Goal: Task Accomplishment & Management: Use online tool/utility

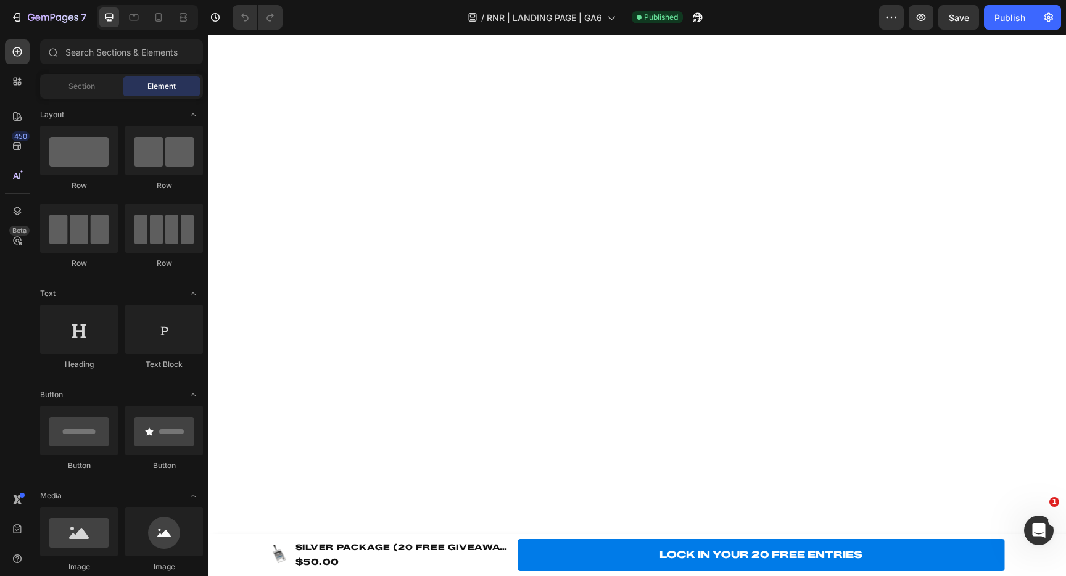
scroll to position [732, 0]
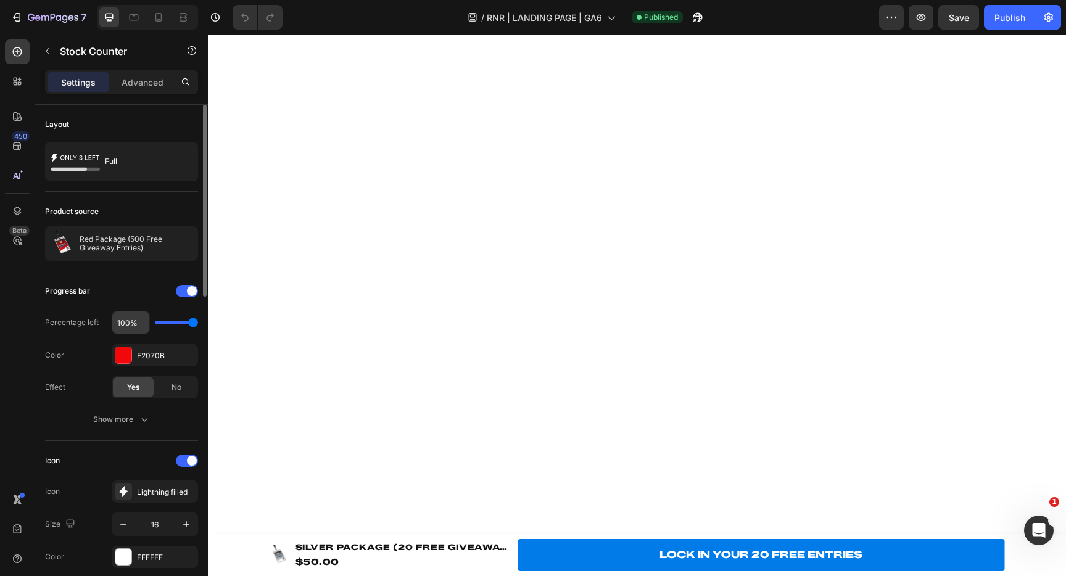
click at [131, 323] on input "100%" at bounding box center [130, 323] width 37 height 22
type input "9%"
type input "10"
type input "99%"
type input "100"
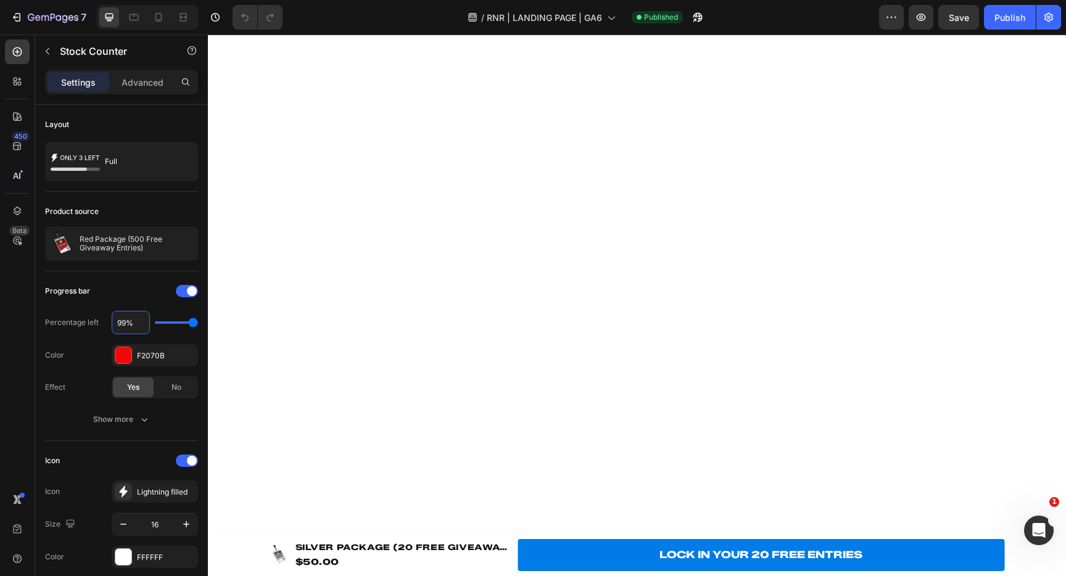
type input "9%"
type input "10"
type input "98%"
type input "100"
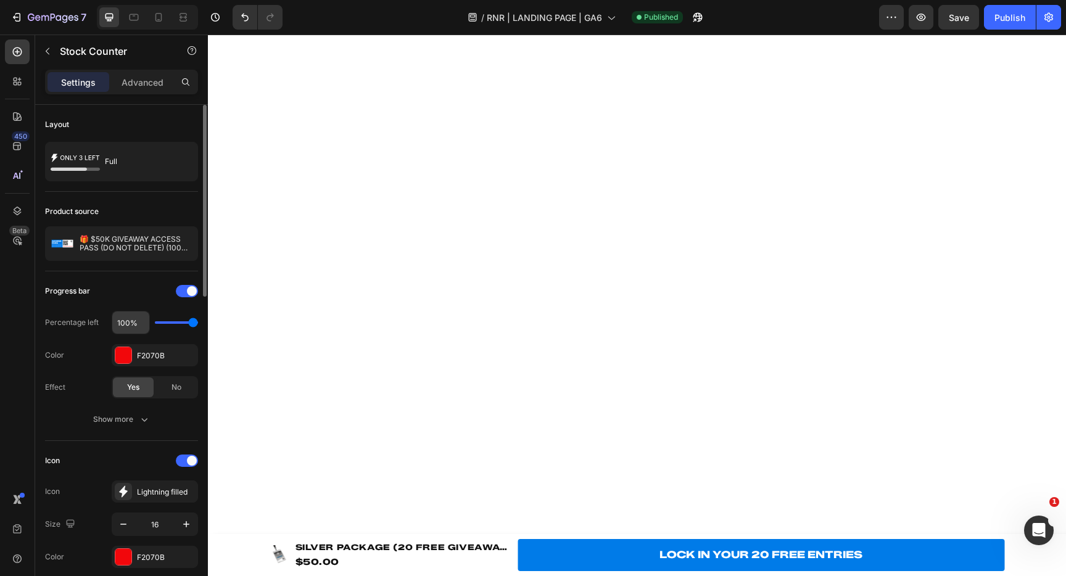
click at [129, 324] on input "100%" at bounding box center [130, 323] width 37 height 22
type input "9%"
type input "10"
type input "99%"
type input "100"
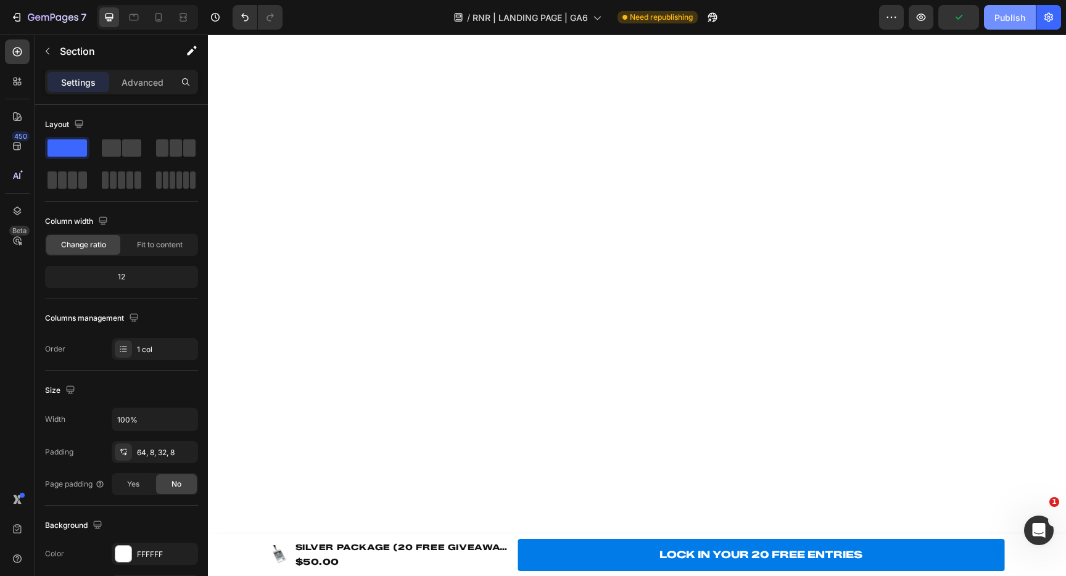
click at [1006, 26] on button "Publish" at bounding box center [1010, 17] width 52 height 25
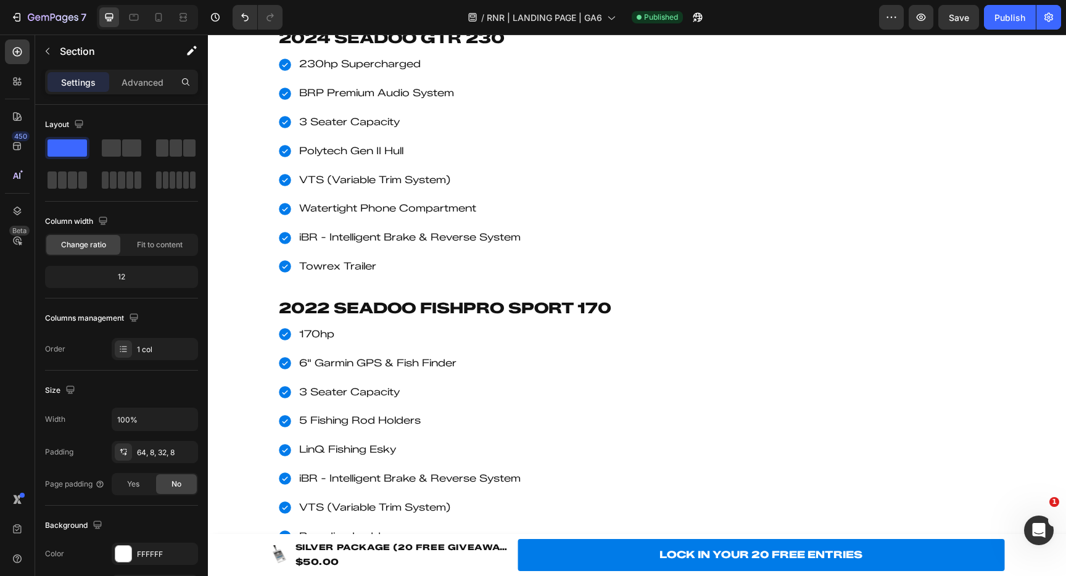
scroll to position [1888, 0]
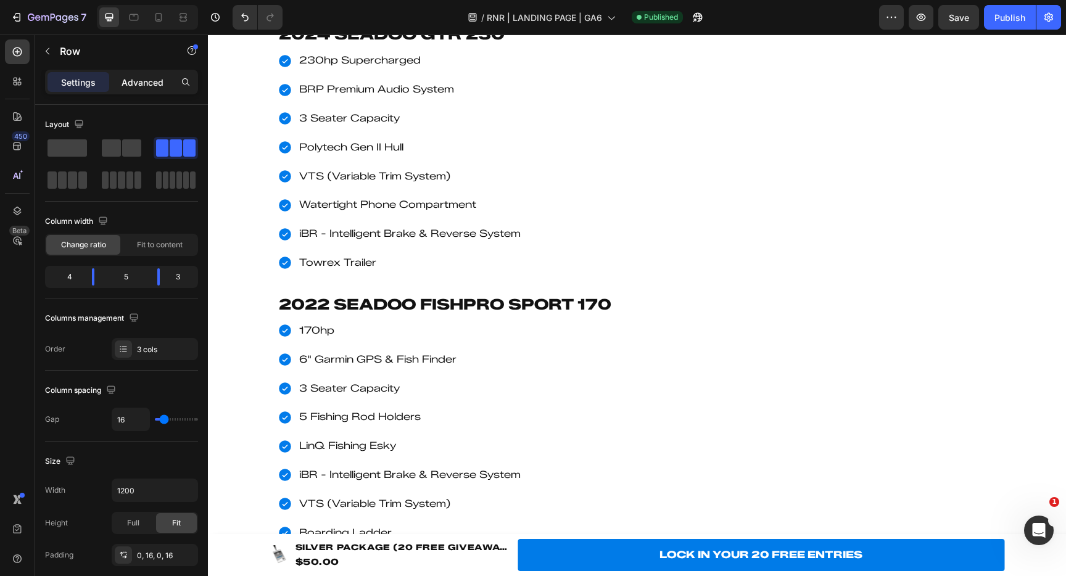
click at [159, 79] on p "Advanced" at bounding box center [143, 82] width 42 height 13
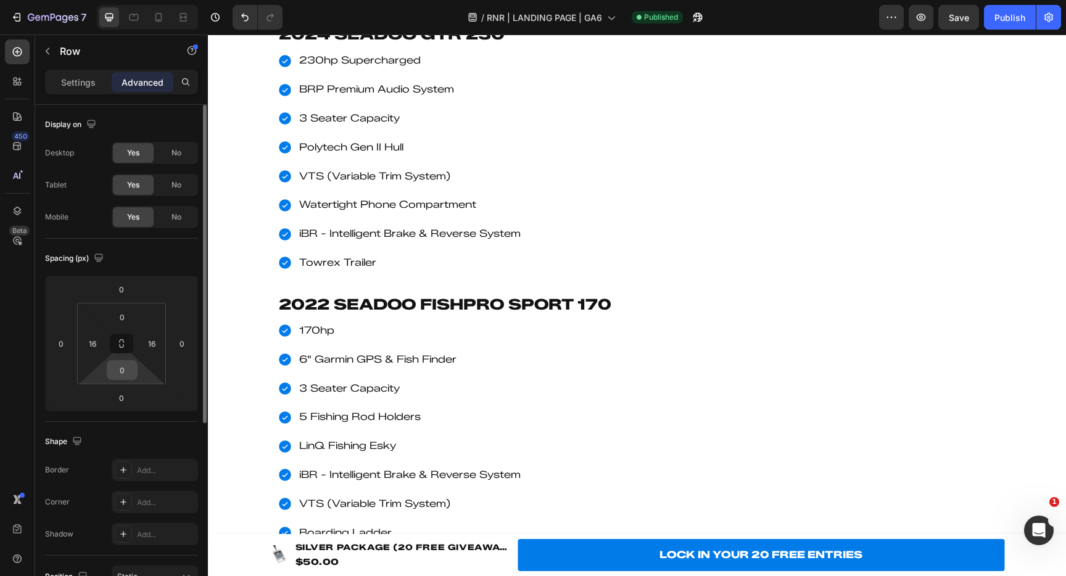
click at [130, 375] on input "0" at bounding box center [122, 370] width 25 height 19
type input "16"
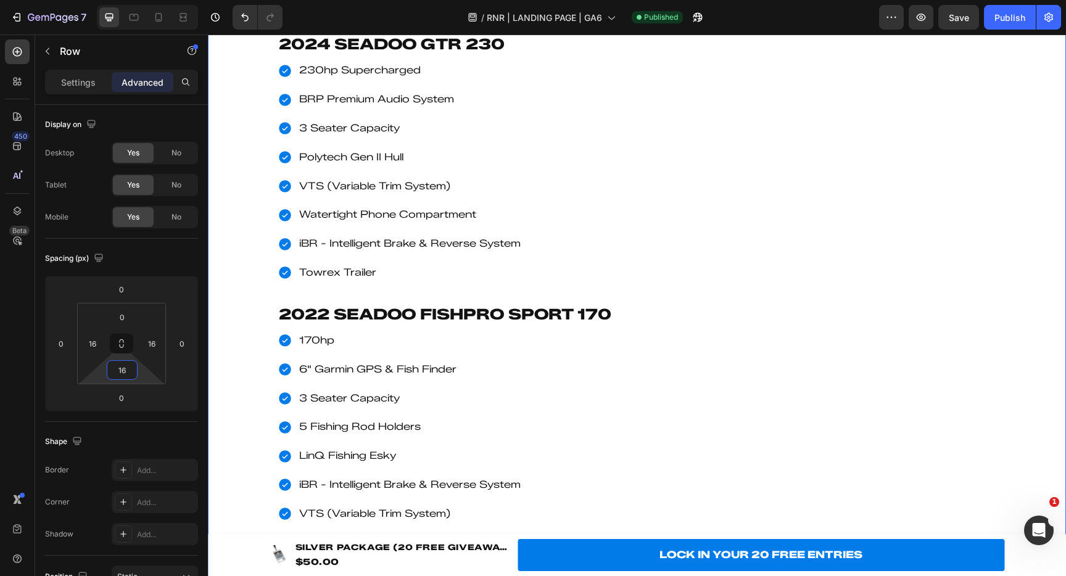
click at [246, 354] on div "the biggest revs & reels giveaway ever! Text Block MAKE THESE YOURS! Heading Im…" at bounding box center [637, 274] width 859 height 992
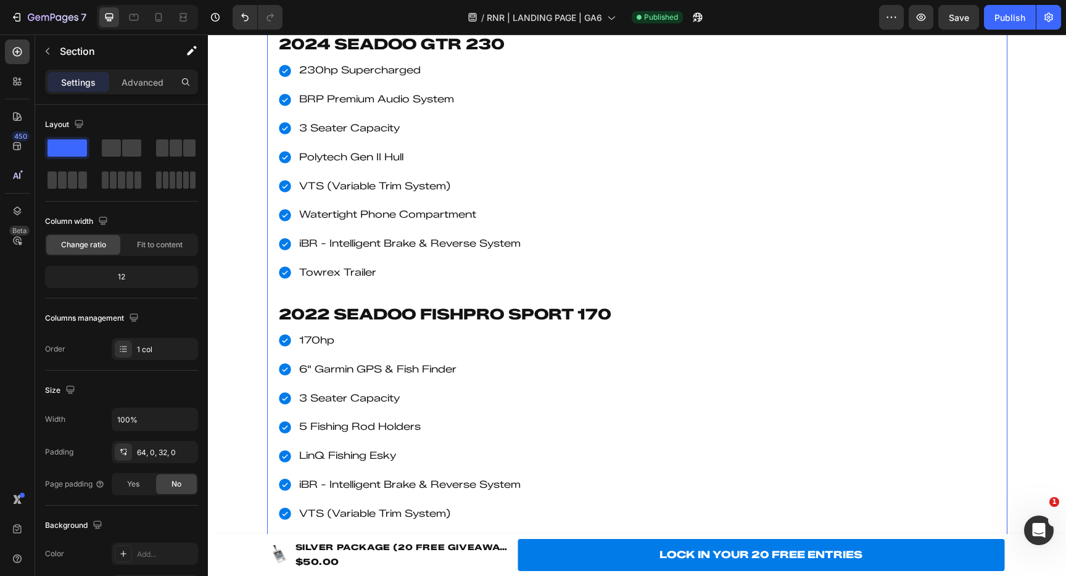
click at [997, 15] on icon at bounding box center [997, 6] width 20 height 20
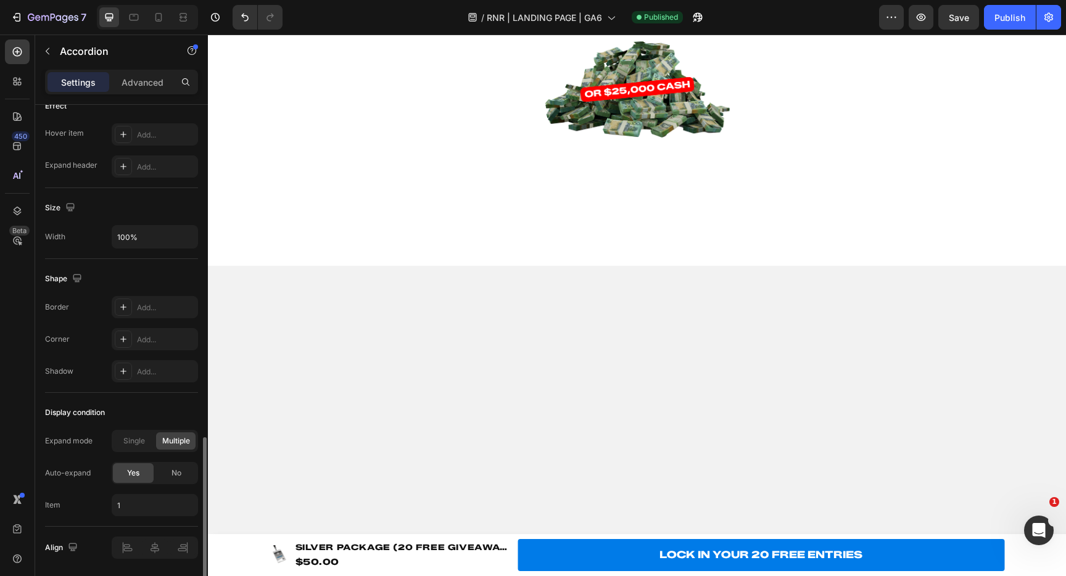
scroll to position [701, 0]
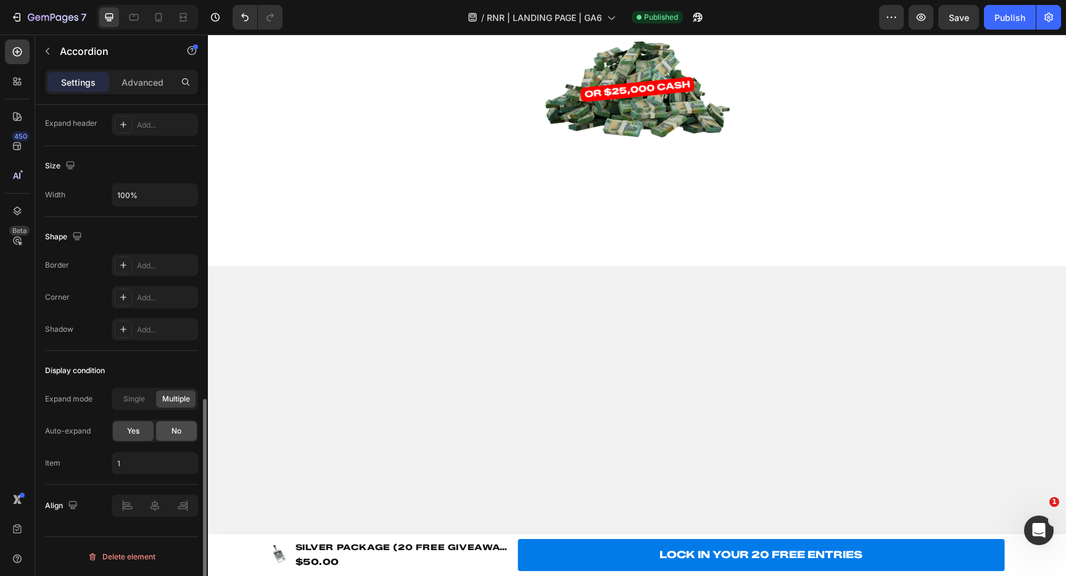
click at [167, 433] on div "No" at bounding box center [176, 432] width 41 height 20
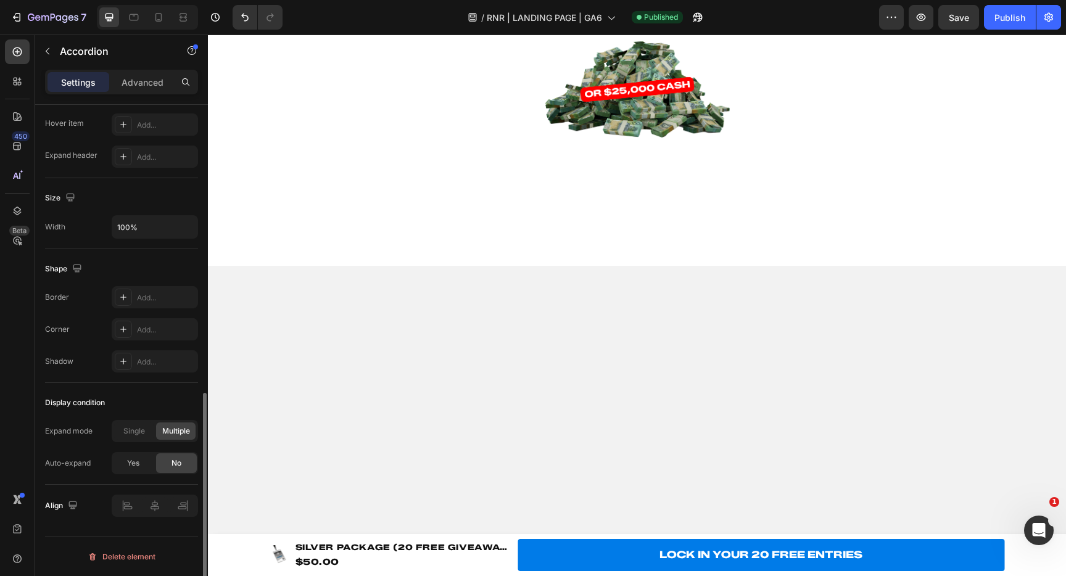
scroll to position [668, 0]
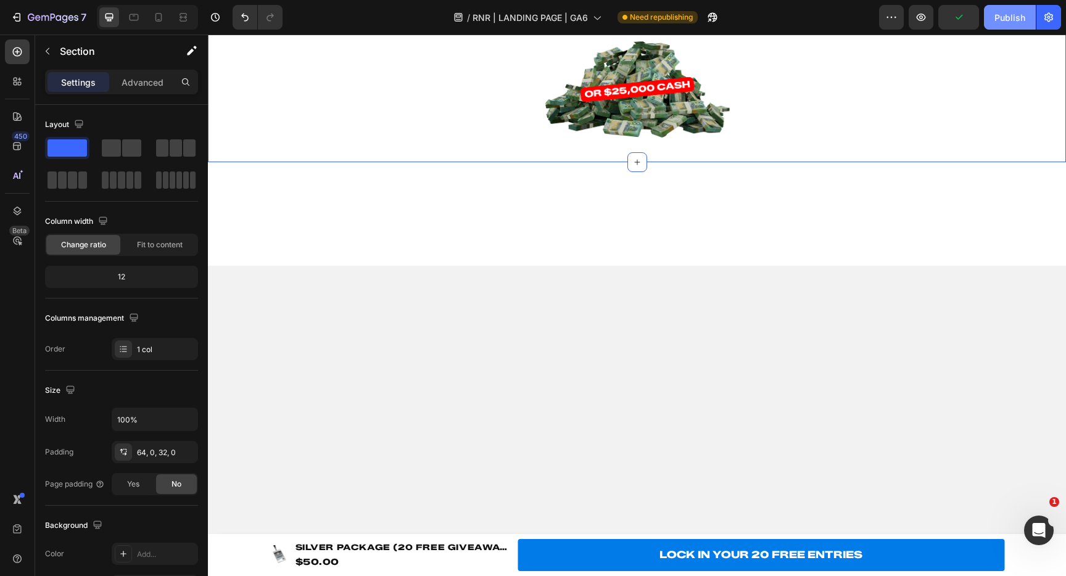
click at [1008, 19] on div "Publish" at bounding box center [1010, 17] width 31 height 13
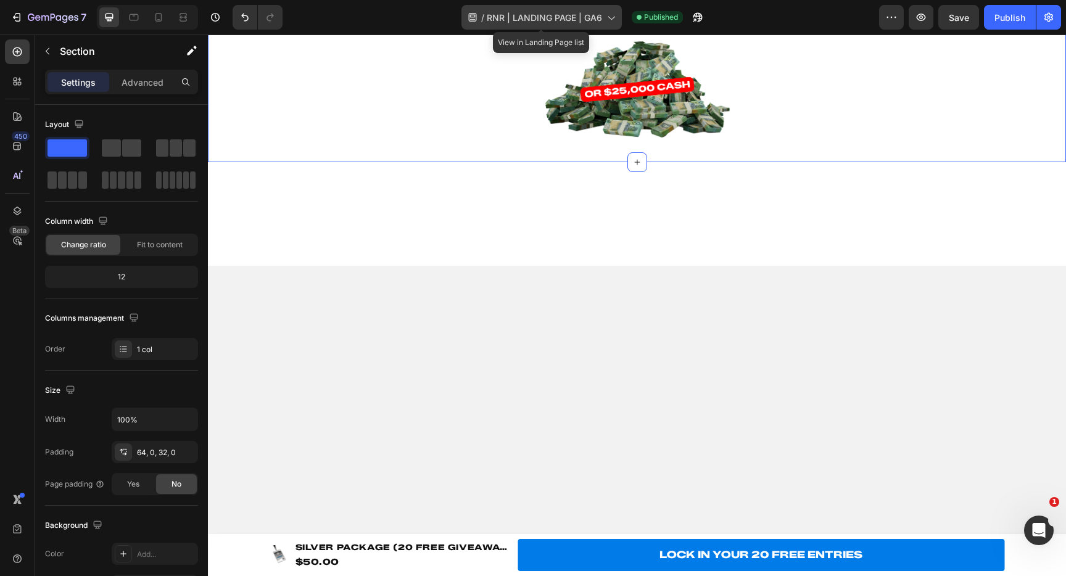
click at [552, 16] on span "RNR | LANDING PAGE | GA6" at bounding box center [544, 17] width 115 height 13
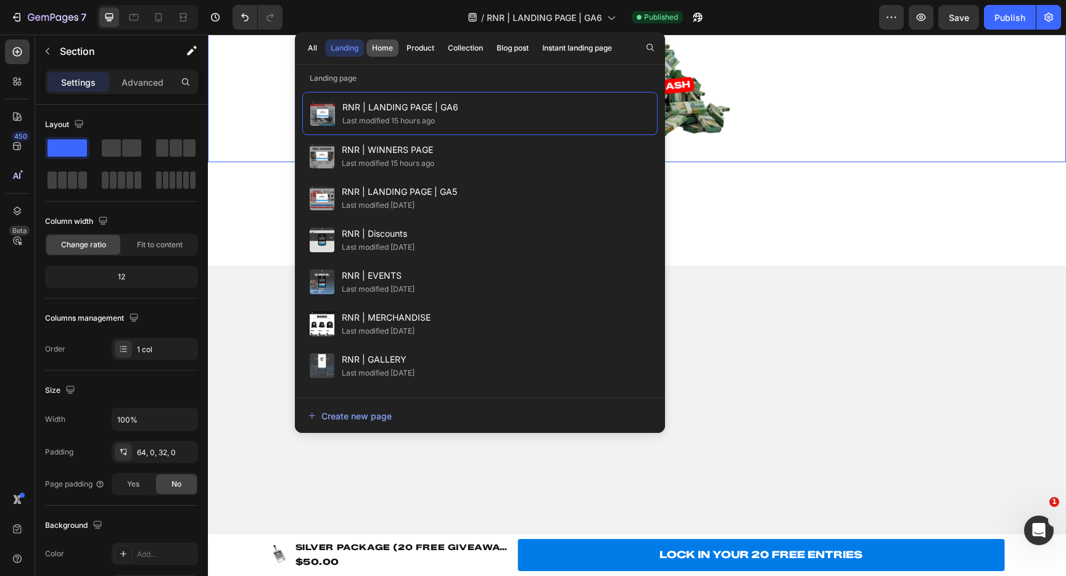
click at [386, 45] on div "Home" at bounding box center [382, 48] width 21 height 11
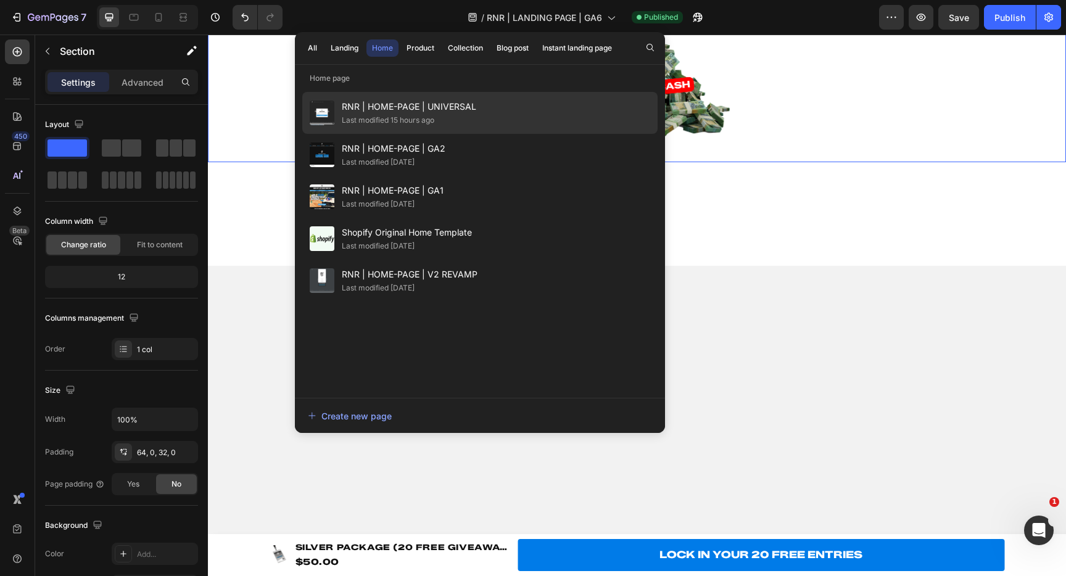
click at [442, 114] on span "RNR | HOME-PAGE | UNIVERSAL" at bounding box center [409, 106] width 135 height 15
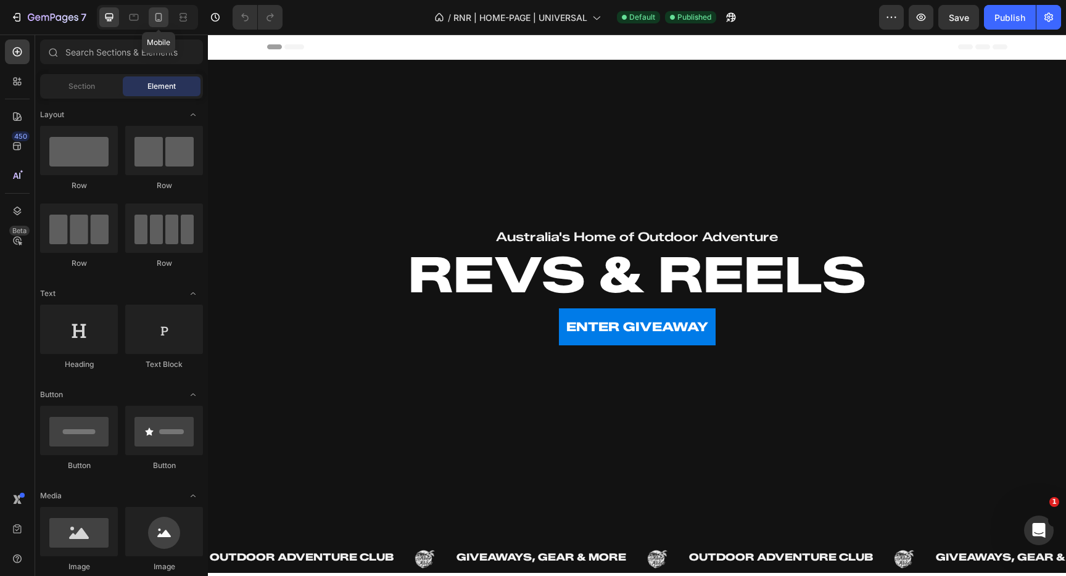
click at [156, 11] on icon at bounding box center [158, 17] width 12 height 12
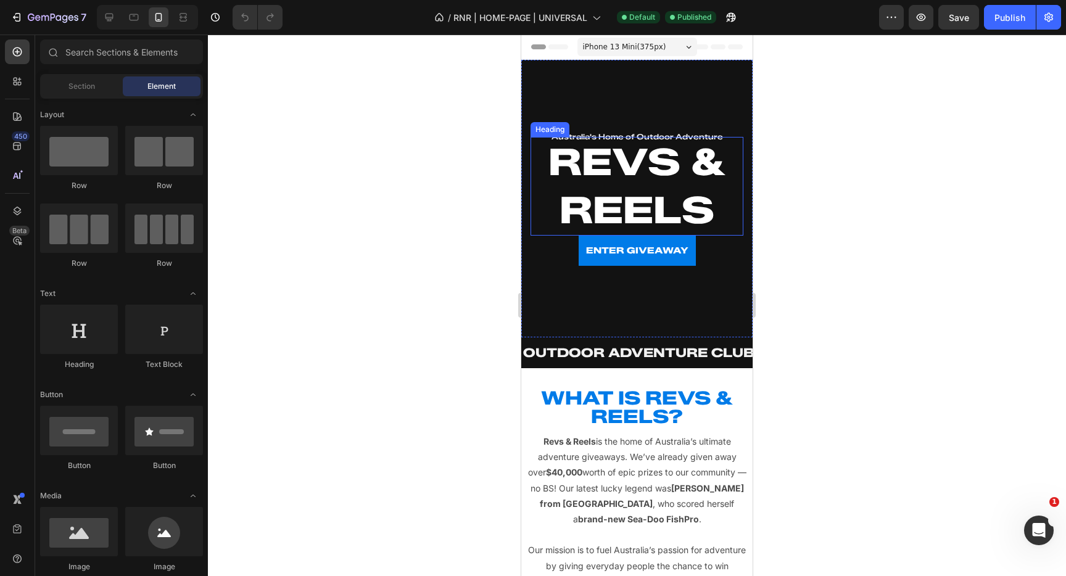
click at [678, 188] on h2 "REVS & REELS" at bounding box center [637, 186] width 213 height 99
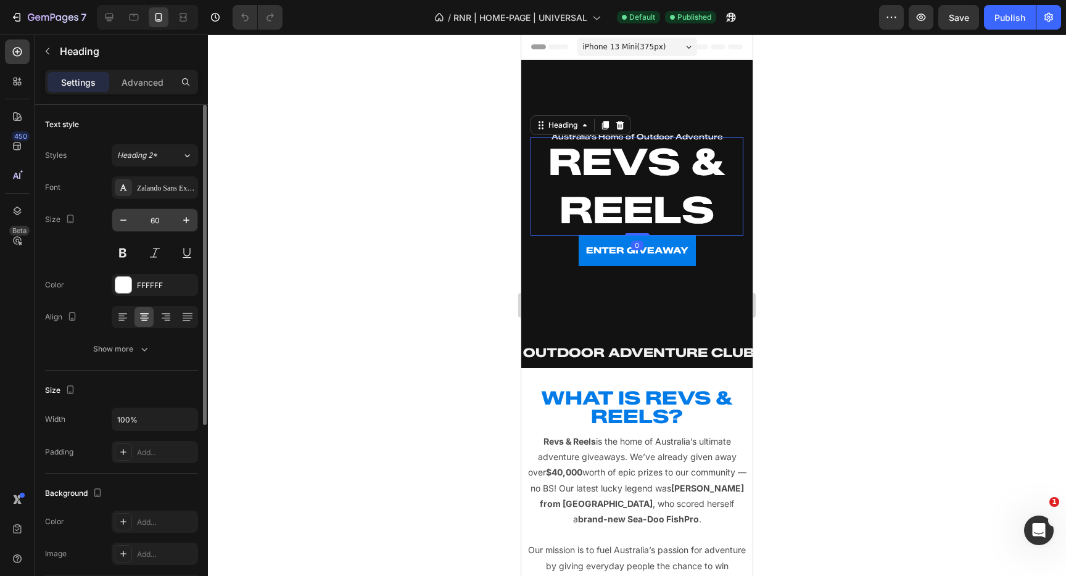
click at [163, 223] on input "60" at bounding box center [155, 220] width 41 height 22
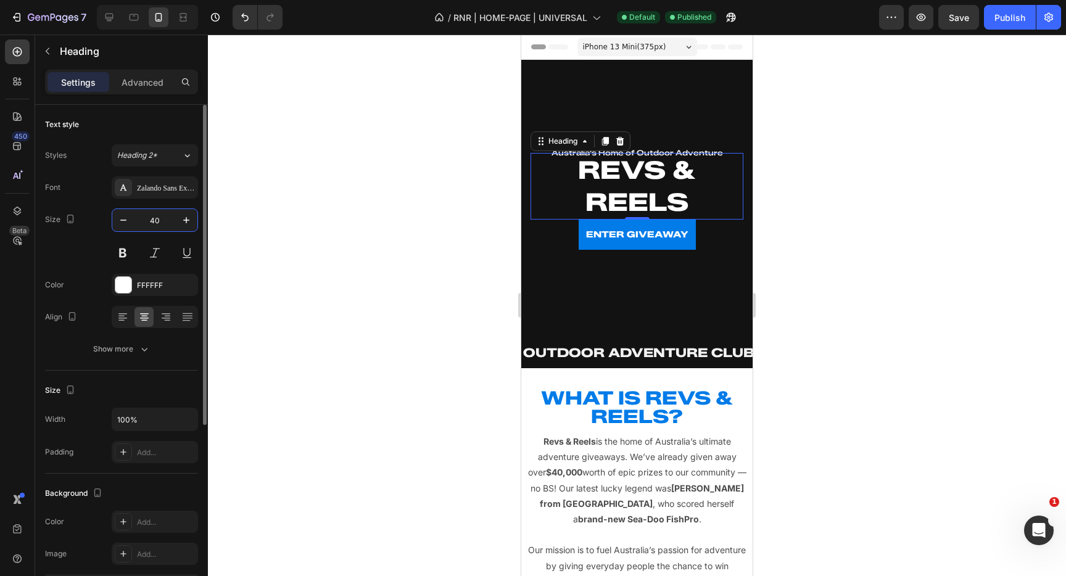
type input "4"
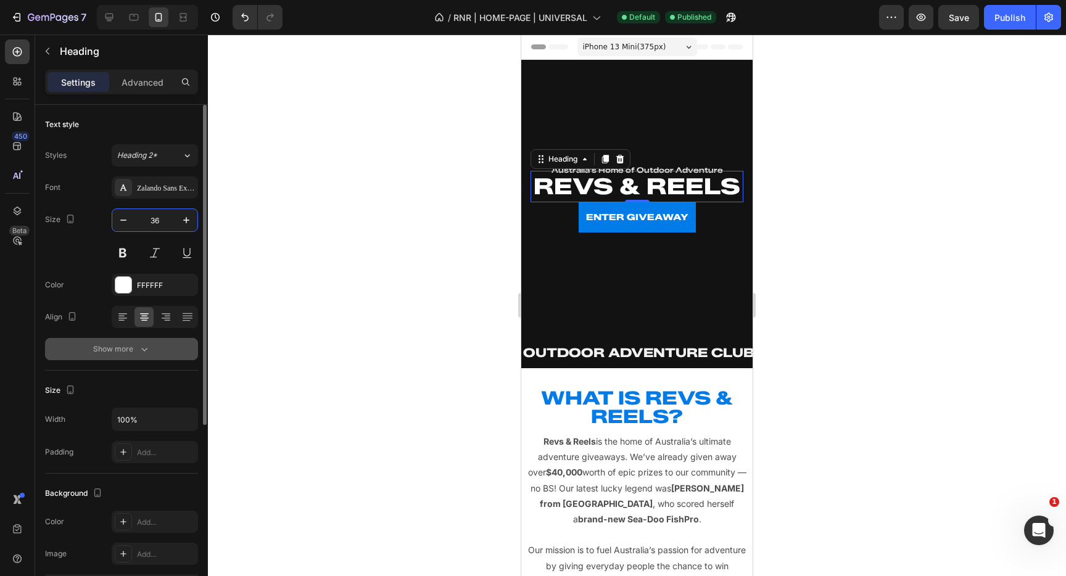
type input "36"
click at [130, 354] on div "Show more" at bounding box center [121, 349] width 57 height 12
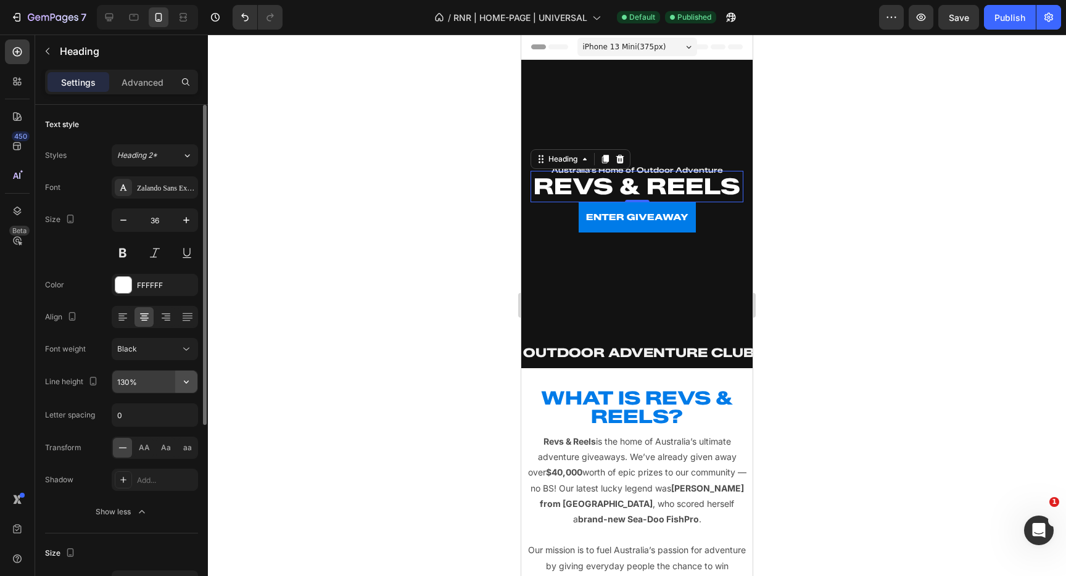
click at [189, 382] on icon "button" at bounding box center [186, 382] width 12 height 12
click at [154, 415] on p "100%" at bounding box center [152, 413] width 70 height 11
type input "100%"
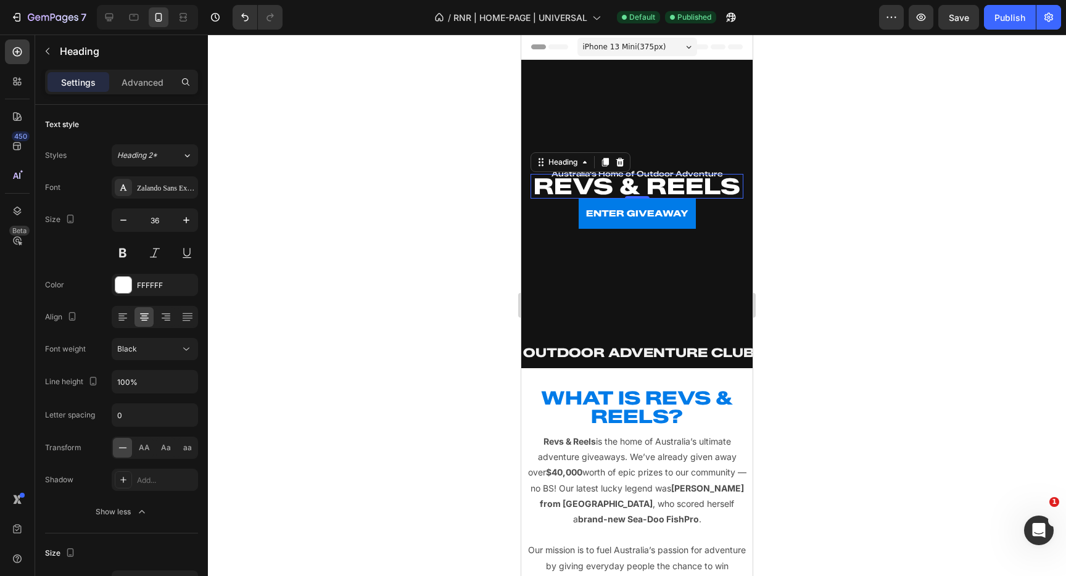
drag, startPoint x: 401, startPoint y: 260, endPoint x: 417, endPoint y: 251, distance: 18.5
click at [401, 260] on div at bounding box center [637, 306] width 859 height 542
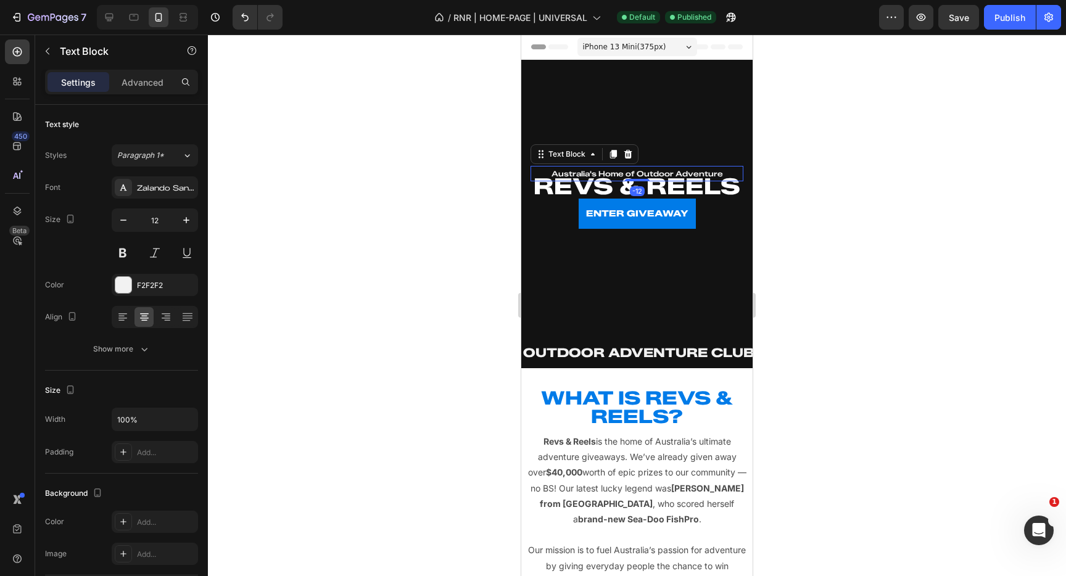
click at [672, 173] on p "Australia's Home of Outdoor Adventure" at bounding box center [637, 174] width 210 height 14
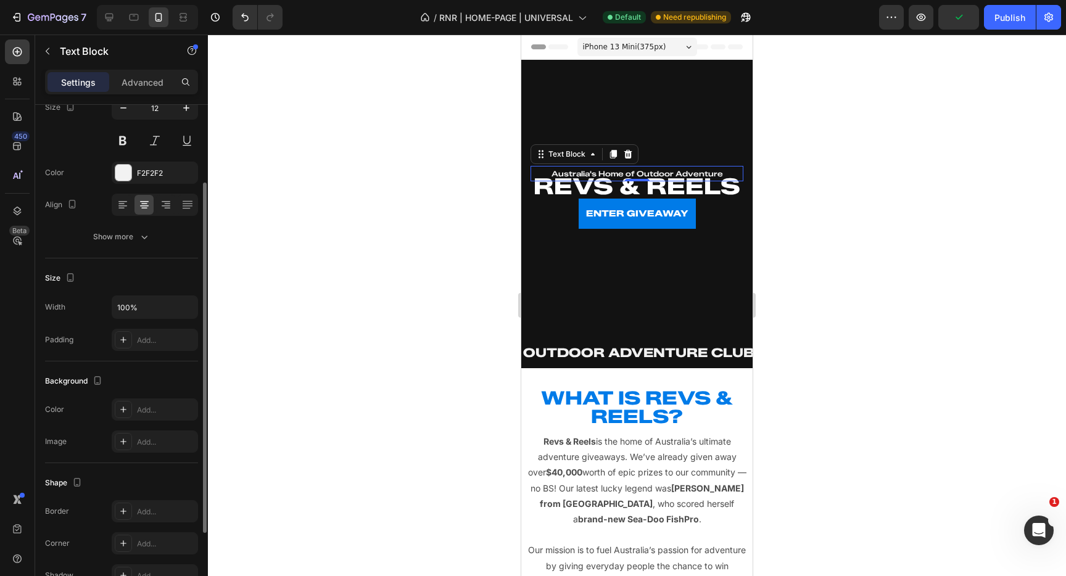
scroll to position [114, 0]
click at [141, 234] on icon "button" at bounding box center [144, 235] width 12 height 12
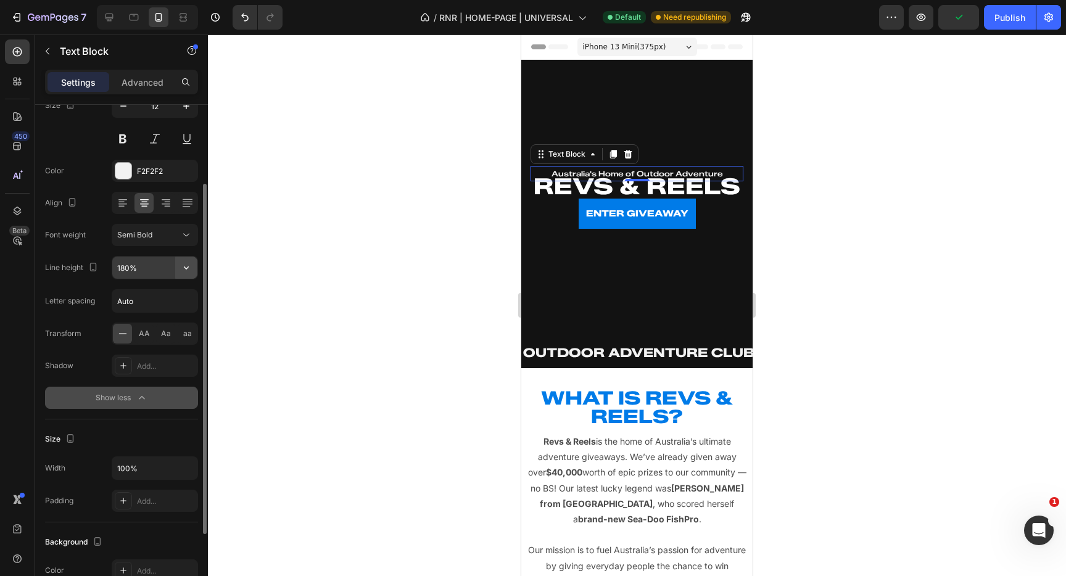
click at [189, 266] on icon "button" at bounding box center [186, 268] width 12 height 12
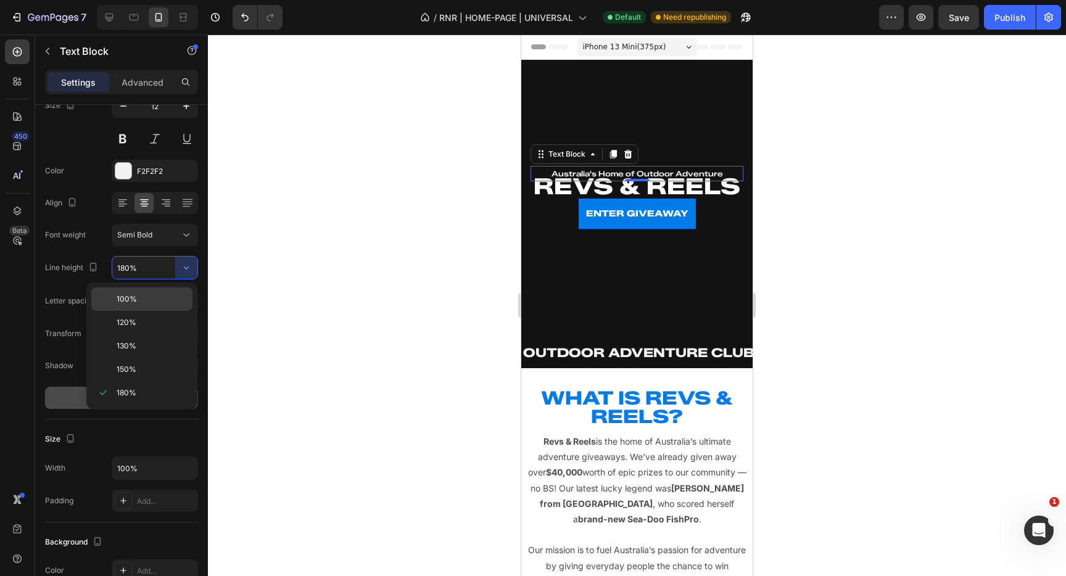
click at [148, 296] on p "100%" at bounding box center [152, 299] width 70 height 11
type input "100%"
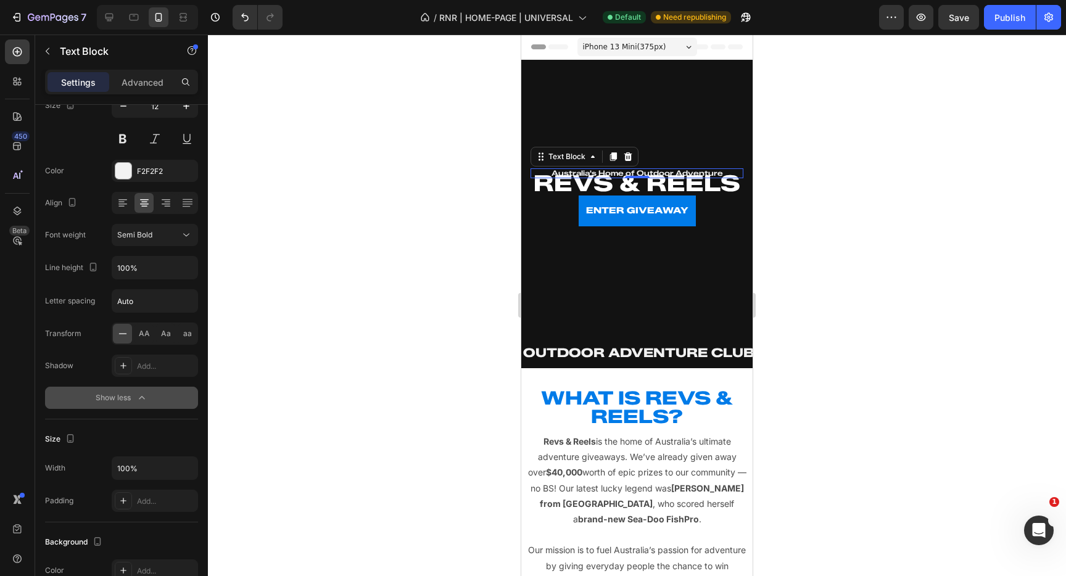
click at [475, 209] on div at bounding box center [637, 306] width 859 height 542
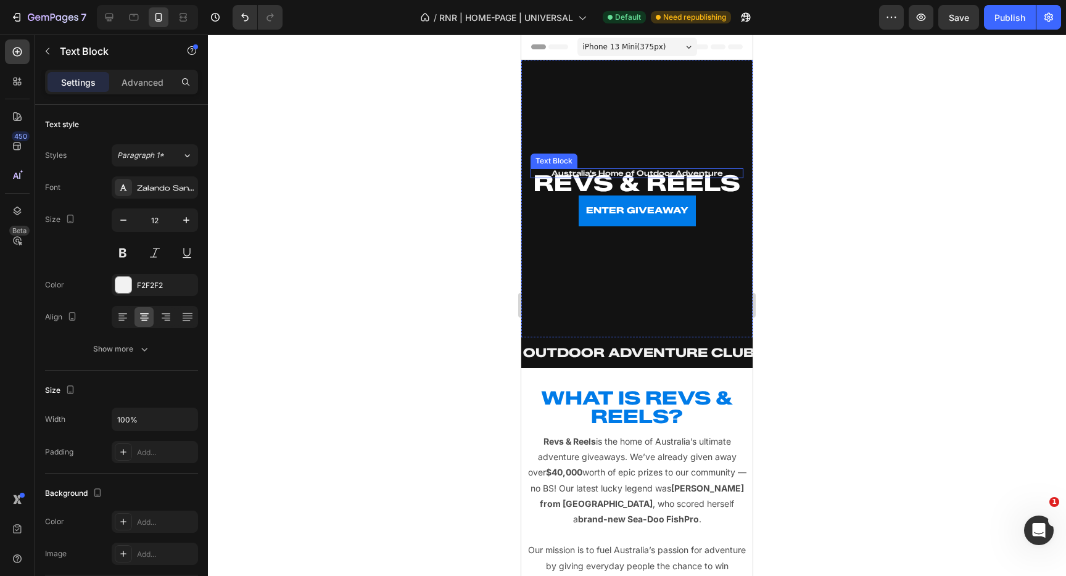
click at [731, 168] on div "Australia's Home of Outdoor Adventure" at bounding box center [637, 173] width 213 height 10
click at [15, 215] on icon at bounding box center [17, 211] width 12 height 12
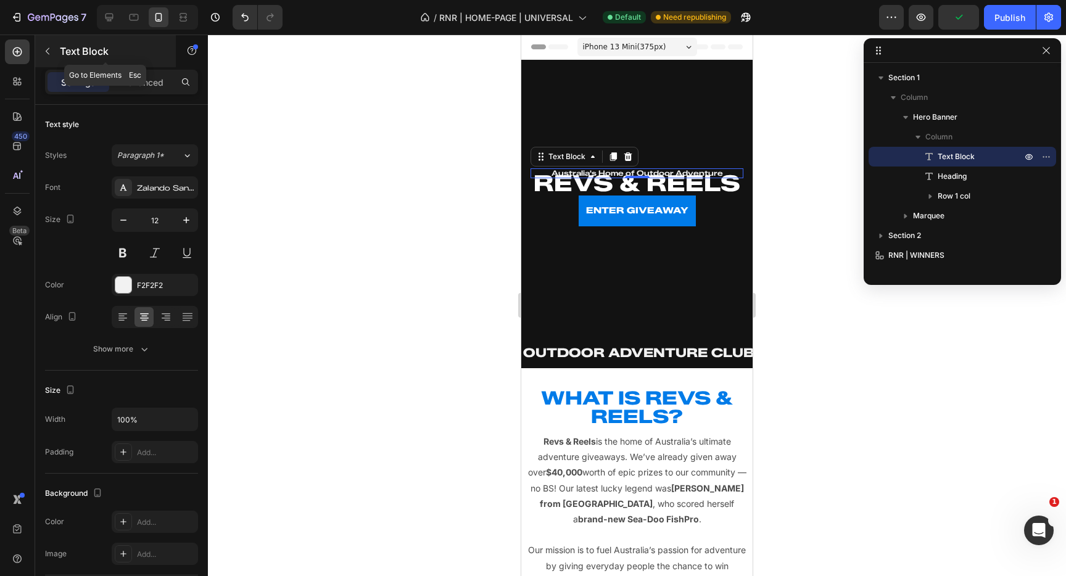
click at [133, 64] on div "Text Block" at bounding box center [105, 51] width 141 height 32
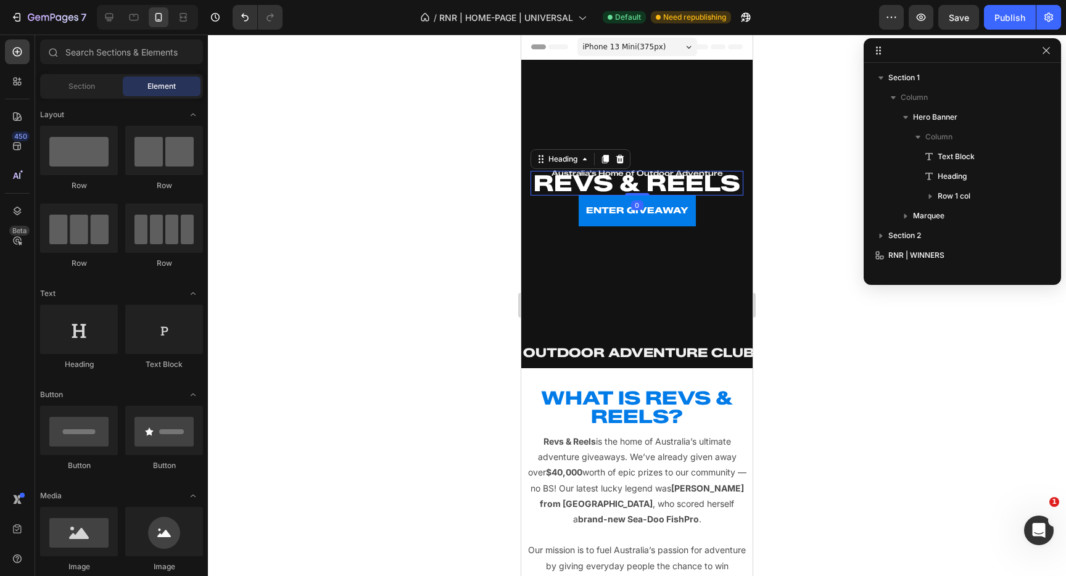
click at [676, 173] on h2 "REVS & REELS" at bounding box center [637, 183] width 213 height 25
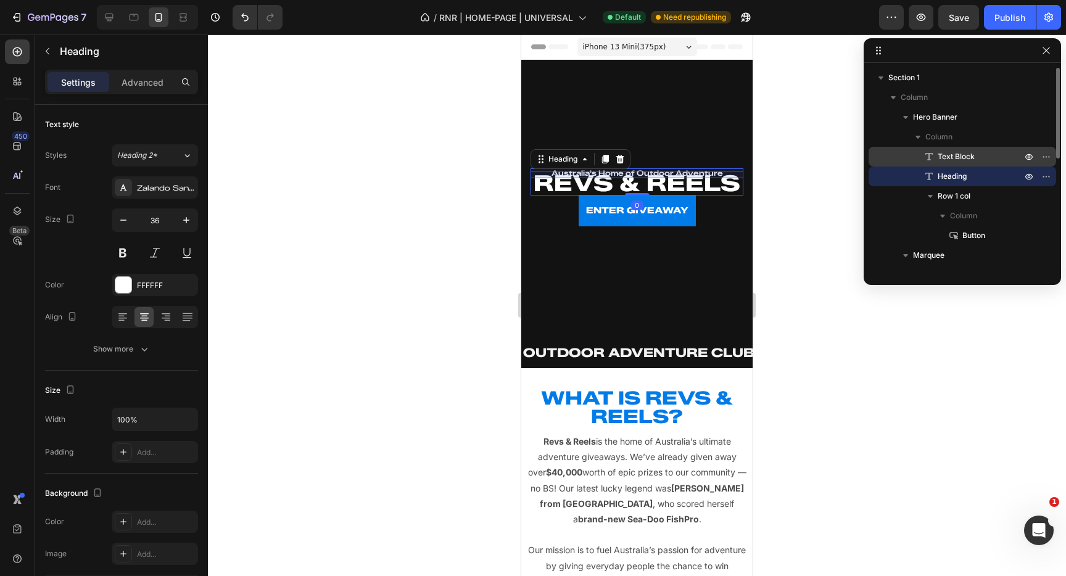
click at [986, 160] on p "Text Block" at bounding box center [966, 157] width 86 height 12
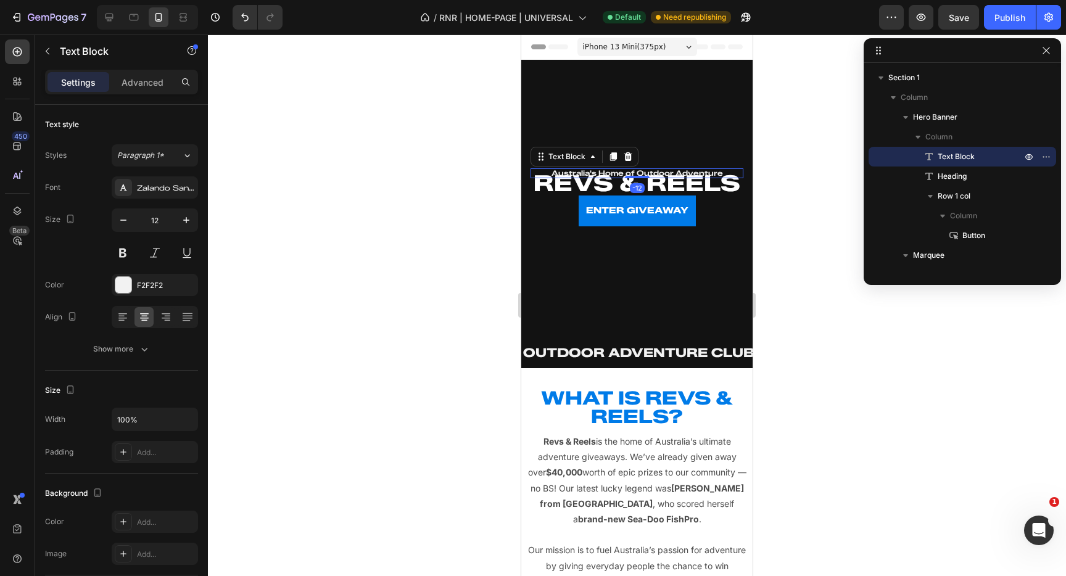
drag, startPoint x: 136, startPoint y: 78, endPoint x: 138, endPoint y: 98, distance: 19.8
click at [136, 78] on p "Advanced" at bounding box center [143, 82] width 42 height 13
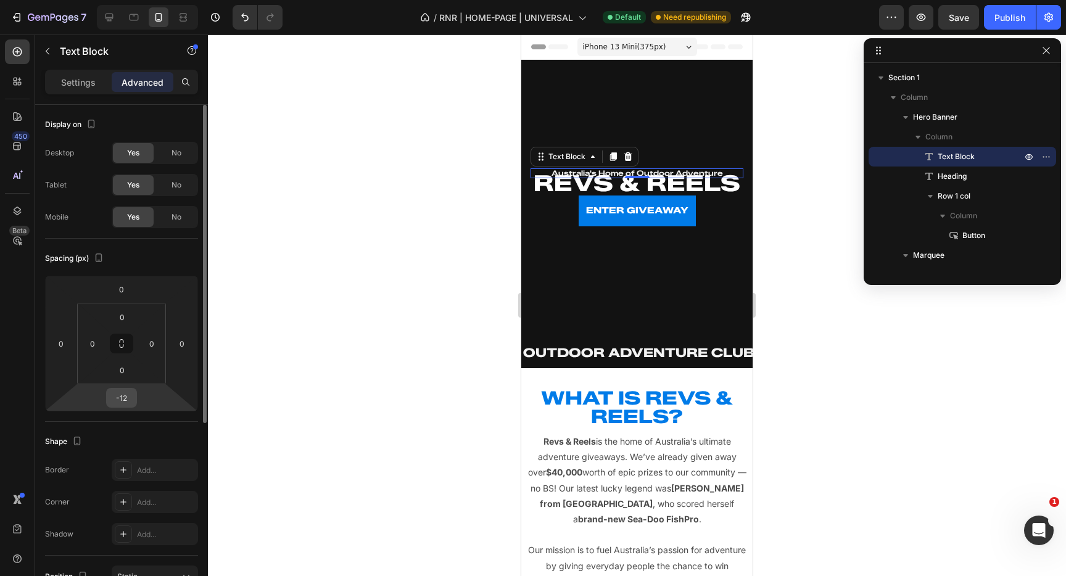
click at [125, 392] on input "-12" at bounding box center [121, 398] width 25 height 19
click at [126, 401] on input "-12" at bounding box center [121, 398] width 25 height 19
type input "-0"
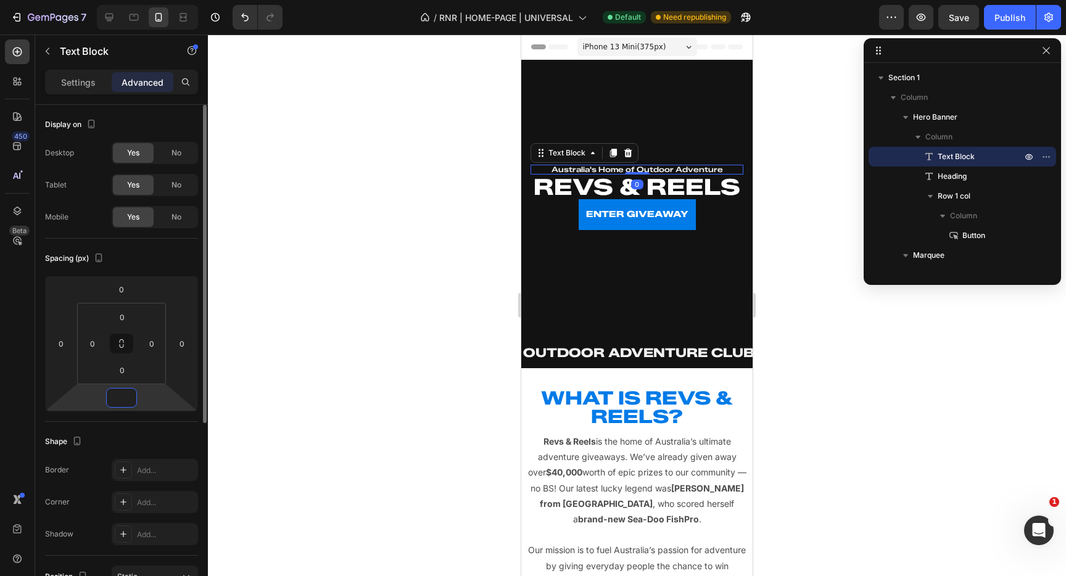
type input "0"
click at [387, 233] on div at bounding box center [637, 306] width 859 height 542
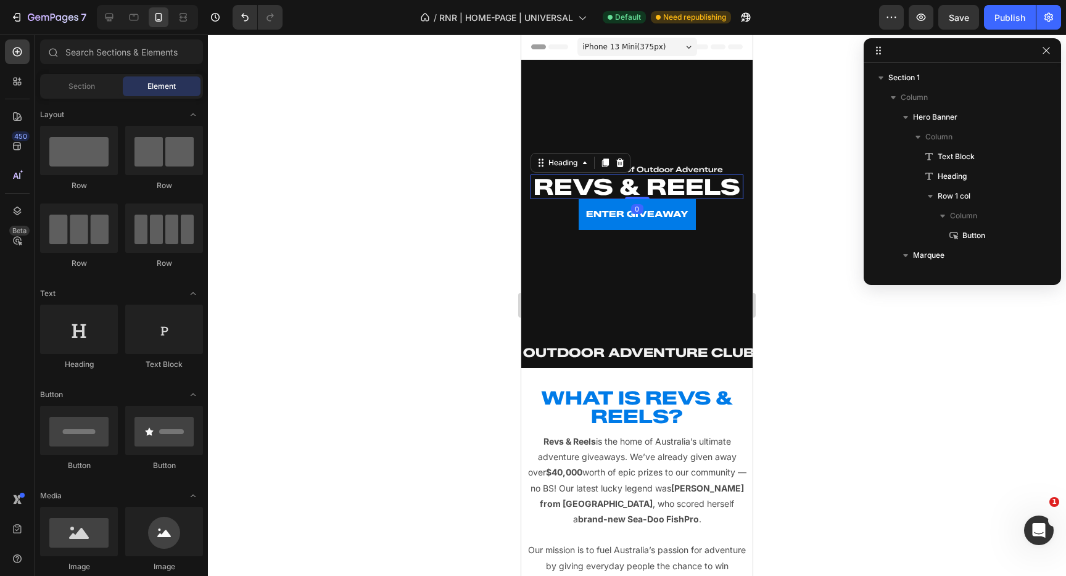
click at [720, 185] on h2 "REVS & REELS" at bounding box center [637, 187] width 213 height 25
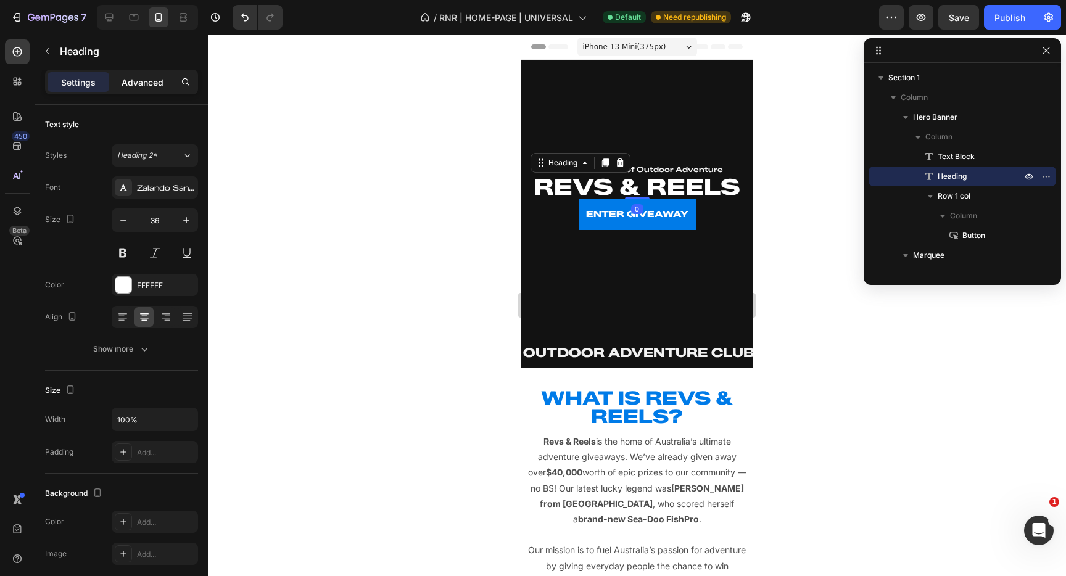
click at [146, 85] on p "Advanced" at bounding box center [143, 82] width 42 height 13
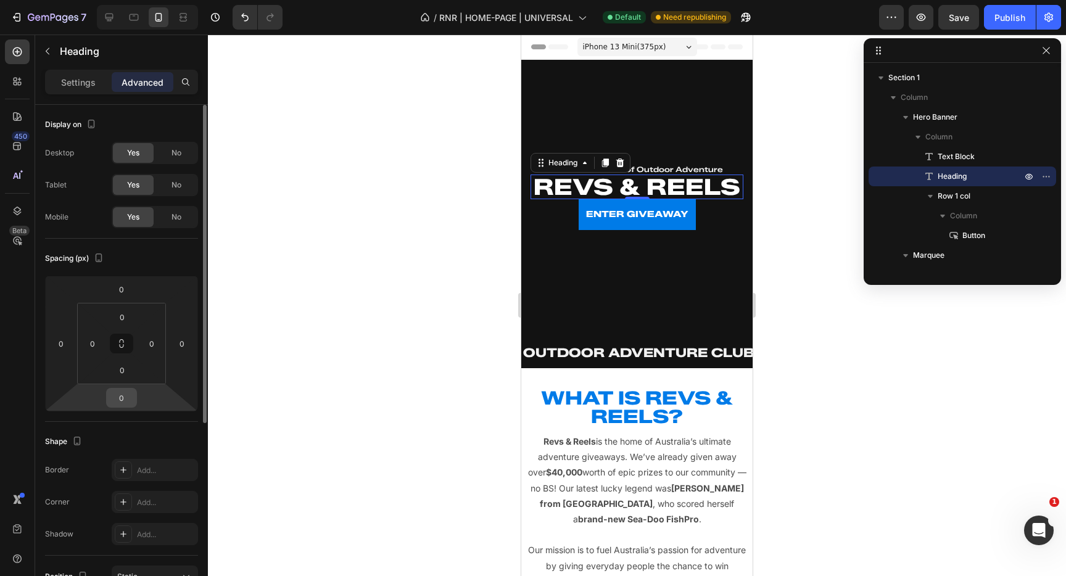
click at [127, 397] on input "0" at bounding box center [121, 398] width 25 height 19
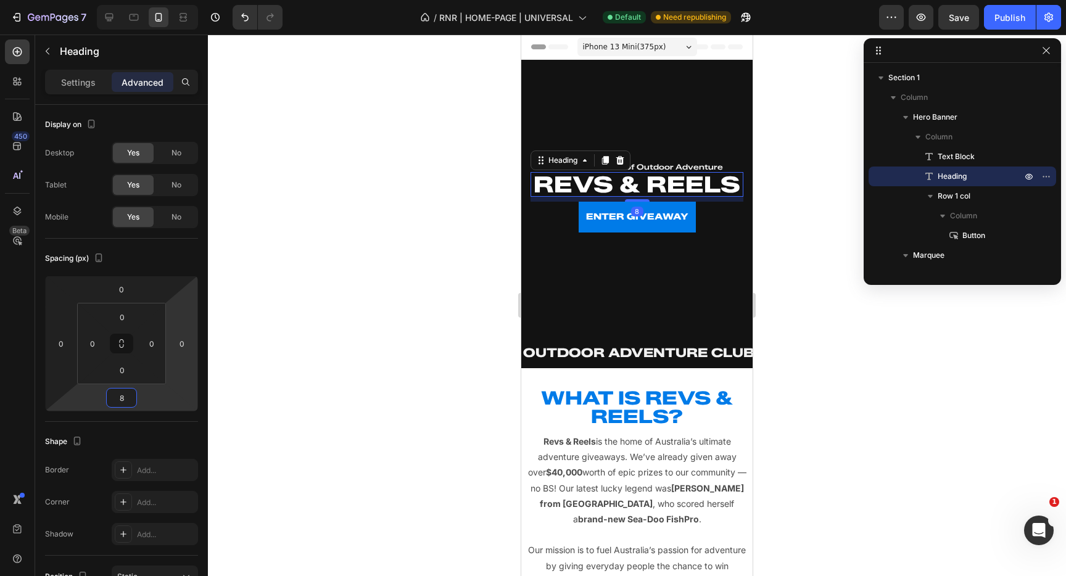
type input "8"
click at [379, 256] on div at bounding box center [637, 306] width 859 height 542
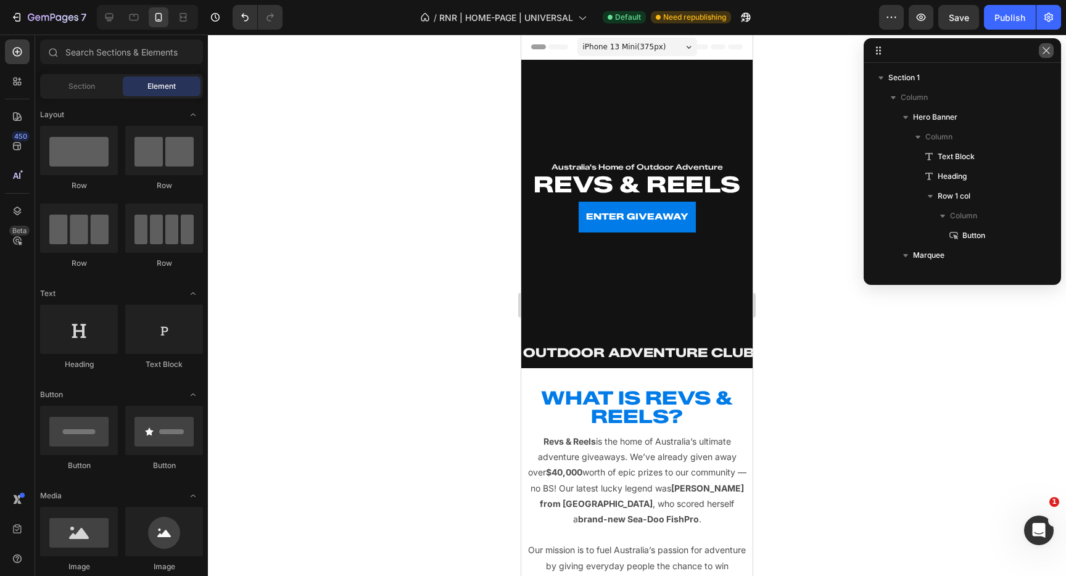
click at [1047, 46] on icon "button" at bounding box center [1047, 51] width 10 height 10
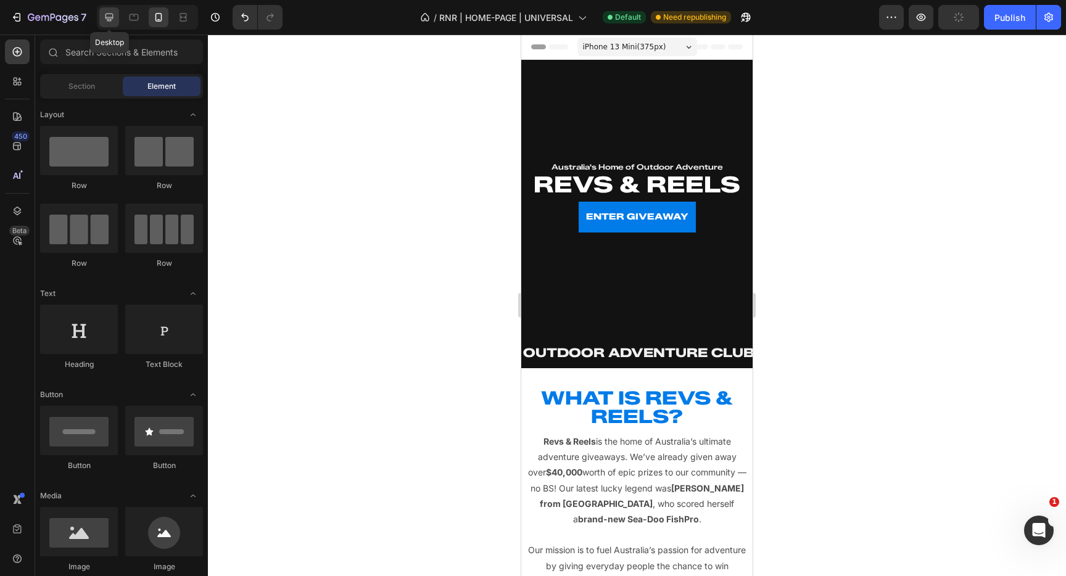
click at [110, 14] on icon at bounding box center [109, 17] width 12 height 12
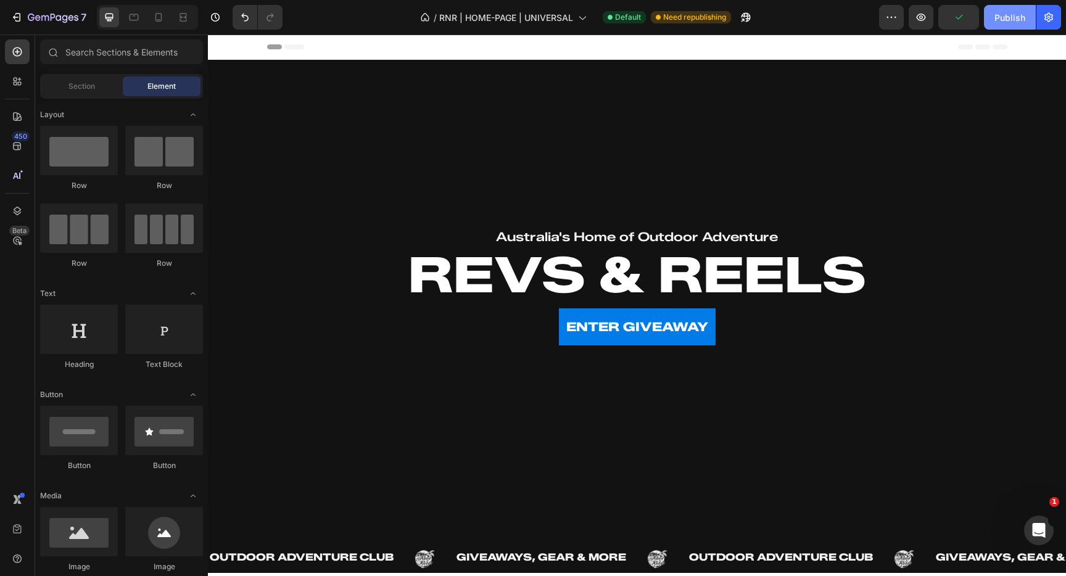
click at [1028, 17] on button "Publish" at bounding box center [1010, 17] width 52 height 25
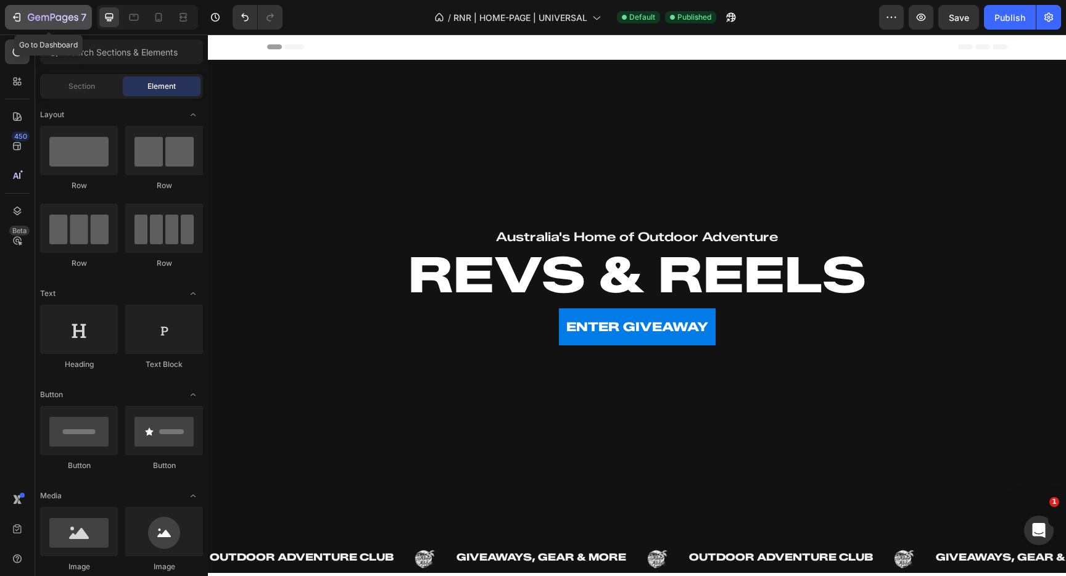
click at [22, 15] on icon "button" at bounding box center [16, 17] width 12 height 12
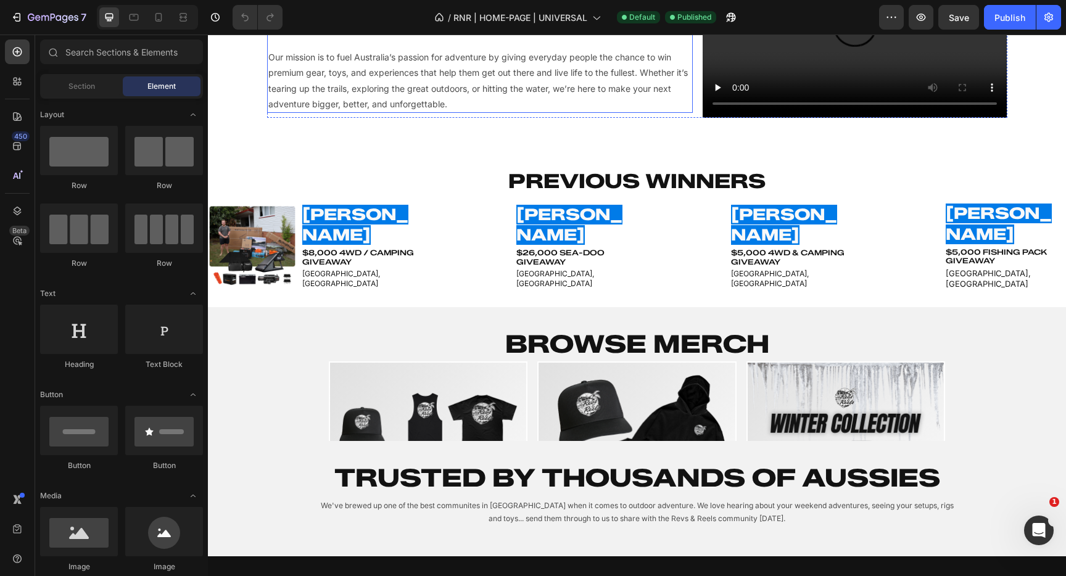
scroll to position [689, 0]
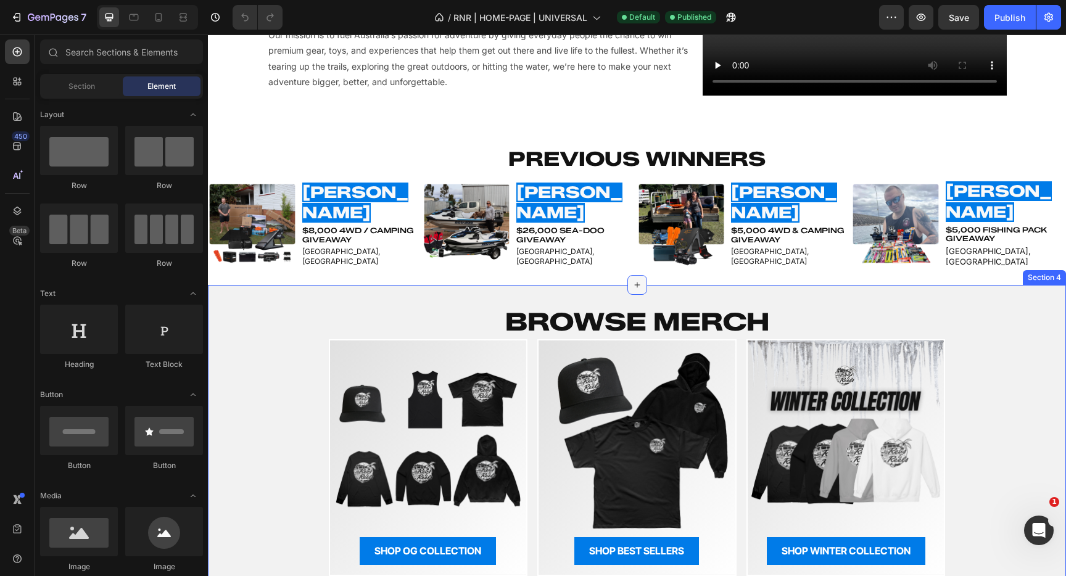
click at [637, 286] on icon at bounding box center [637, 286] width 6 height 6
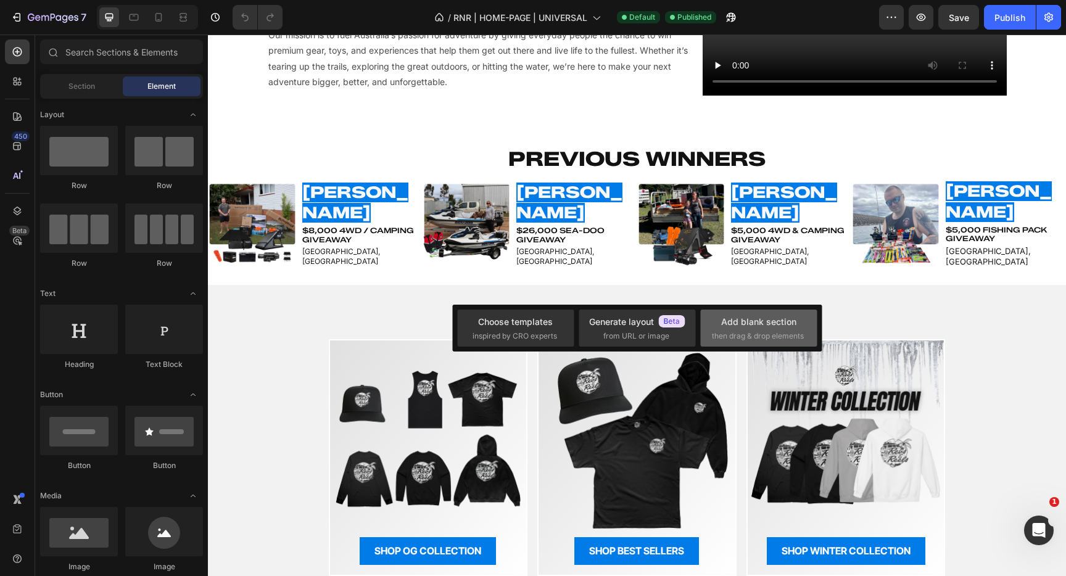
click at [741, 324] on div "Add blank section" at bounding box center [758, 321] width 75 height 13
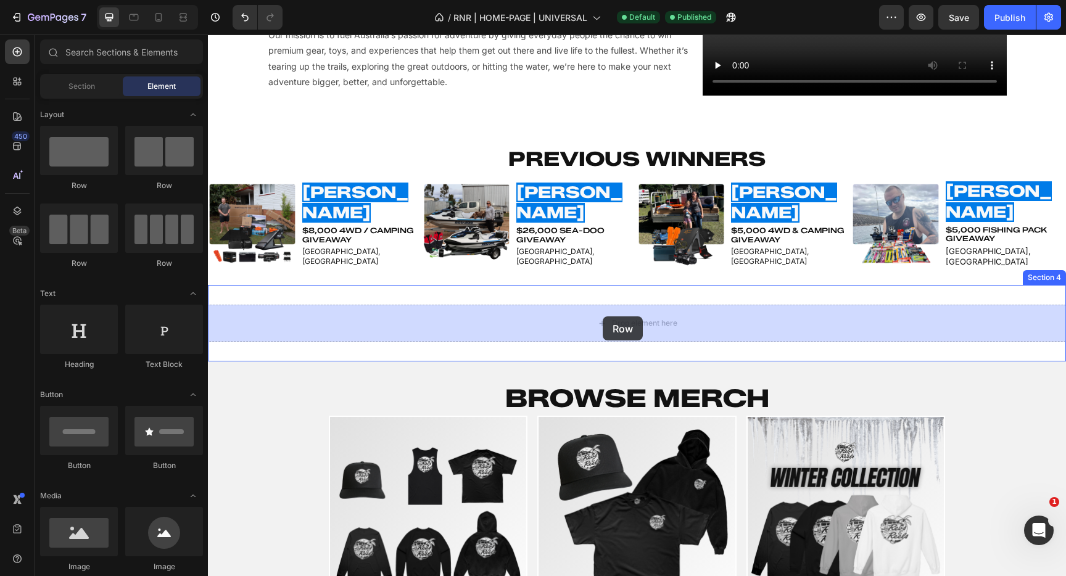
drag, startPoint x: 362, startPoint y: 189, endPoint x: 603, endPoint y: 317, distance: 272.5
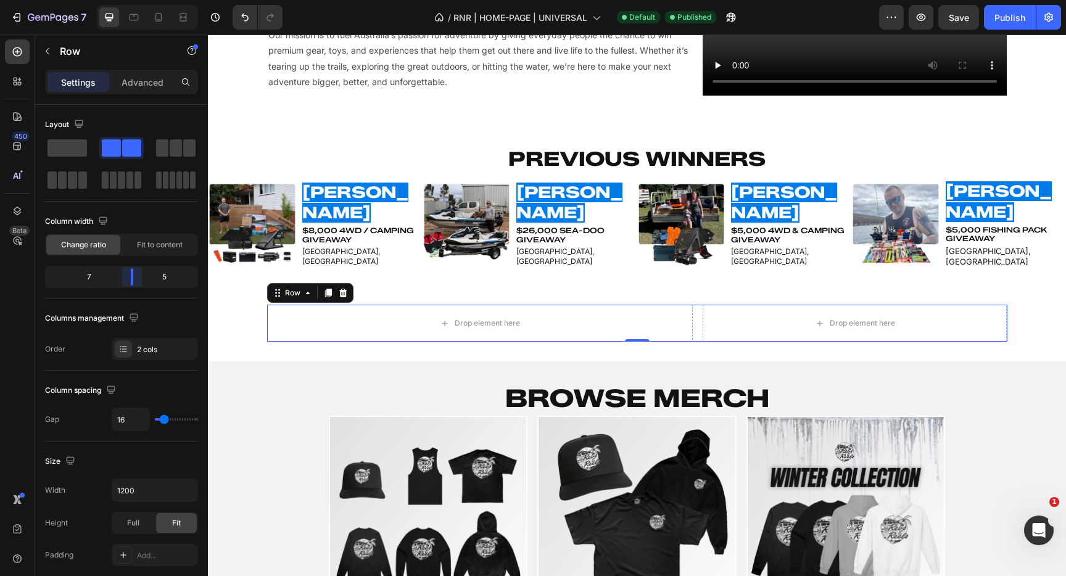
drag, startPoint x: 122, startPoint y: 276, endPoint x: 132, endPoint y: 277, distance: 10.5
click at [132, 0] on body "7 Version history / RNR | HOME-PAGE | UNIVERSAL Default Published Preview Save …" at bounding box center [533, 0] width 1066 height 0
drag, startPoint x: 48, startPoint y: 49, endPoint x: 45, endPoint y: 59, distance: 10.2
click at [48, 49] on icon "button" at bounding box center [48, 51] width 4 height 7
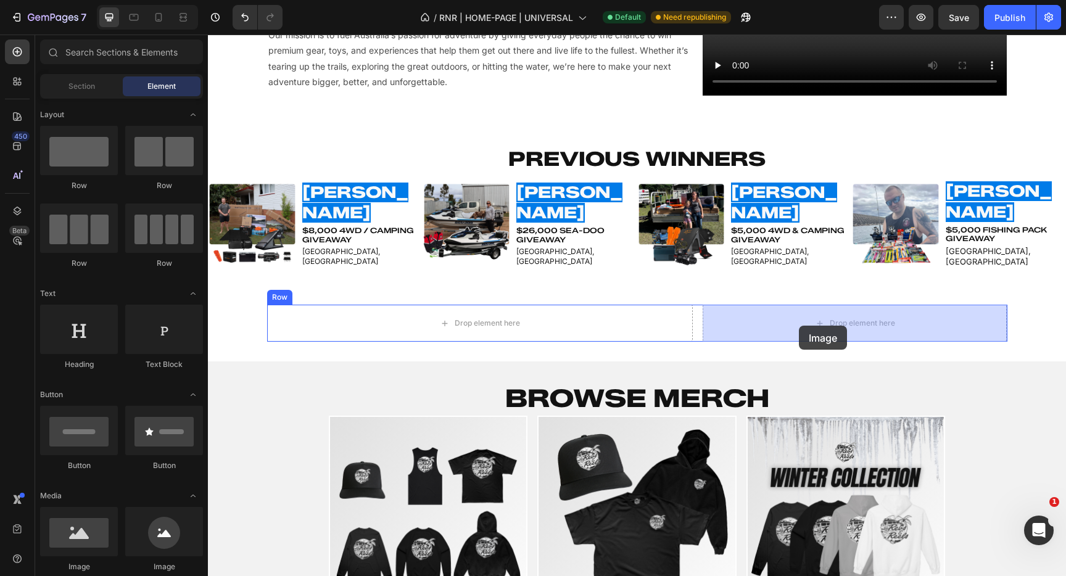
drag, startPoint x: 283, startPoint y: 554, endPoint x: 799, endPoint y: 326, distance: 563.4
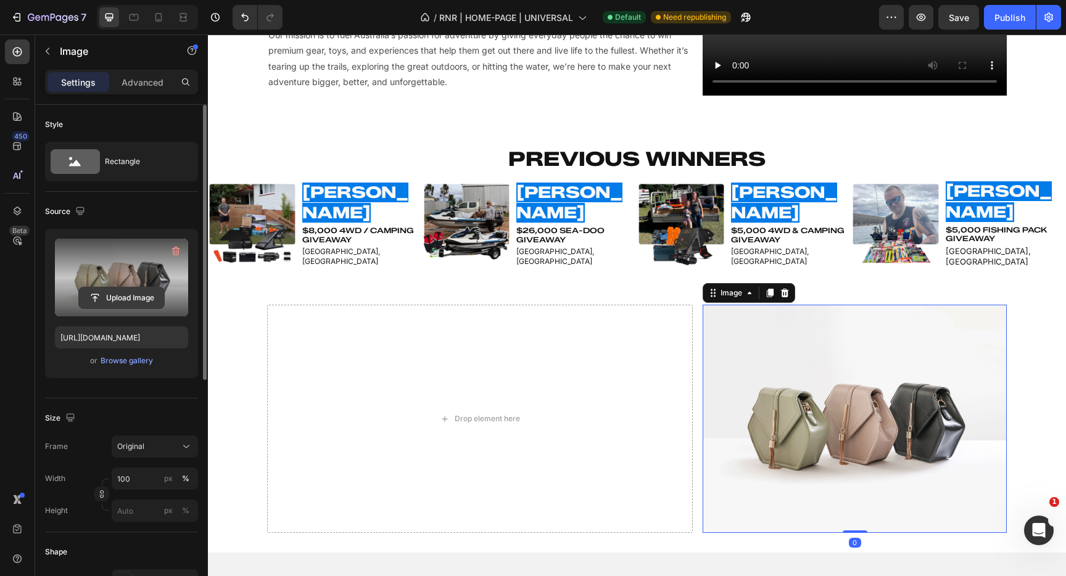
click at [129, 298] on input "file" at bounding box center [121, 298] width 85 height 21
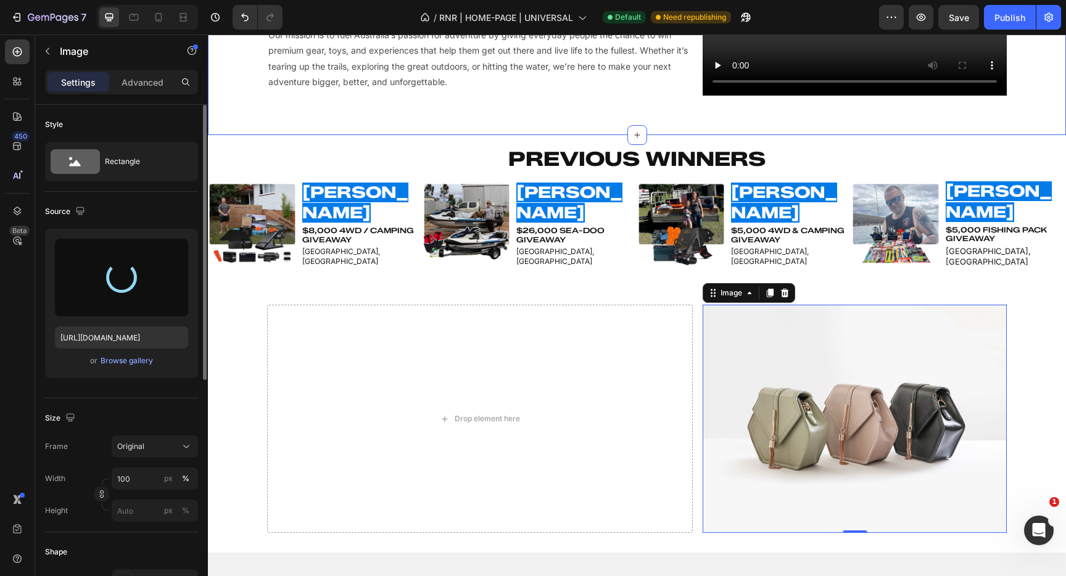
type input "[URL][DOMAIN_NAME]"
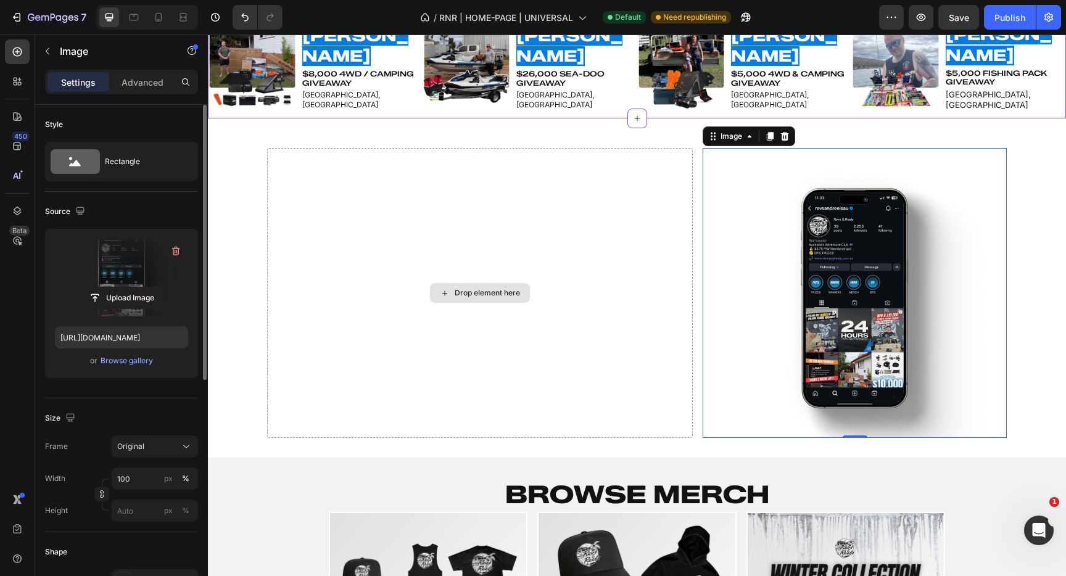
scroll to position [849, 0]
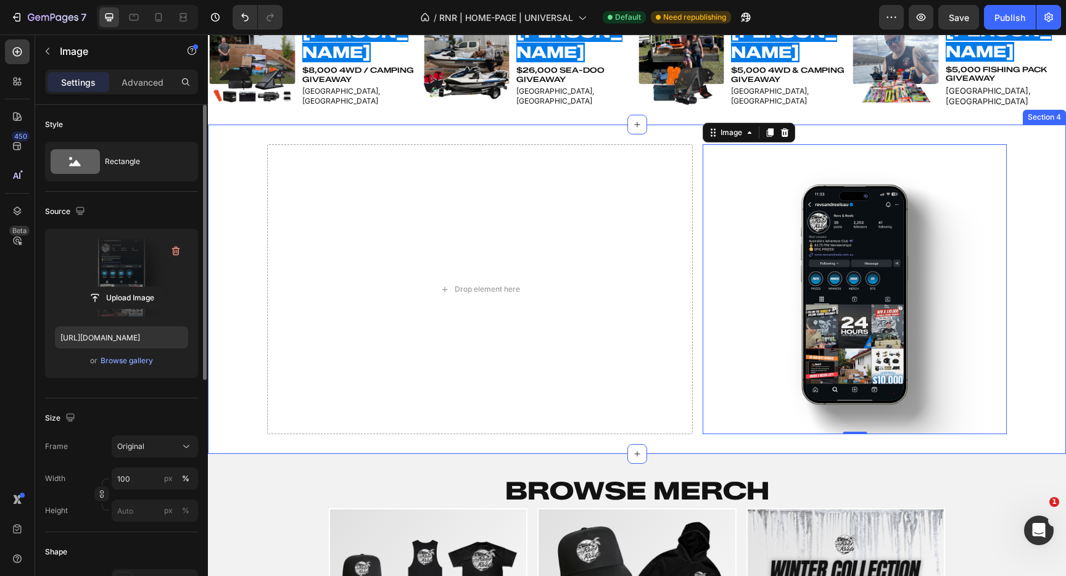
click at [251, 246] on div "Drop element here Image 0 Row" at bounding box center [637, 289] width 859 height 290
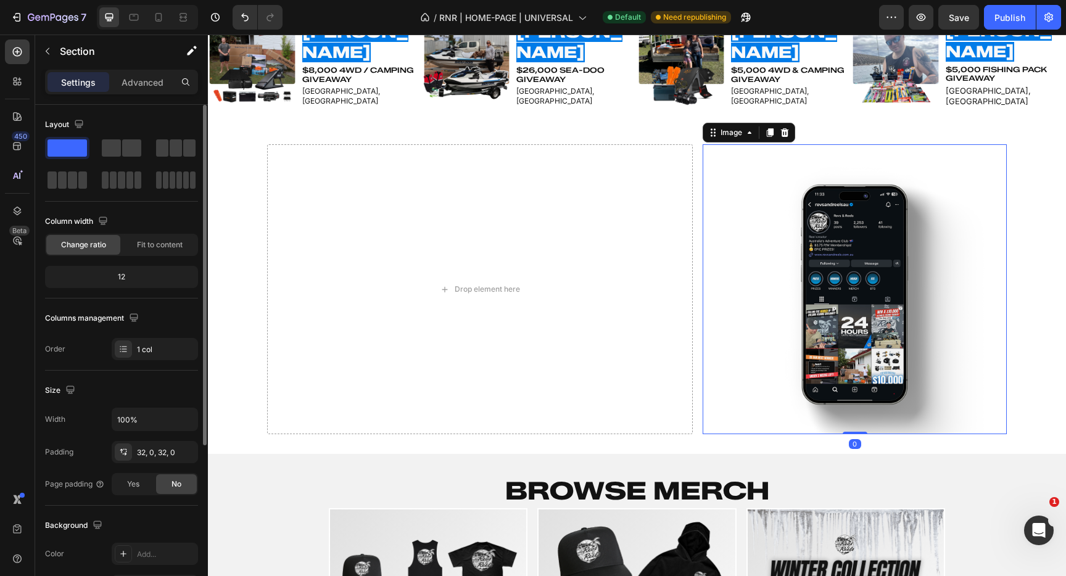
click at [896, 276] on img at bounding box center [855, 289] width 304 height 290
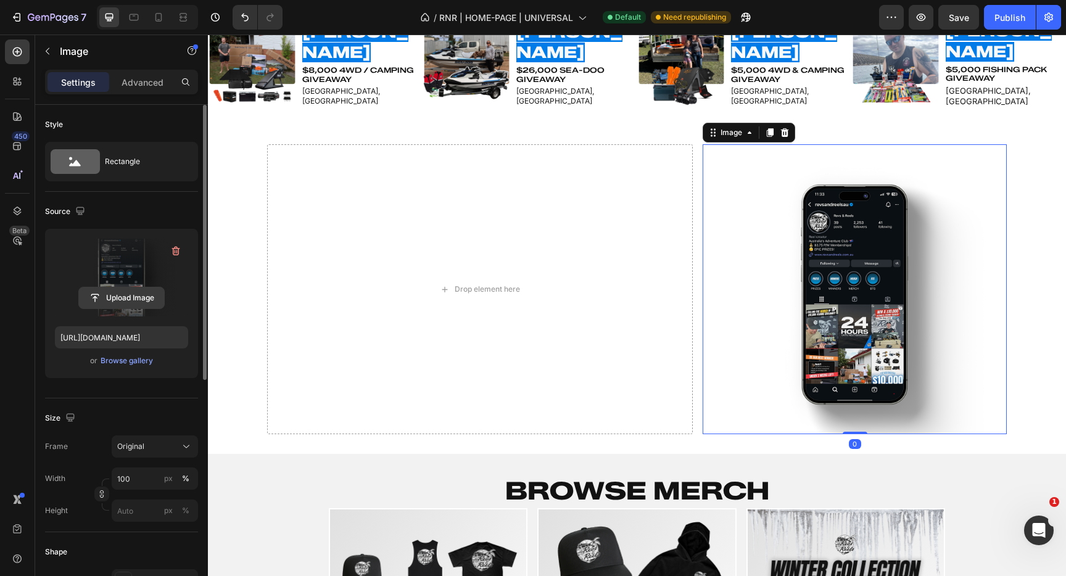
click at [121, 305] on input "file" at bounding box center [121, 298] width 85 height 21
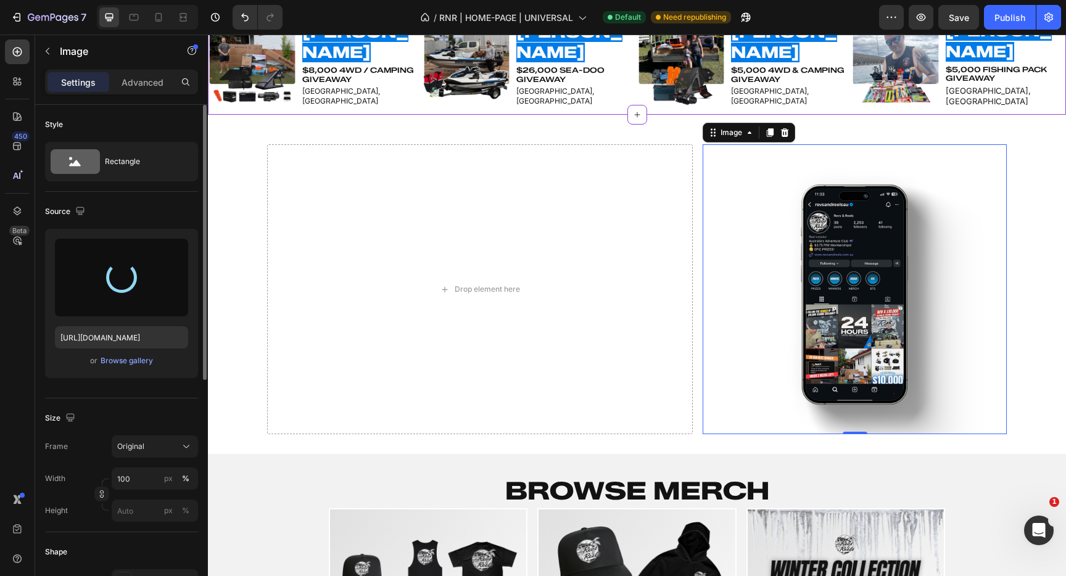
type input "[URL][DOMAIN_NAME]"
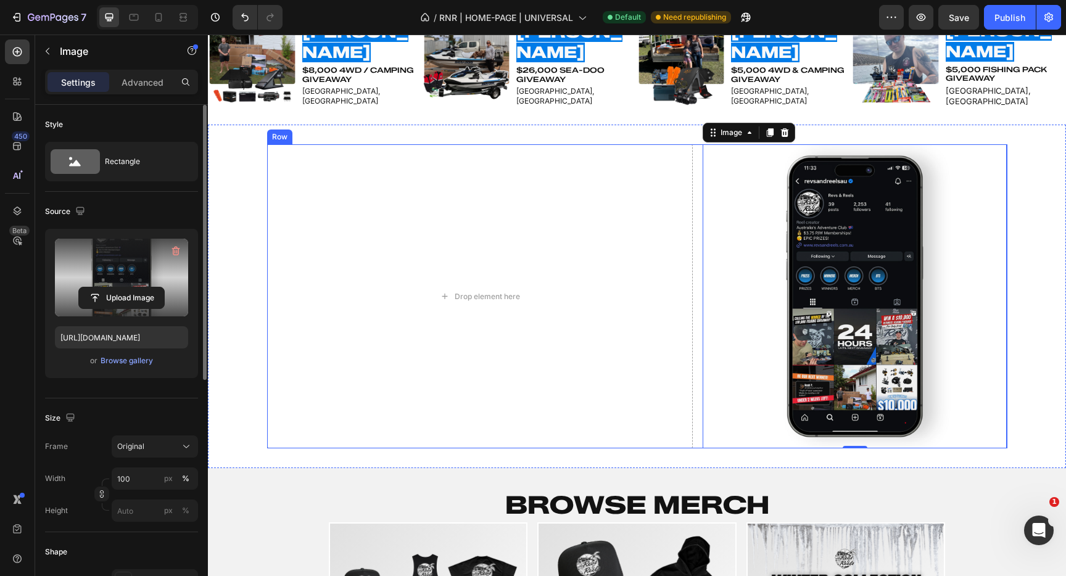
click at [699, 247] on div "Drop element here Image 0 Row" at bounding box center [637, 296] width 741 height 304
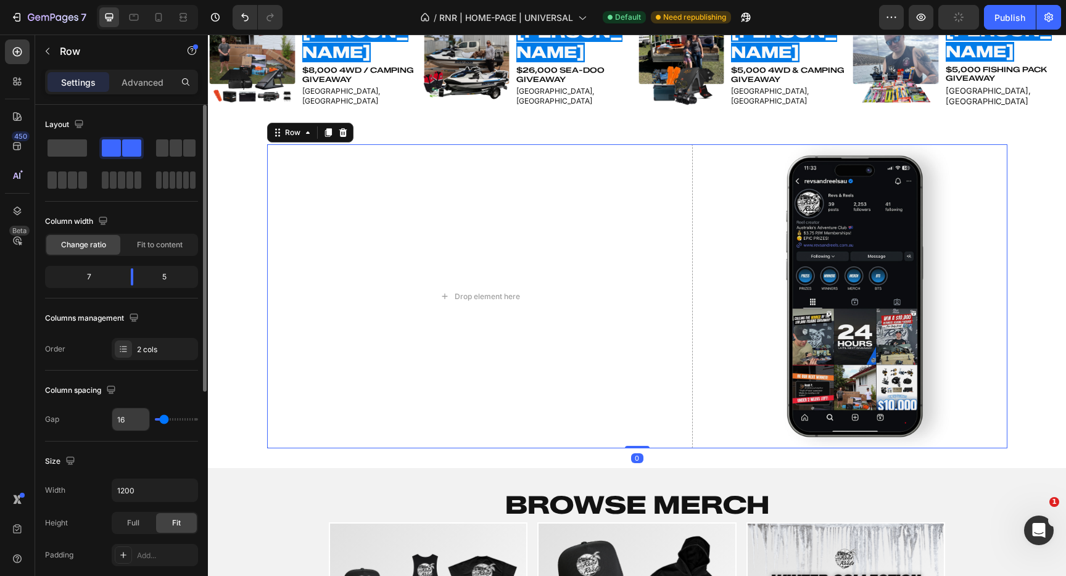
click at [129, 418] on input "16" at bounding box center [130, 420] width 37 height 22
type input "0"
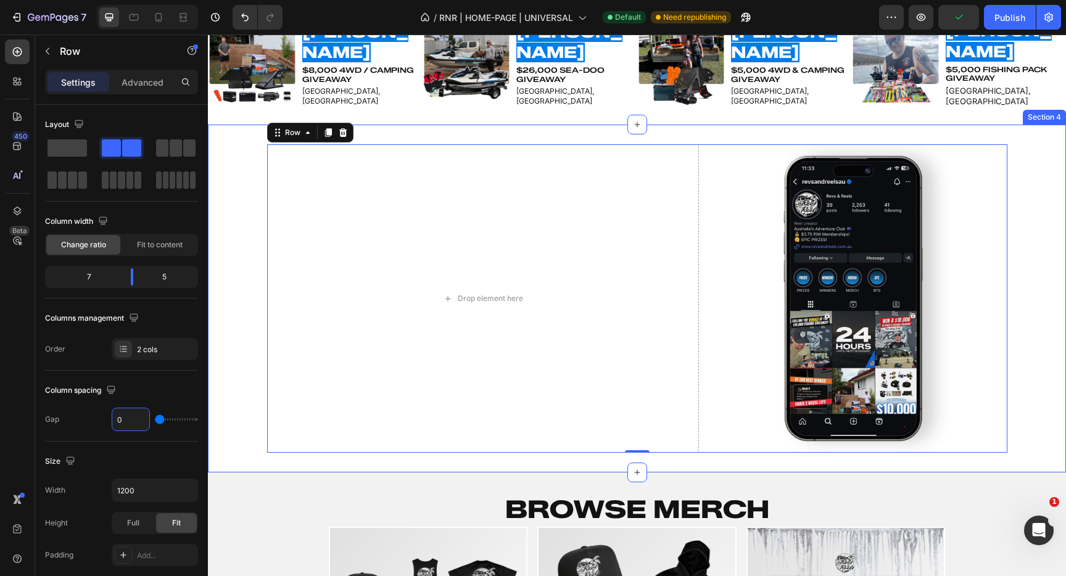
click at [249, 397] on div "Drop element here Image Row 0" at bounding box center [637, 298] width 859 height 309
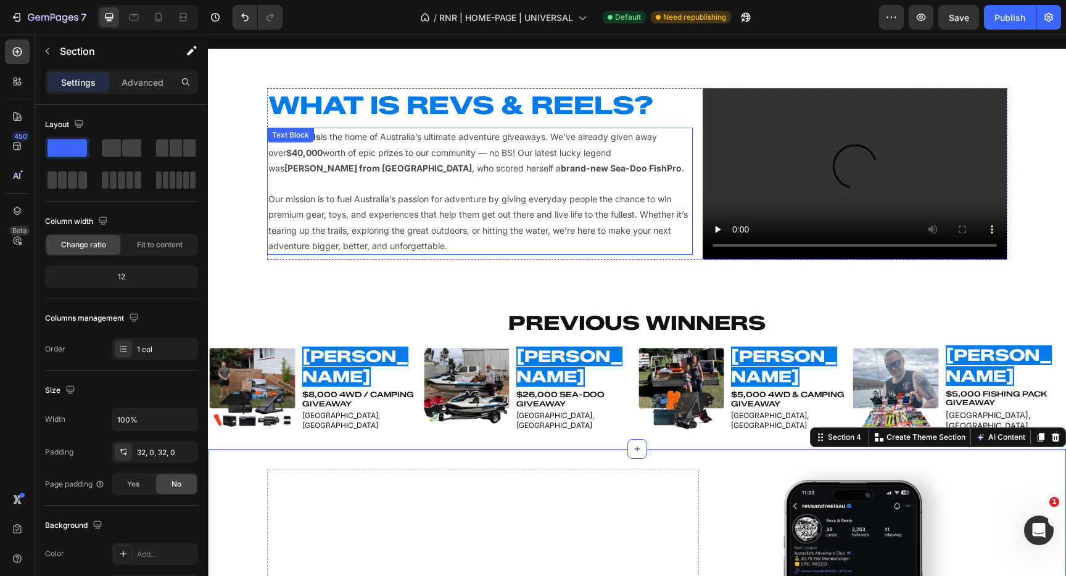
scroll to position [525, 0]
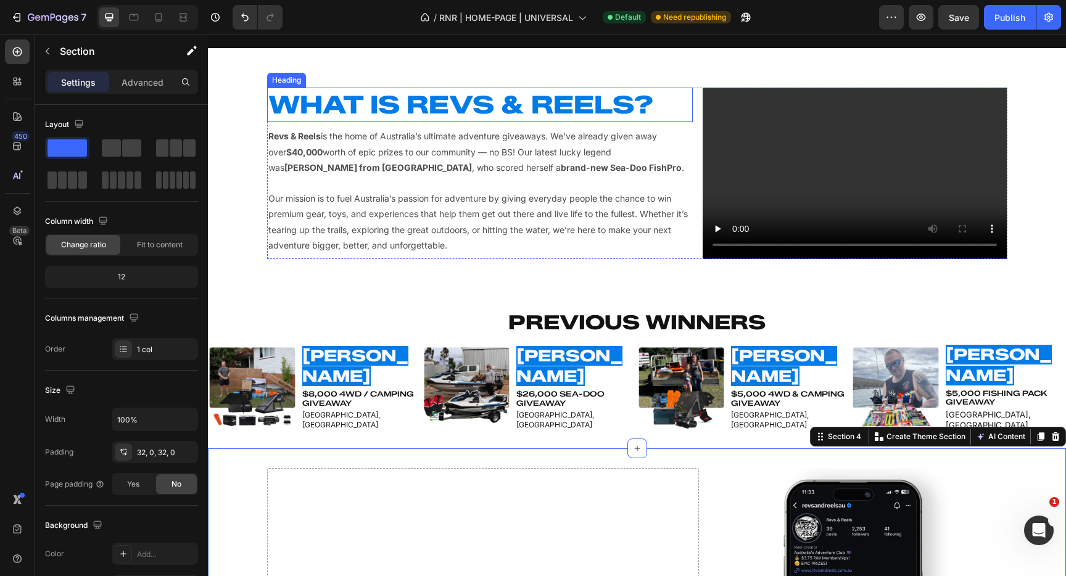
click at [392, 112] on h2 "WHAT IS REVS & REELS?" at bounding box center [480, 105] width 426 height 35
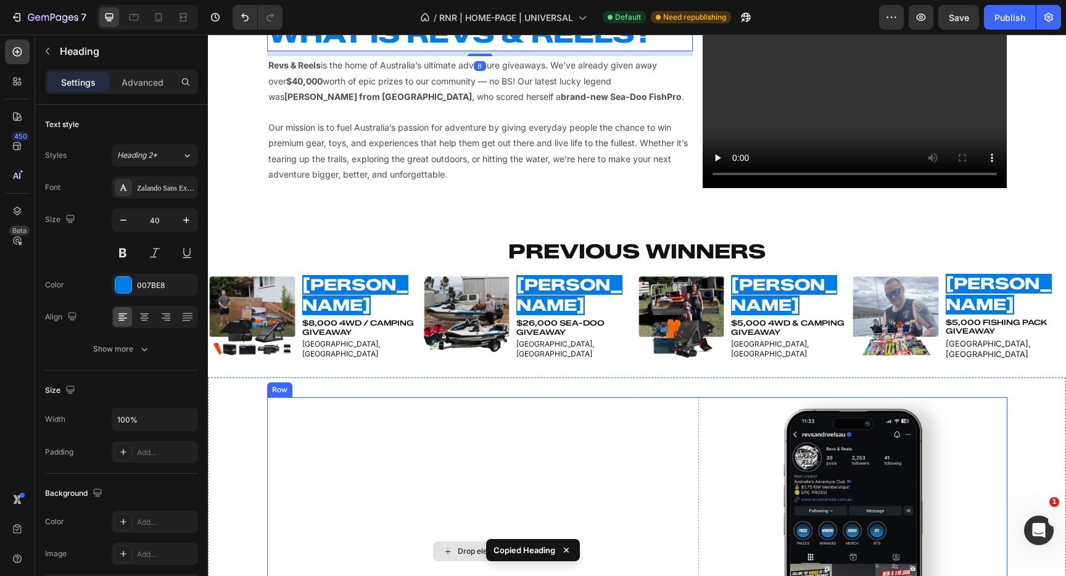
scroll to position [625, 0]
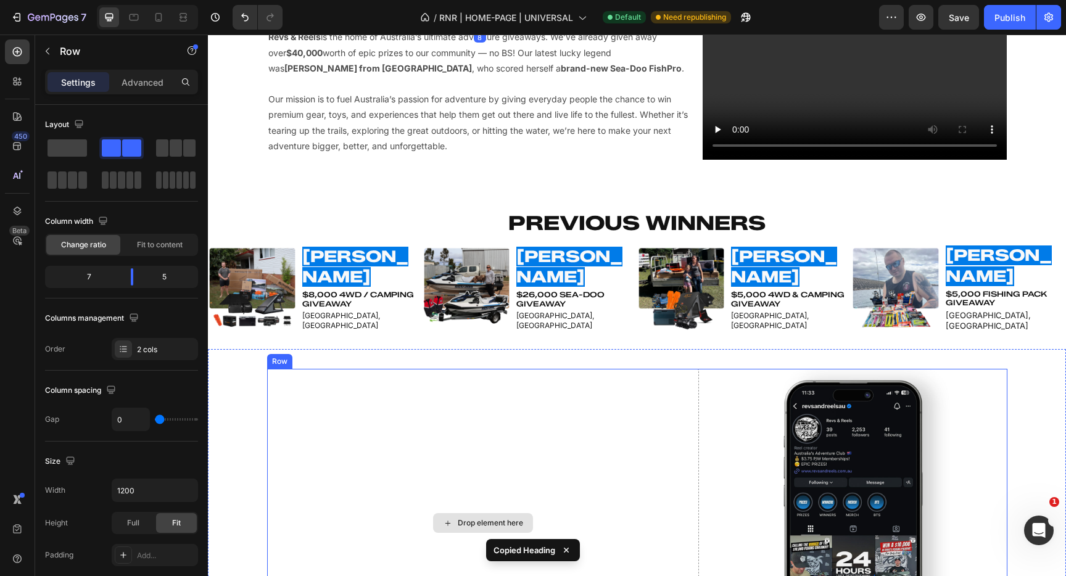
click at [458, 404] on div "Drop element here" at bounding box center [483, 523] width 432 height 309
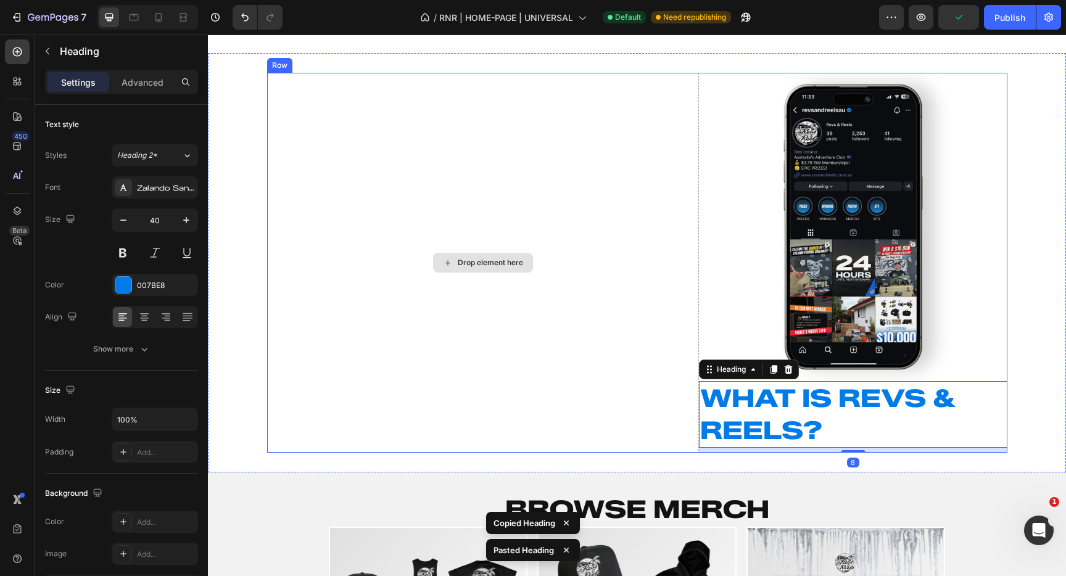
scroll to position [921, 0]
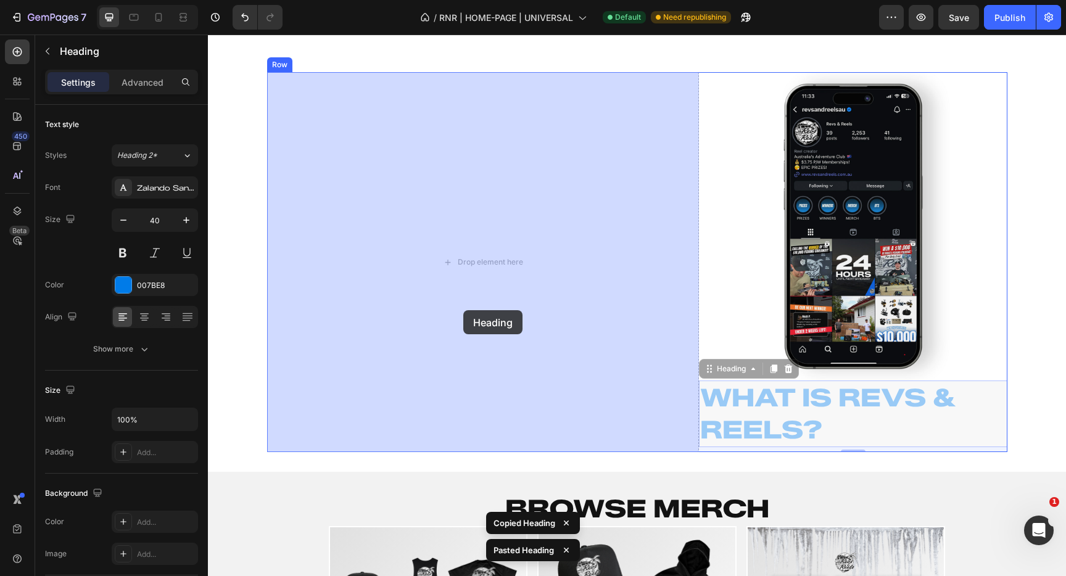
drag, startPoint x: 706, startPoint y: 368, endPoint x: 464, endPoint y: 310, distance: 249.3
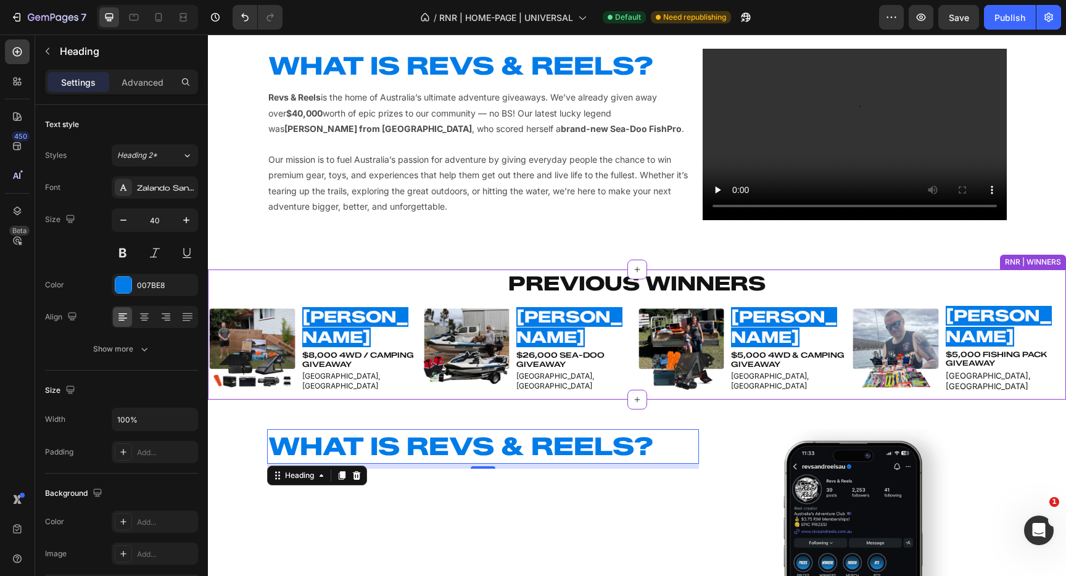
scroll to position [533, 0]
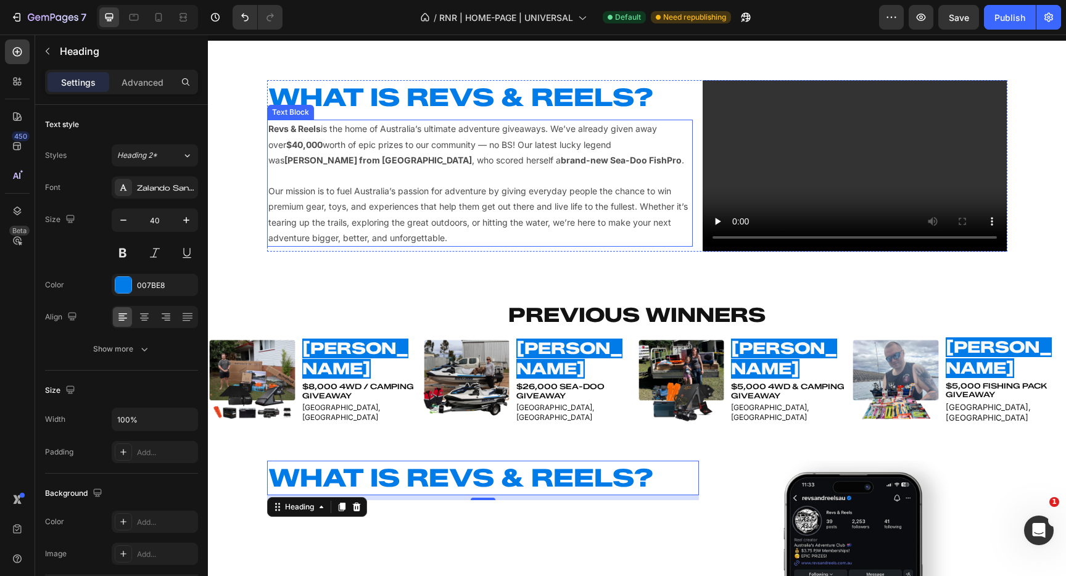
click at [433, 180] on p at bounding box center [480, 175] width 424 height 15
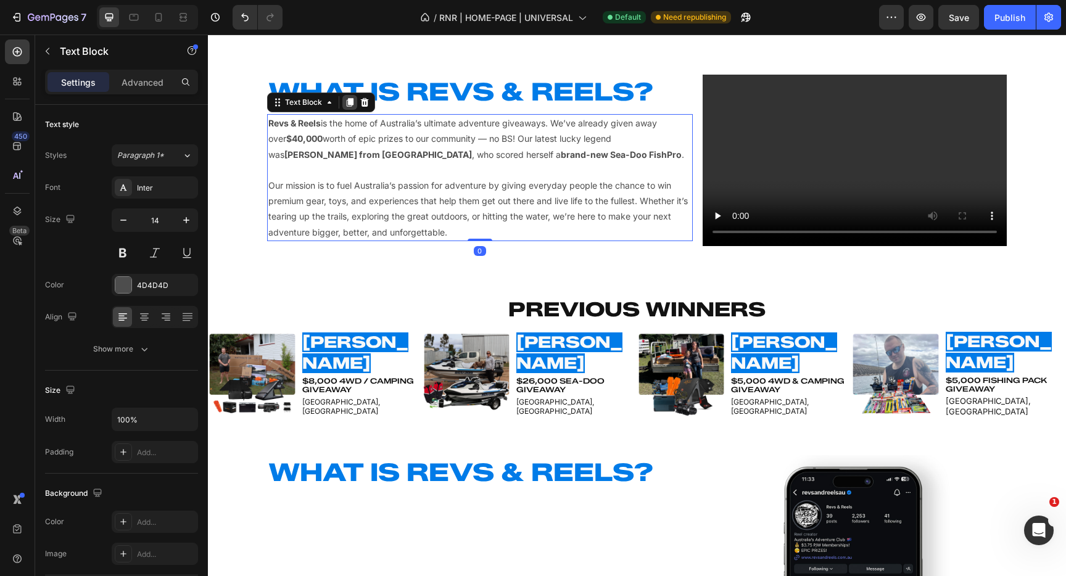
click at [350, 107] on icon at bounding box center [349, 102] width 7 height 9
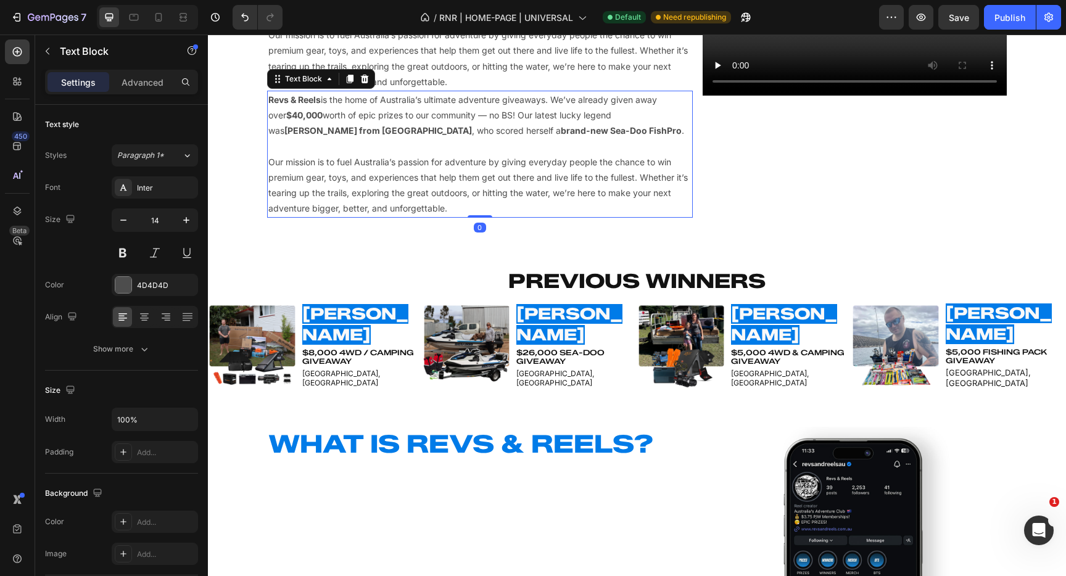
scroll to position [689, 0]
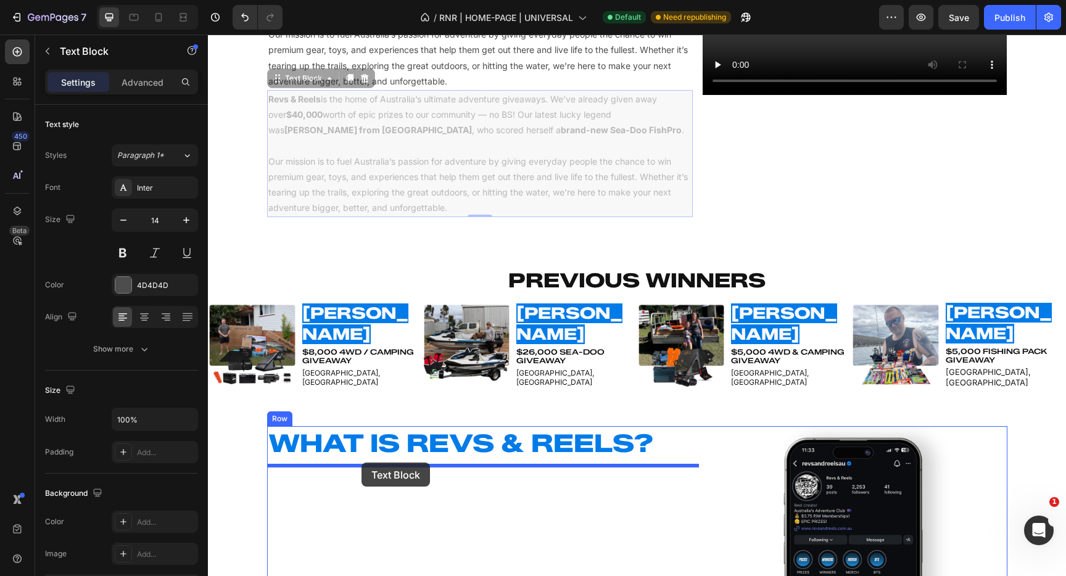
drag, startPoint x: 278, startPoint y: 78, endPoint x: 361, endPoint y: 463, distance: 393.4
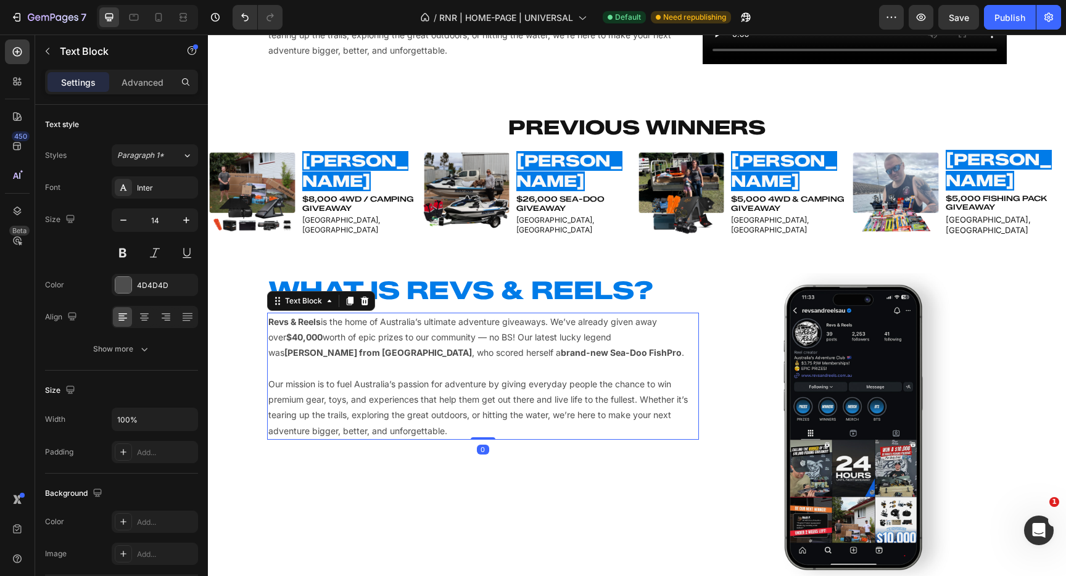
scroll to position [723, 0]
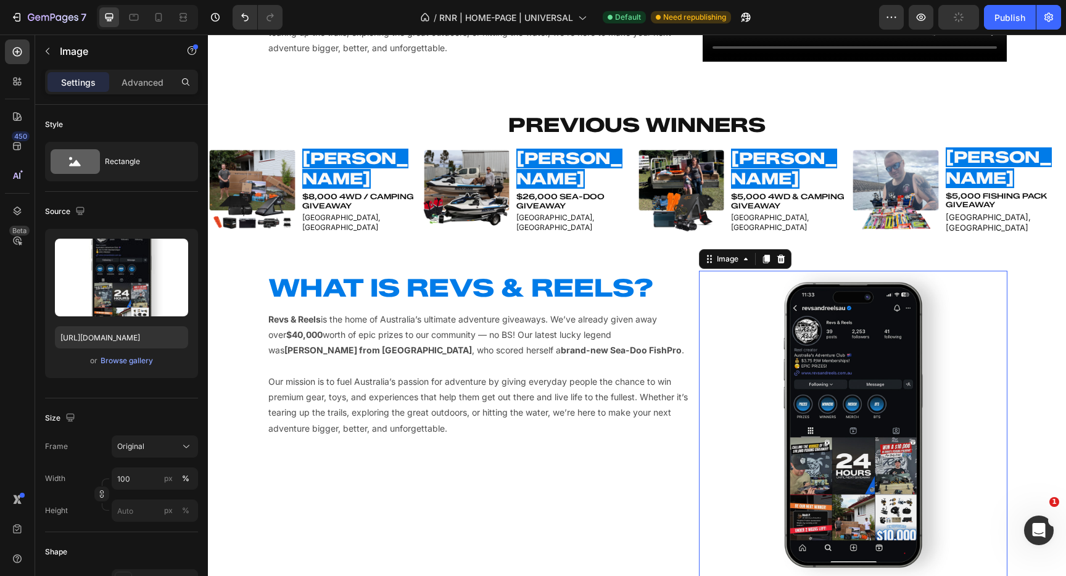
click at [698, 283] on div "WHAT IS REVS & REELS? Heading Revs & Reels is the home of Australia’s ultimate …" at bounding box center [637, 425] width 741 height 309
drag, startPoint x: 15, startPoint y: 213, endPoint x: 172, endPoint y: 185, distance: 159.2
click at [15, 213] on icon at bounding box center [18, 211] width 8 height 9
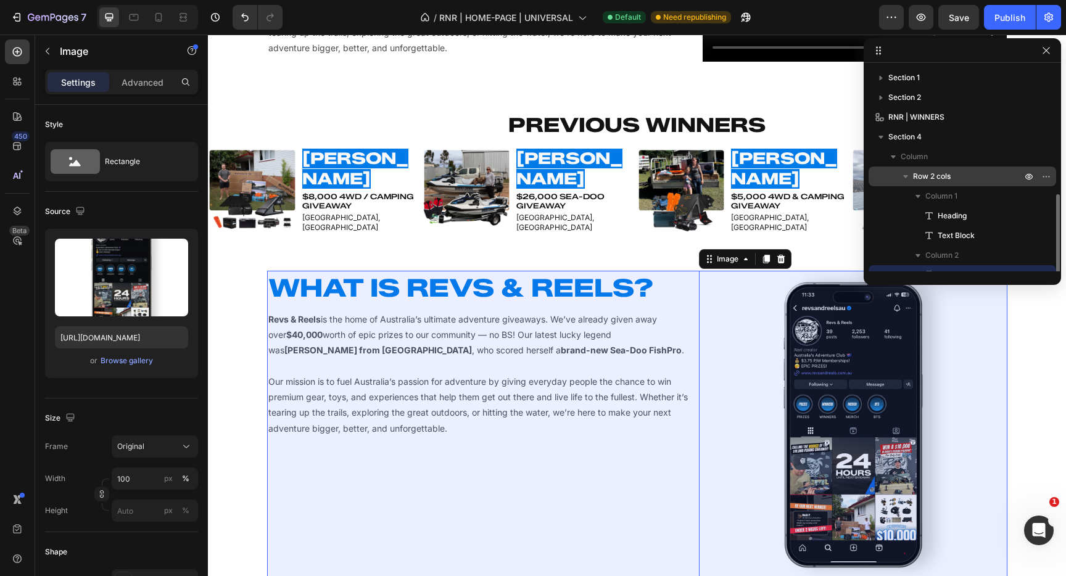
scroll to position [73, 0]
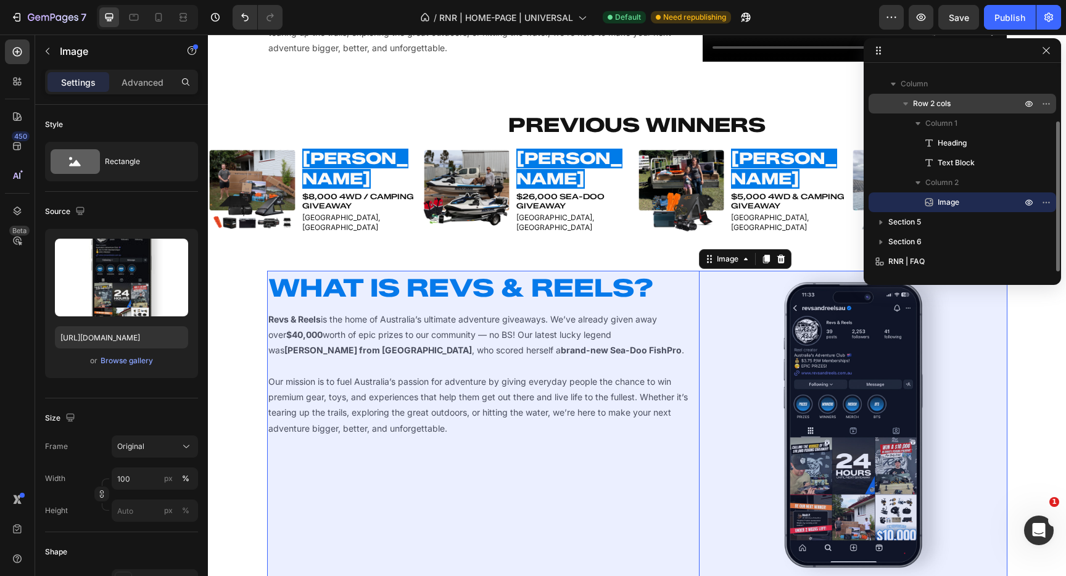
click at [928, 97] on div "Row 2 cols" at bounding box center [963, 104] width 178 height 20
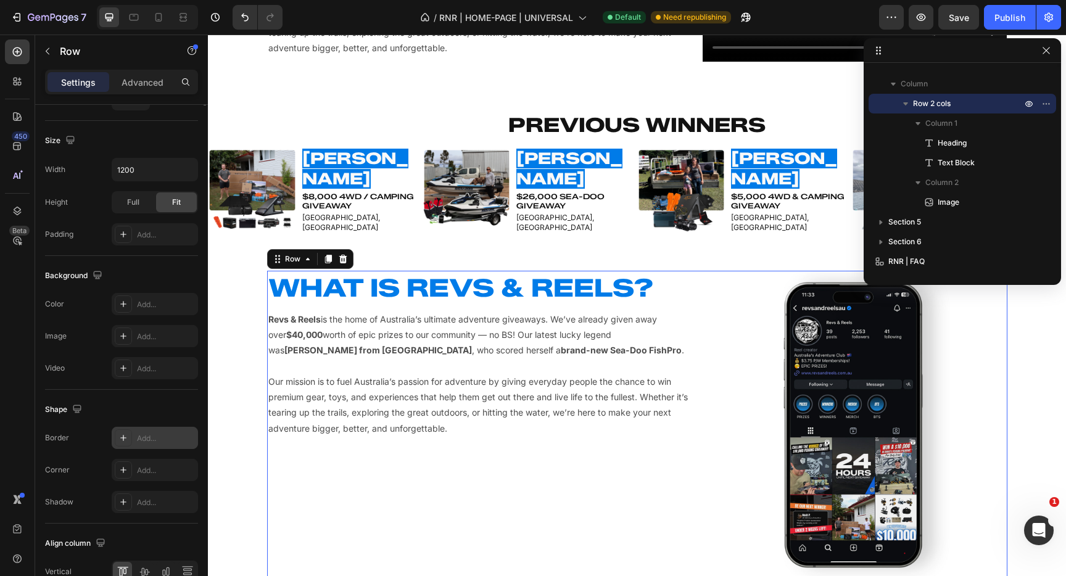
scroll to position [387, 0]
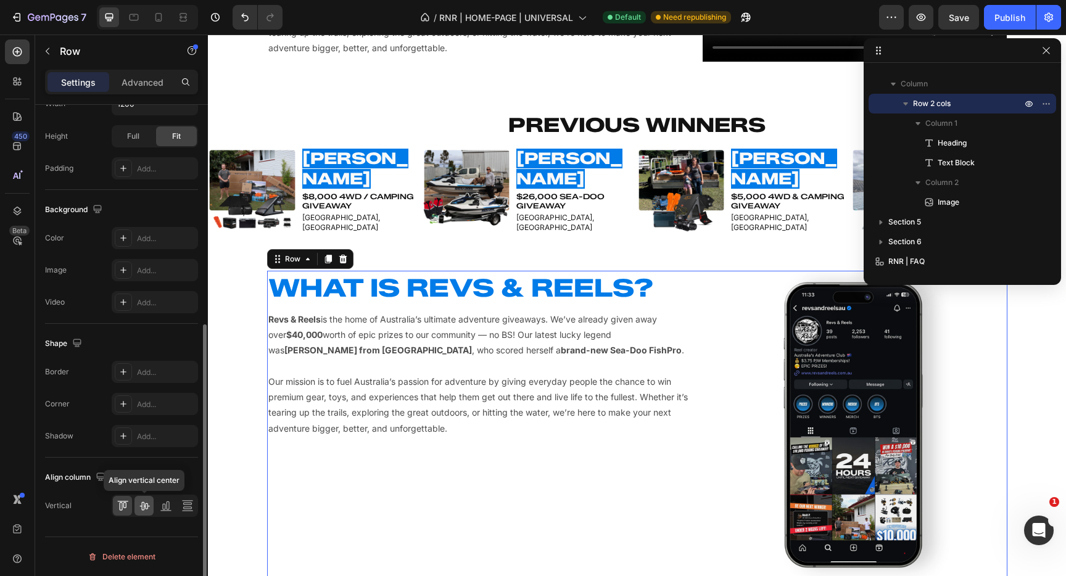
click at [138, 509] on icon at bounding box center [144, 506] width 12 height 12
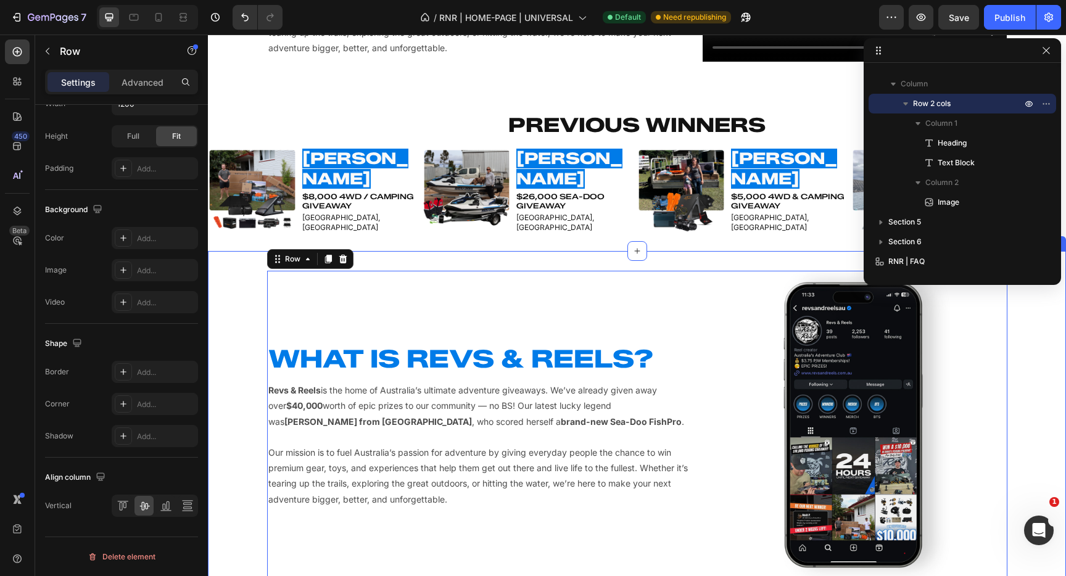
click at [218, 336] on div "WHAT IS REVS & REELS? Heading Revs & Reels is the home of Australia’s ultimate …" at bounding box center [637, 425] width 859 height 309
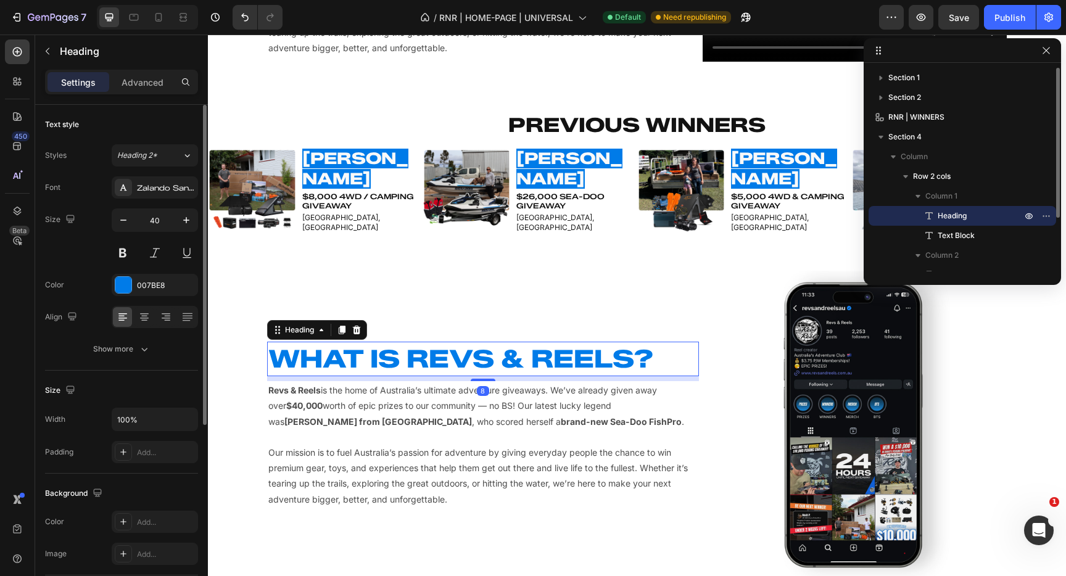
click at [495, 351] on h2 "WHAT IS REVS & REELS?" at bounding box center [483, 359] width 432 height 35
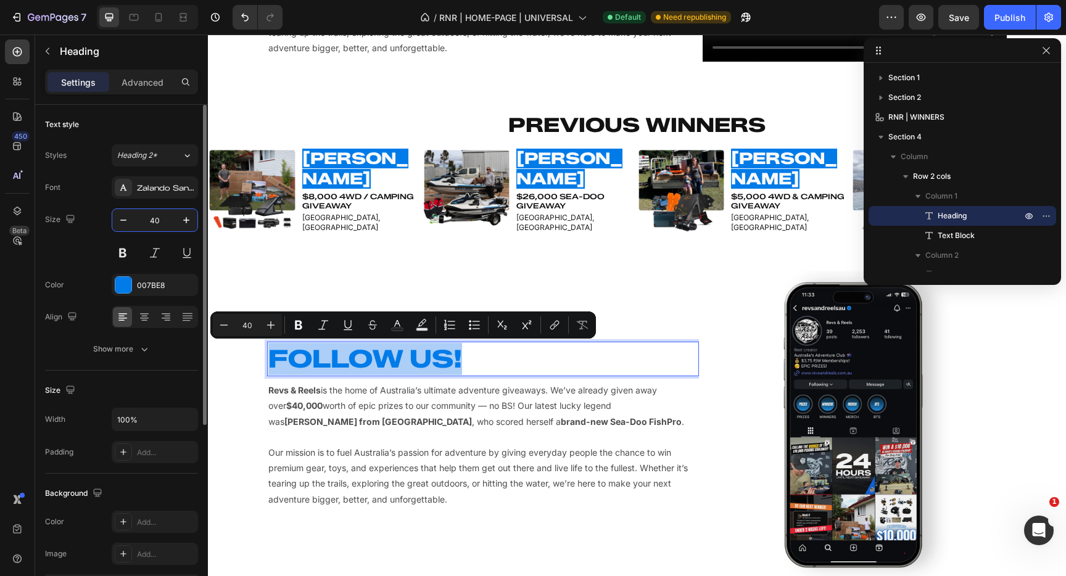
click at [165, 222] on input "40" at bounding box center [155, 220] width 41 height 22
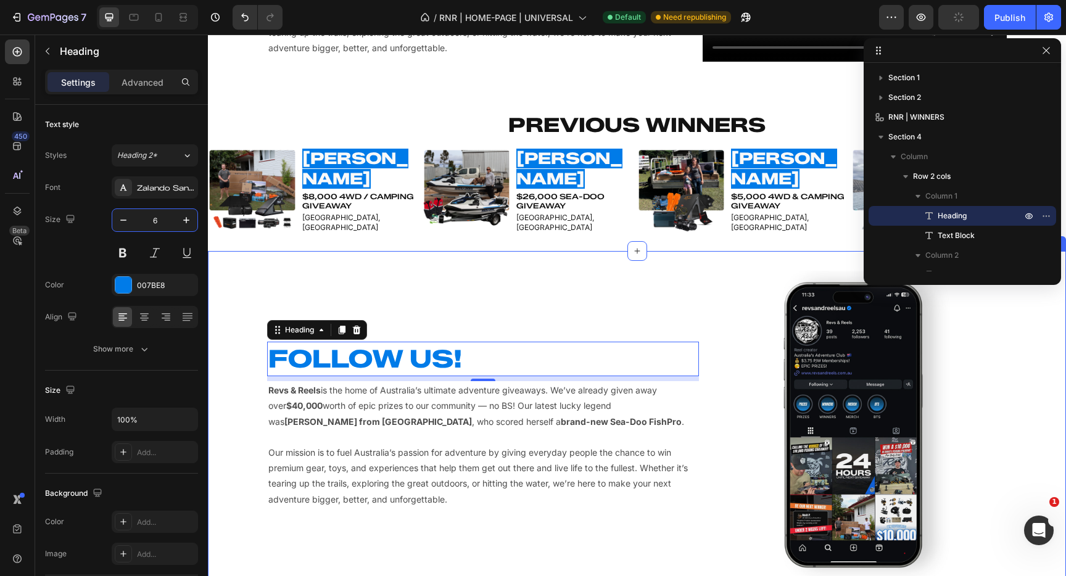
type input "60"
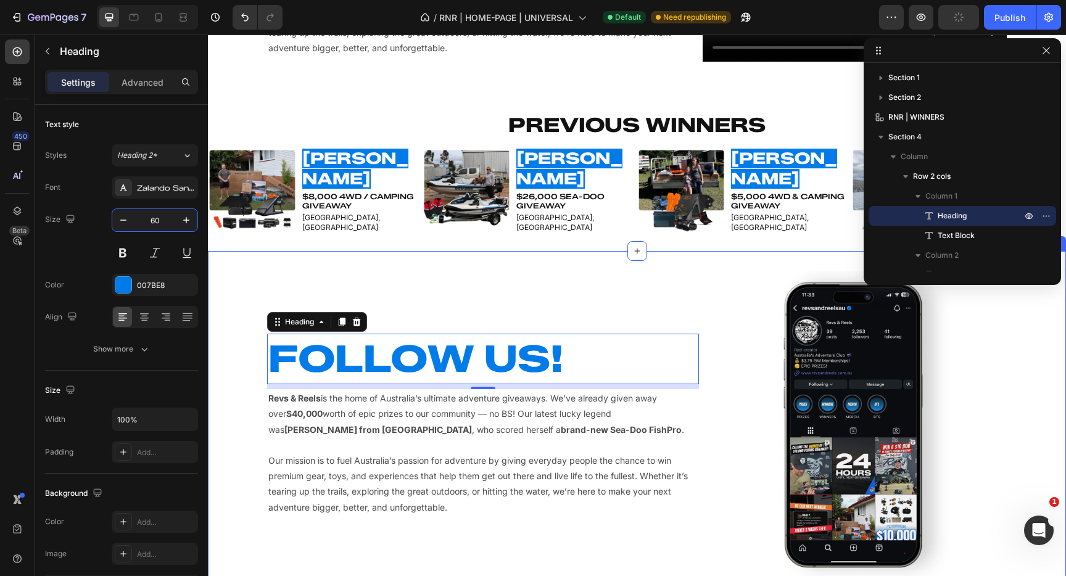
click at [244, 405] on div "FOLLOW US! Heading 8 Revs & Reels is the home of Australia’s ultimate adventure…" at bounding box center [637, 425] width 859 height 309
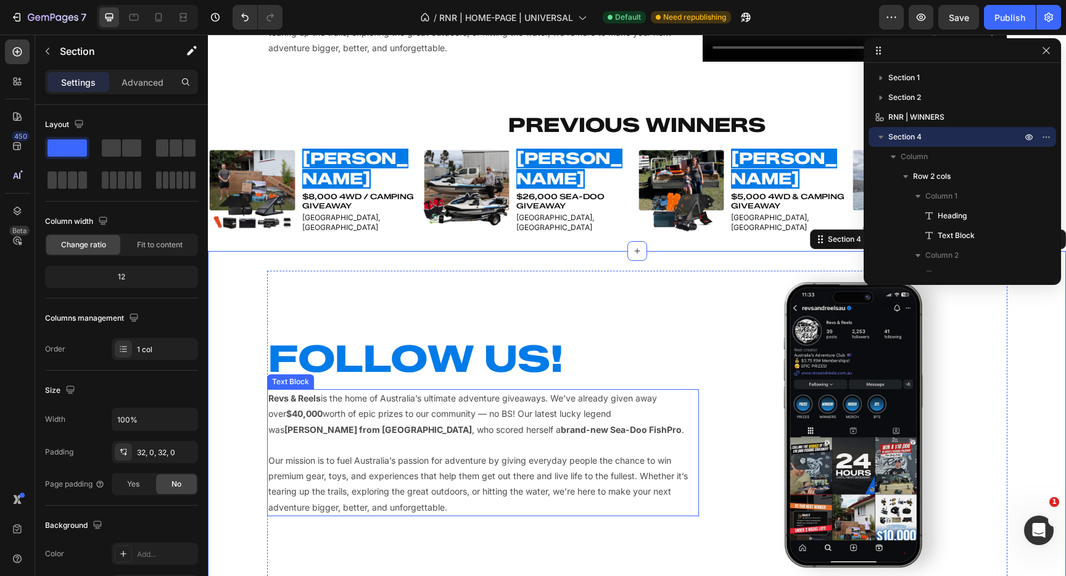
click at [642, 431] on p "Revs & Reels is the home of Australia’s ultimate adventure giveaways. We’ve alr…" at bounding box center [483, 414] width 430 height 47
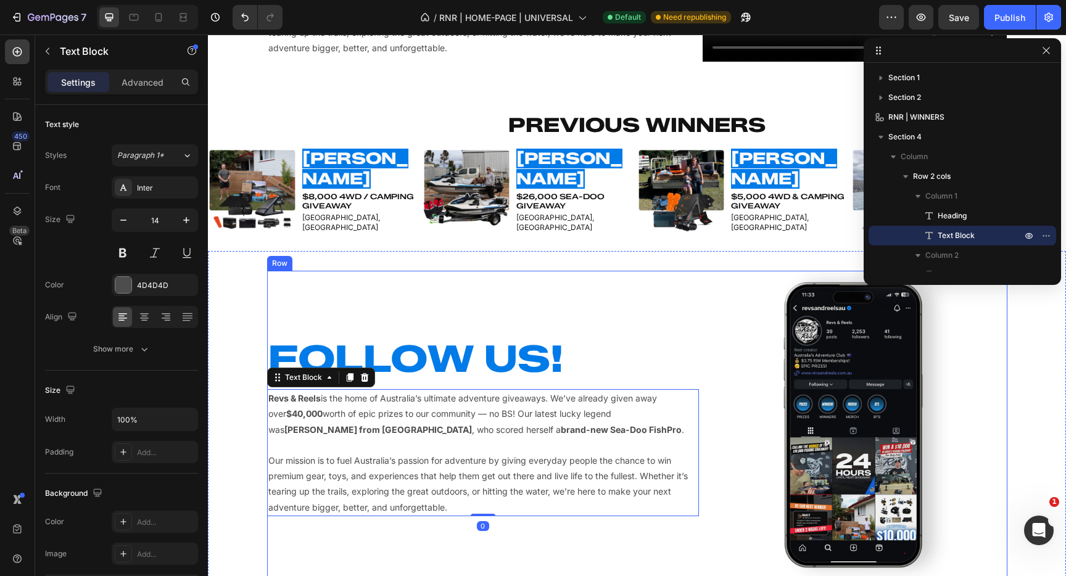
click at [697, 310] on div "FOLLOW US! Heading Revs & Reels is the home of Australia’s ultimate adventure g…" at bounding box center [483, 425] width 432 height 309
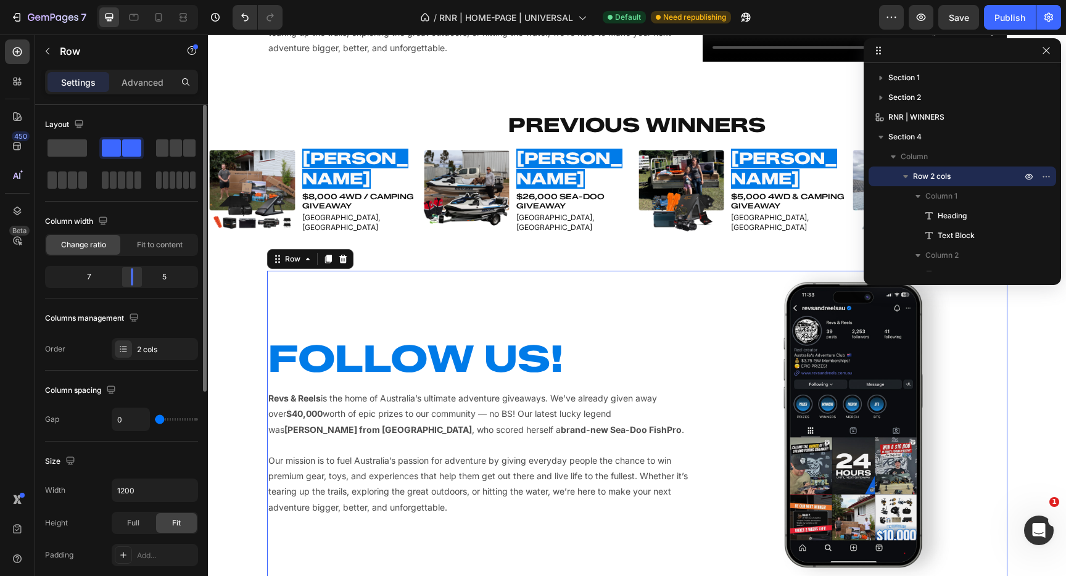
click at [132, 0] on body "7 Version history / RNR | HOME-PAGE | UNIVERSAL Default Need republishing Previ…" at bounding box center [533, 0] width 1066 height 0
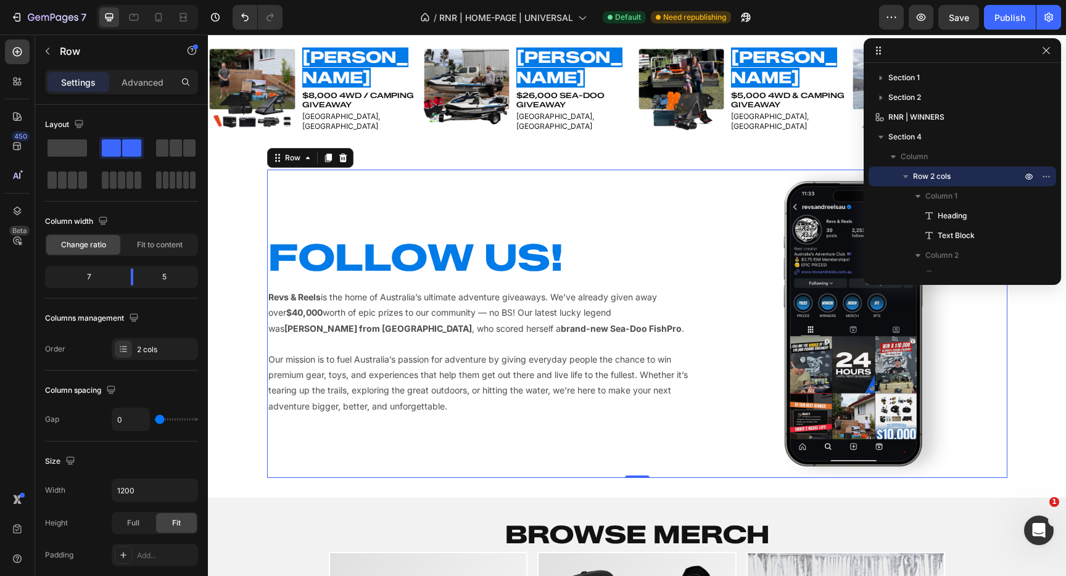
scroll to position [831, 0]
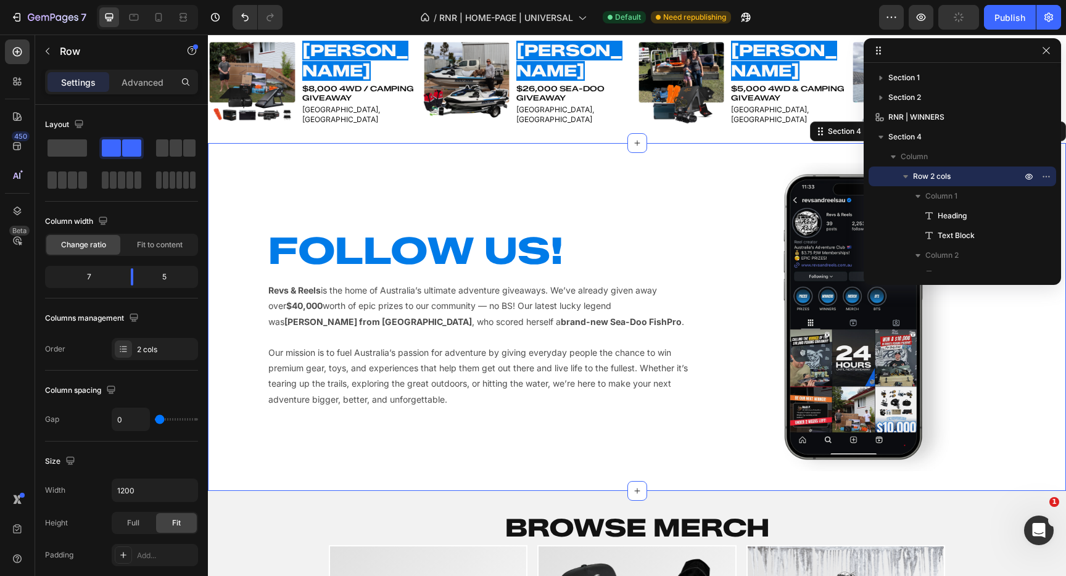
drag, startPoint x: 227, startPoint y: 367, endPoint x: 323, endPoint y: 357, distance: 96.2
click at [227, 367] on div "FOLLOW US! Heading Revs & Reels is the home of Australia’s ultimate adventure g…" at bounding box center [637, 317] width 859 height 309
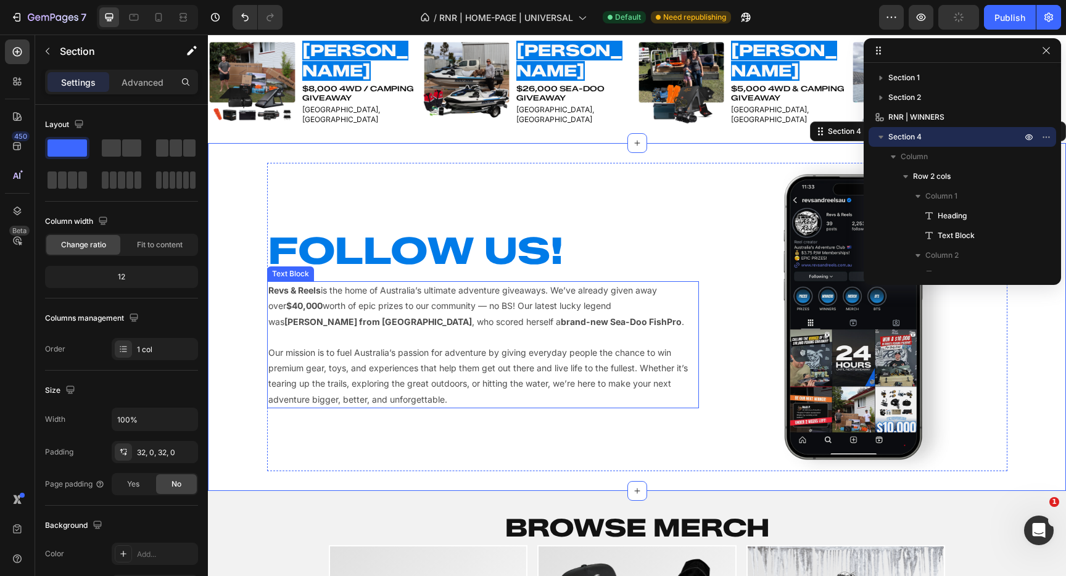
click at [479, 349] on p "Our mission is to fuel Australia’s passion for adventure by giving everyday peo…" at bounding box center [483, 376] width 430 height 62
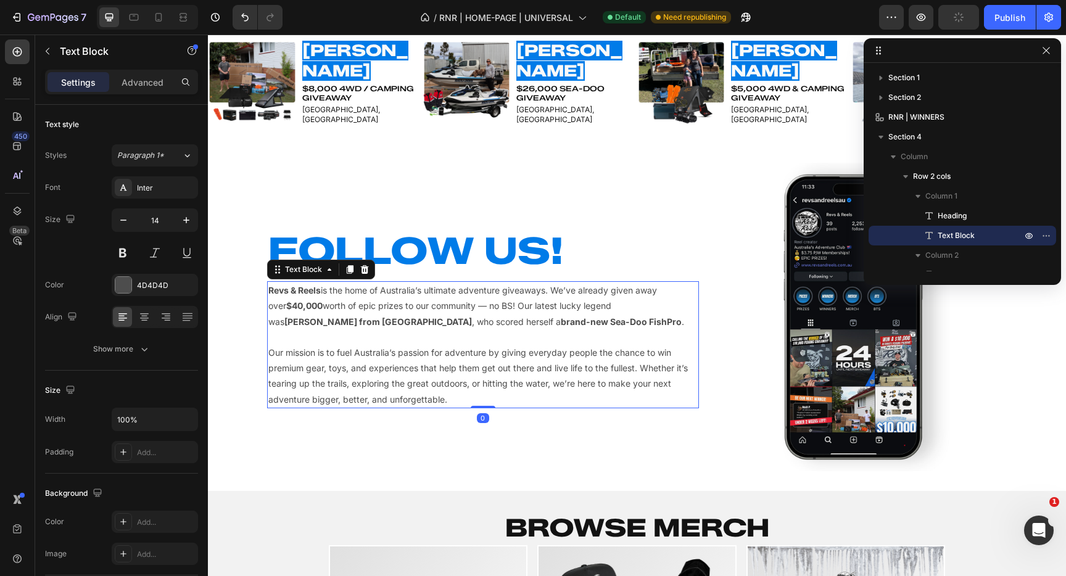
click at [479, 349] on p "Our mission is to fuel Australia’s passion for adventure by giving everyday peo…" at bounding box center [483, 376] width 430 height 62
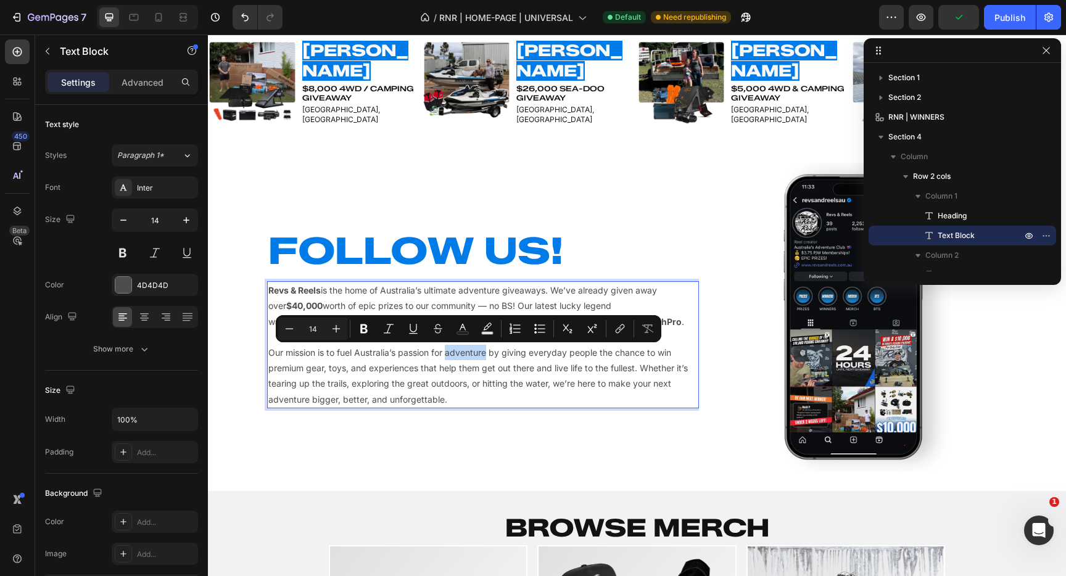
click at [517, 385] on p "Our mission is to fuel Australia’s passion for adventure by giving everyday peo…" at bounding box center [483, 376] width 430 height 62
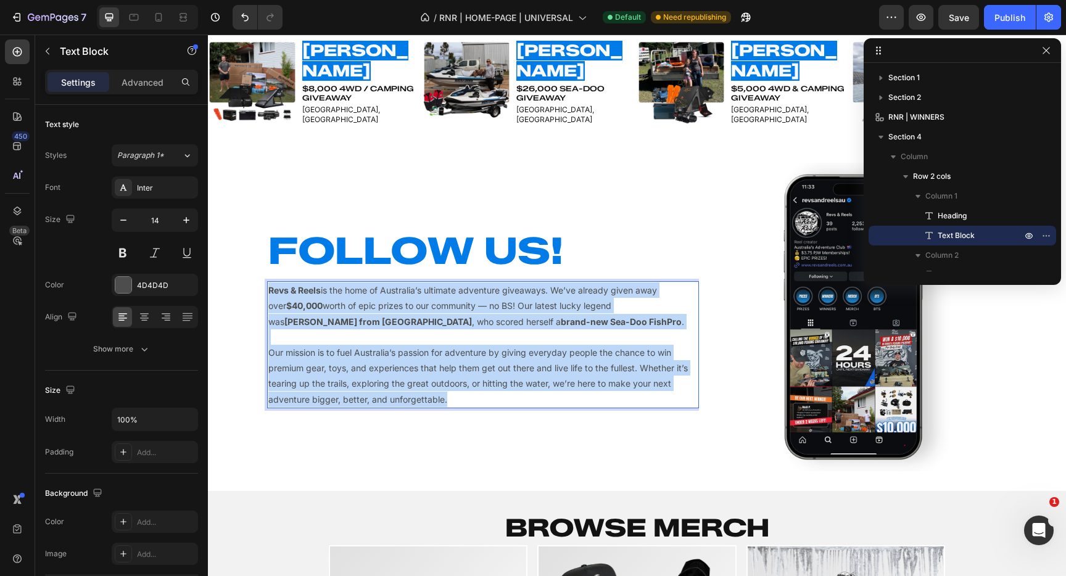
drag, startPoint x: 451, startPoint y: 397, endPoint x: 269, endPoint y: 287, distance: 212.4
click at [269, 287] on div "Revs & Reels is the home of Australia’s ultimate adventure giveaways. We’ve alr…" at bounding box center [483, 344] width 432 height 127
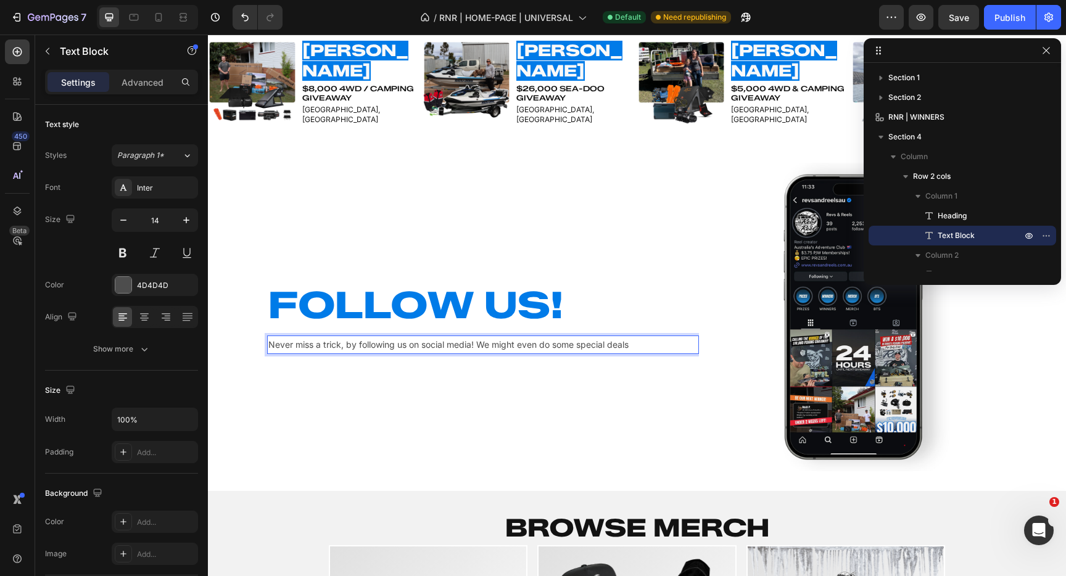
drag, startPoint x: 645, startPoint y: 344, endPoint x: 271, endPoint y: 348, distance: 374.0
click at [271, 348] on p "Never miss a trick, by following us on social media! We might even do some spec…" at bounding box center [483, 344] width 430 height 15
click at [465, 345] on p "Stay up to date with all the latest Revs & Reels news, giveaways, community adv…" at bounding box center [483, 344] width 430 height 15
click at [671, 344] on p "Stay up to date with all the latest Revs & Reels news, giveaways, community adv…" at bounding box center [483, 344] width 430 height 15
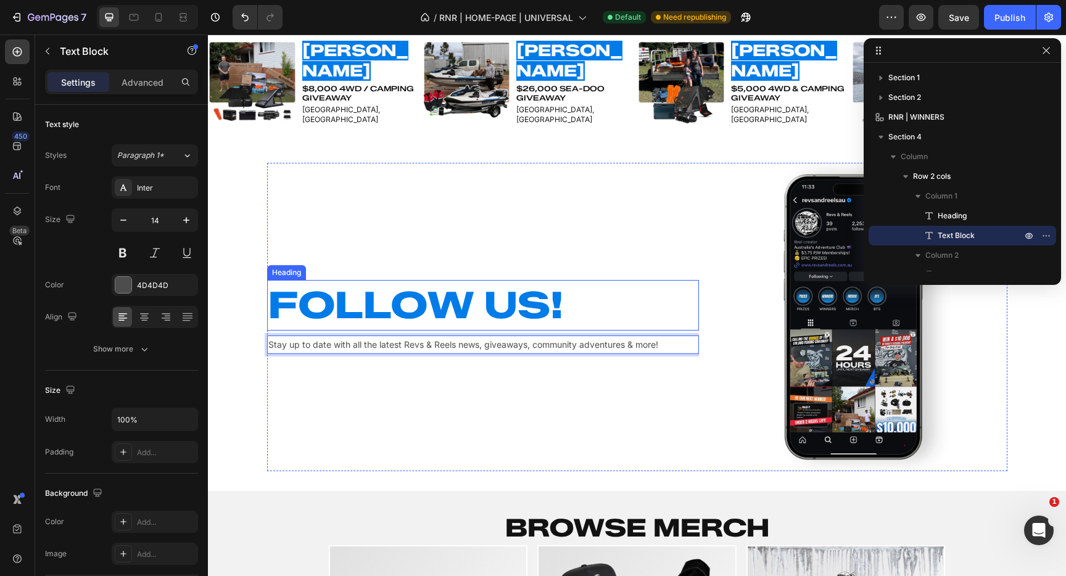
click at [318, 308] on p "FOLLOW US!" at bounding box center [483, 305] width 430 height 48
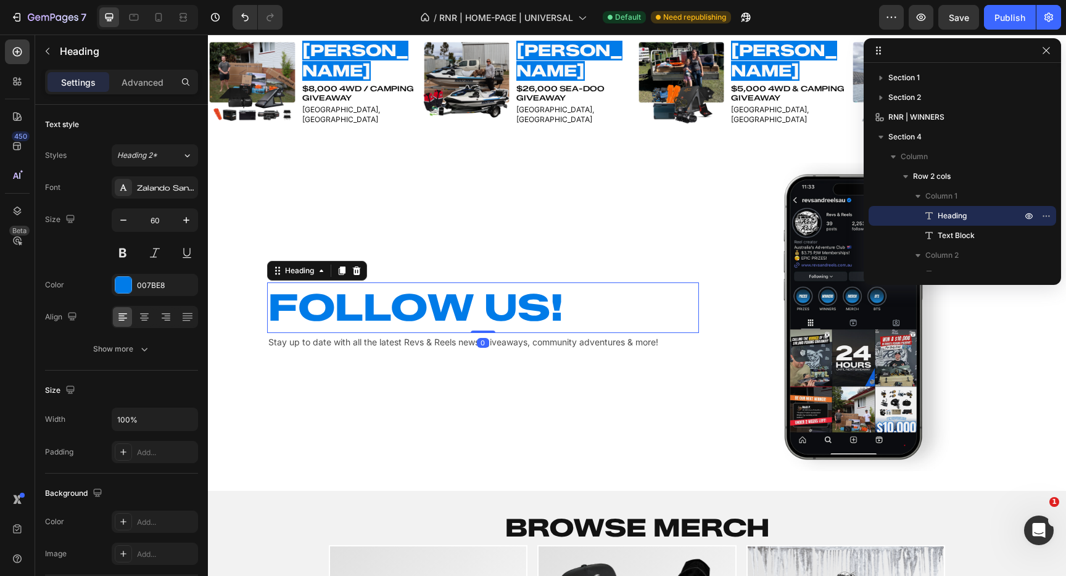
drag, startPoint x: 487, startPoint y: 336, endPoint x: 488, endPoint y: 315, distance: 20.4
click at [488, 315] on div "FOLLOW US! Heading 0" at bounding box center [483, 308] width 432 height 51
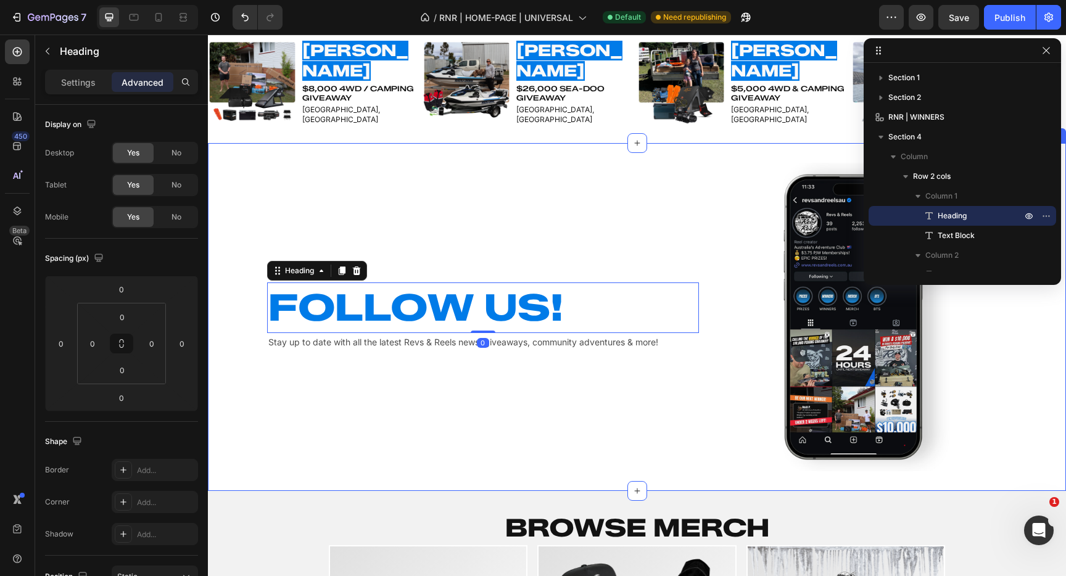
click at [235, 336] on div "FOLLOW US! Heading 0 Stay up to date with all the latest Revs & Reels news, giv…" at bounding box center [637, 317] width 859 height 309
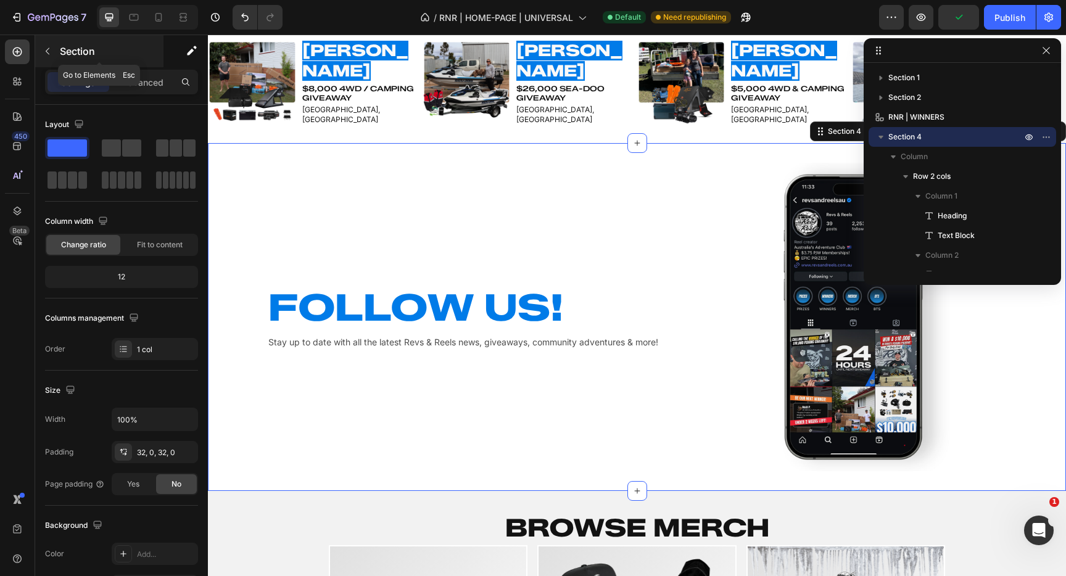
click at [46, 48] on icon "button" at bounding box center [48, 51] width 10 height 10
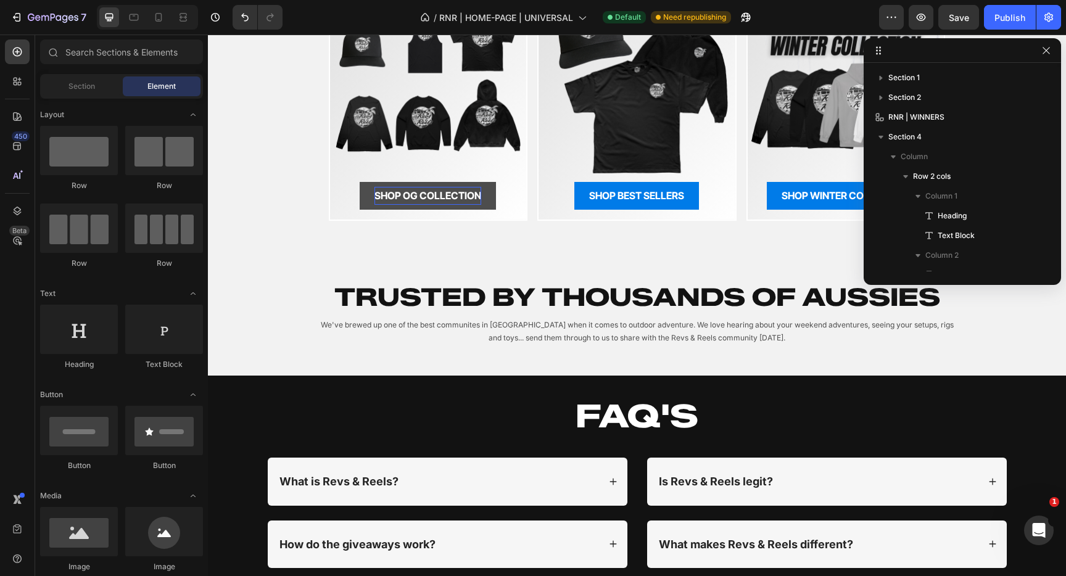
scroll to position [1393, 0]
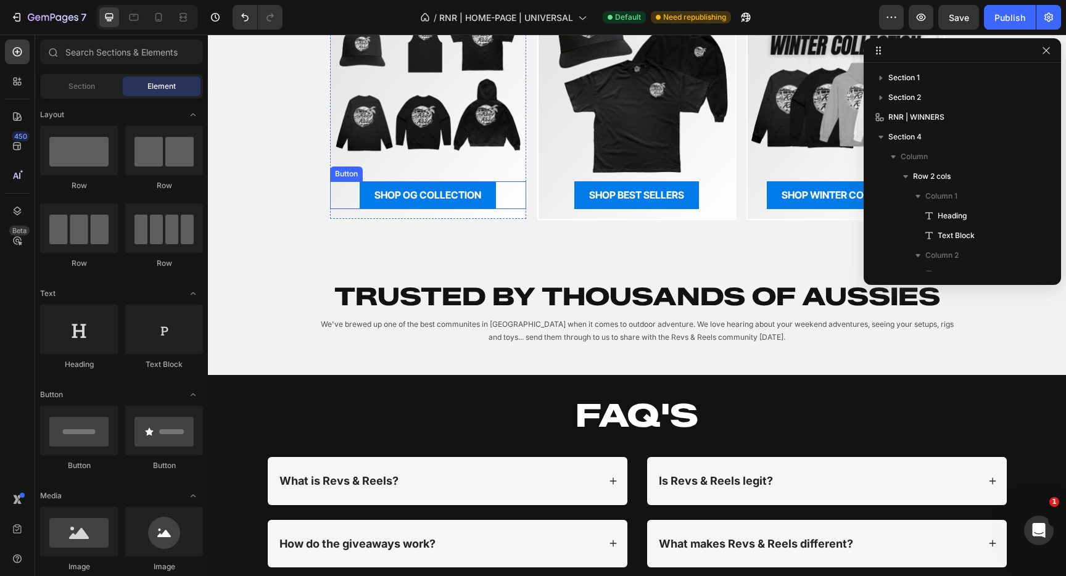
click at [502, 194] on div "SHOP OG COLLECTION Button" at bounding box center [428, 195] width 197 height 28
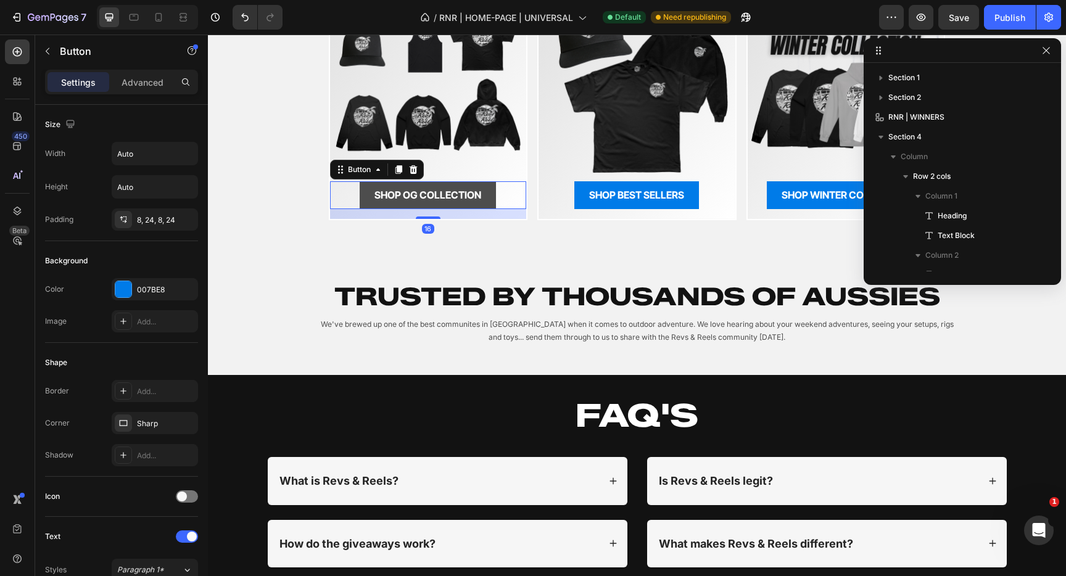
scroll to position [293, 0]
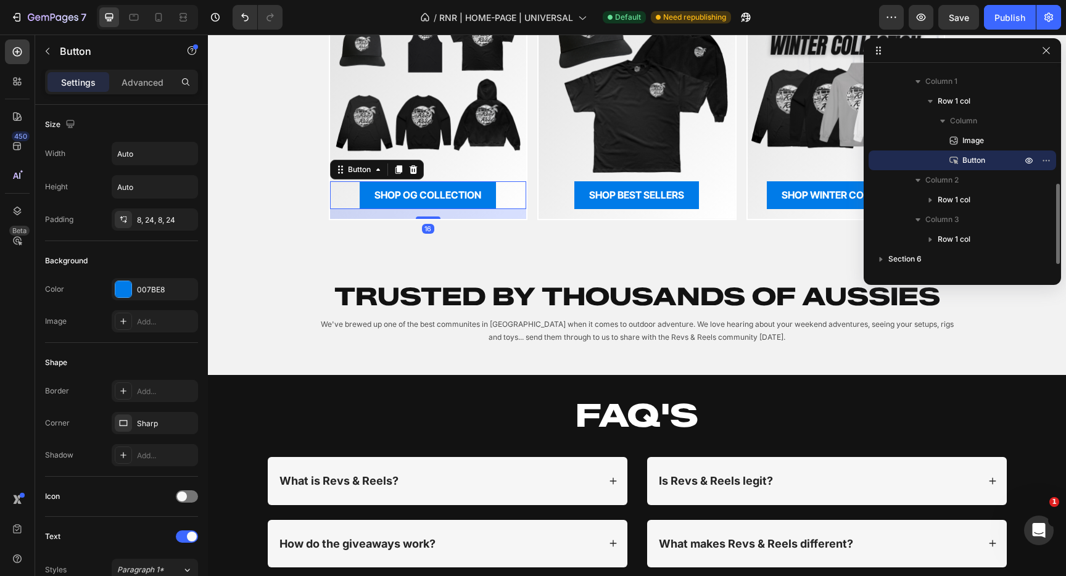
click at [399, 171] on icon at bounding box center [398, 169] width 7 height 9
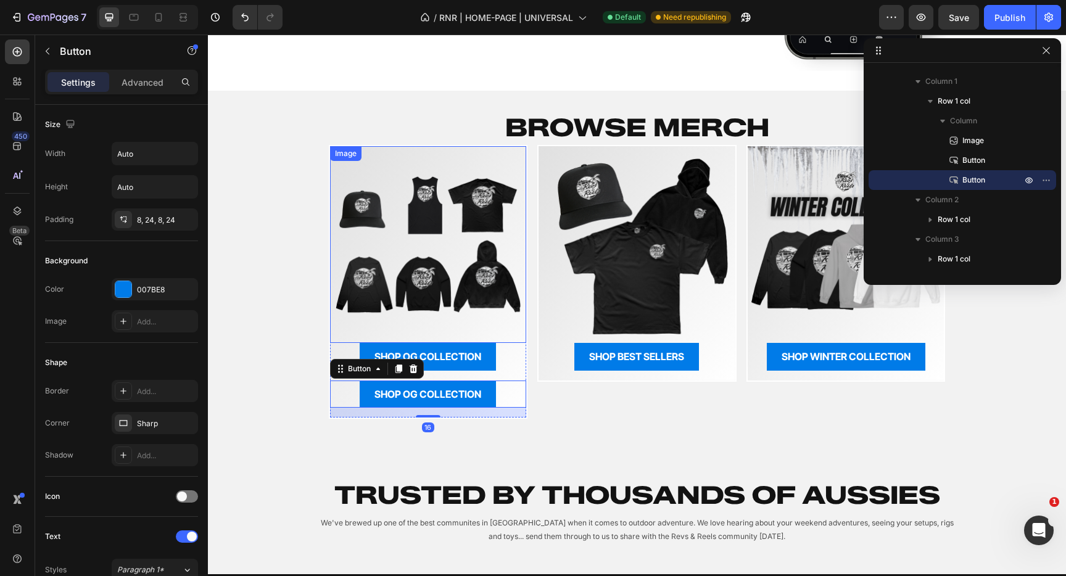
scroll to position [1226, 0]
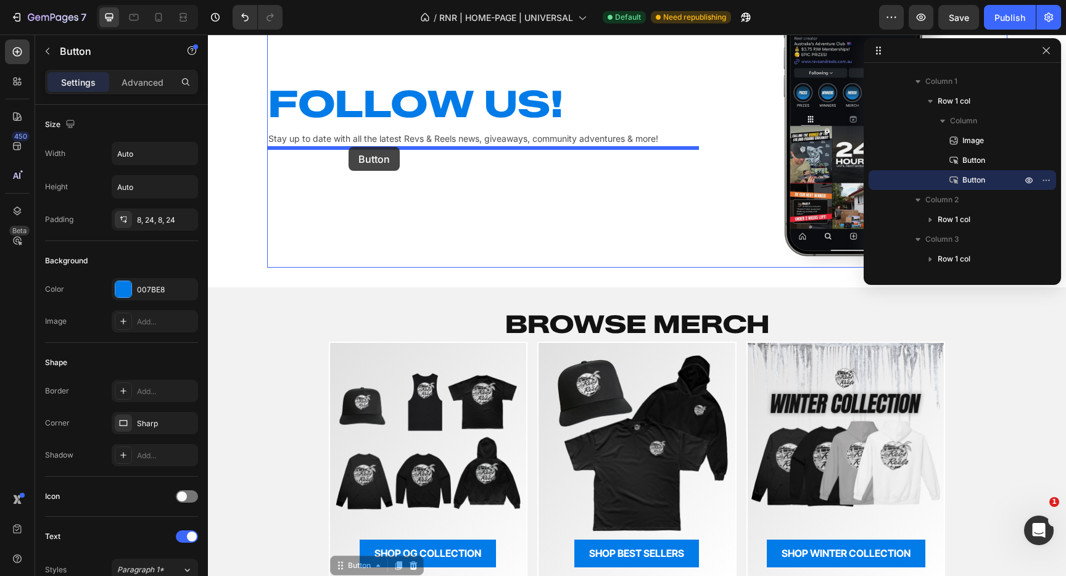
drag, startPoint x: 344, startPoint y: 372, endPoint x: 349, endPoint y: 147, distance: 225.3
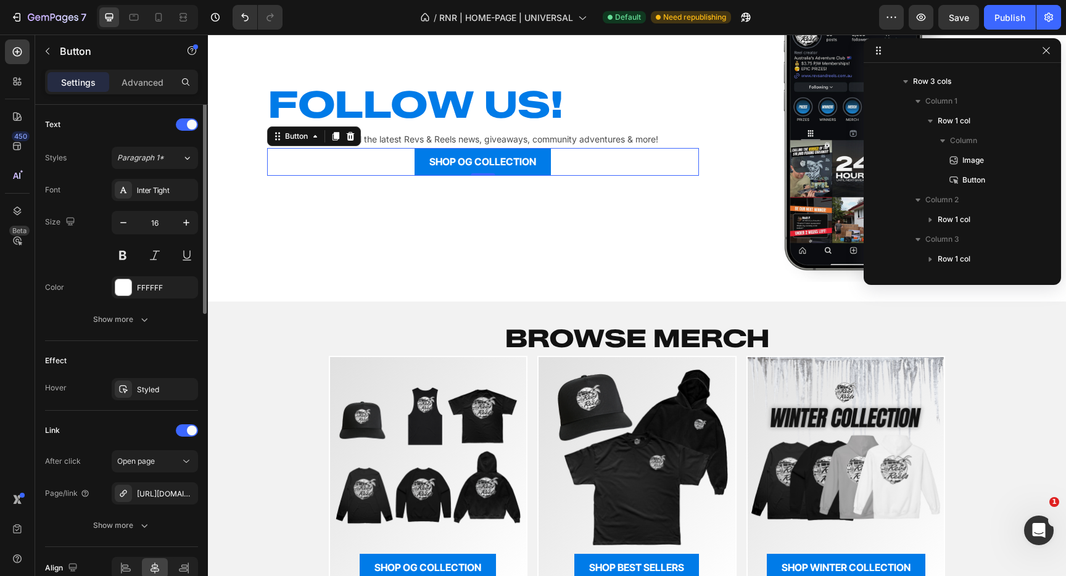
scroll to position [436, 0]
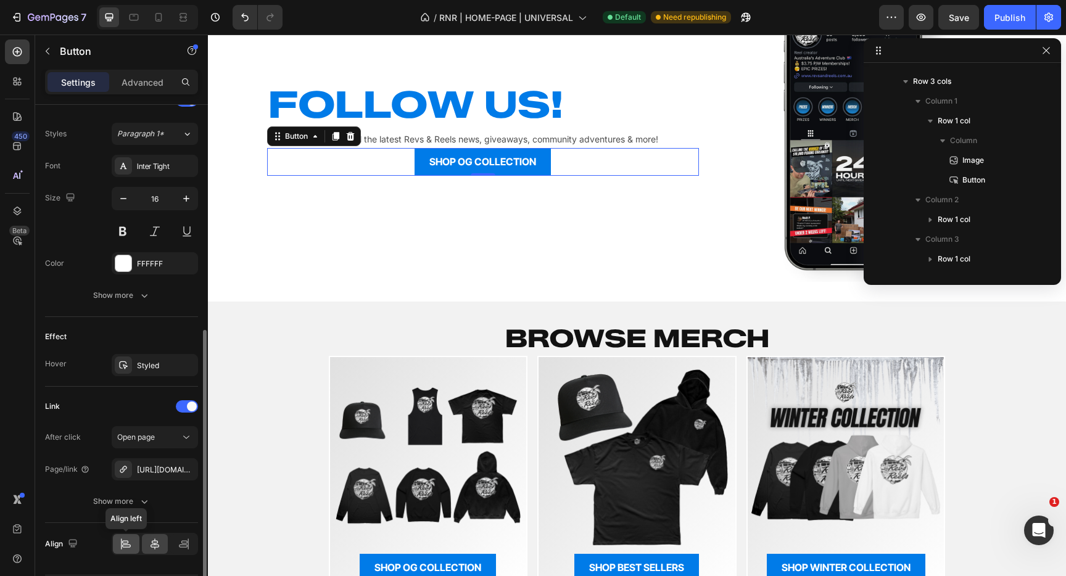
click at [127, 551] on div at bounding box center [126, 544] width 27 height 20
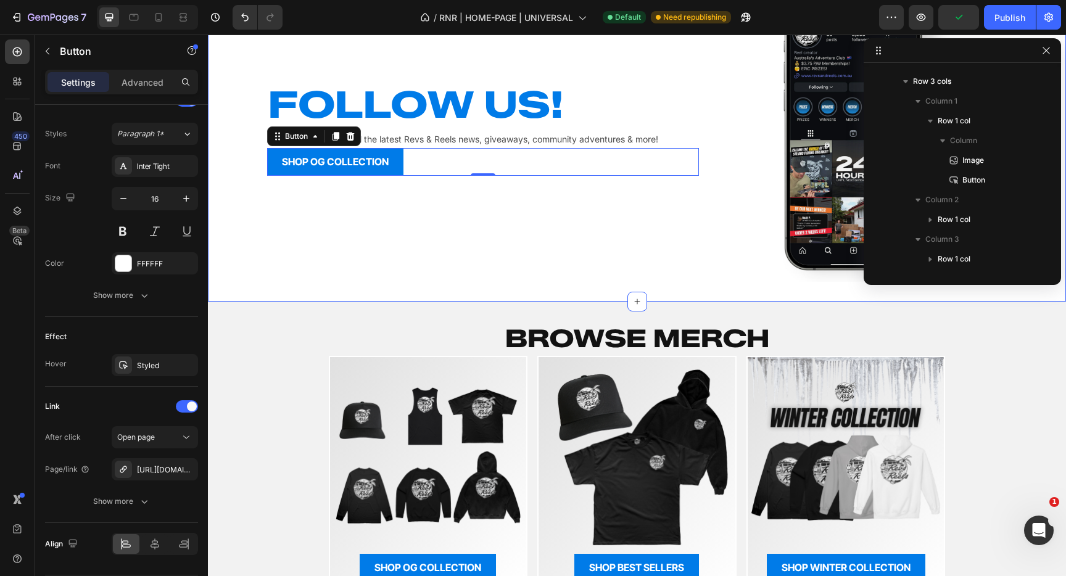
drag, startPoint x: 240, startPoint y: 189, endPoint x: 276, endPoint y: 175, distance: 39.3
click at [240, 189] on div "FOLLOW US! Heading Stay up to date with all the latest Revs & Reels news, givea…" at bounding box center [637, 127] width 859 height 309
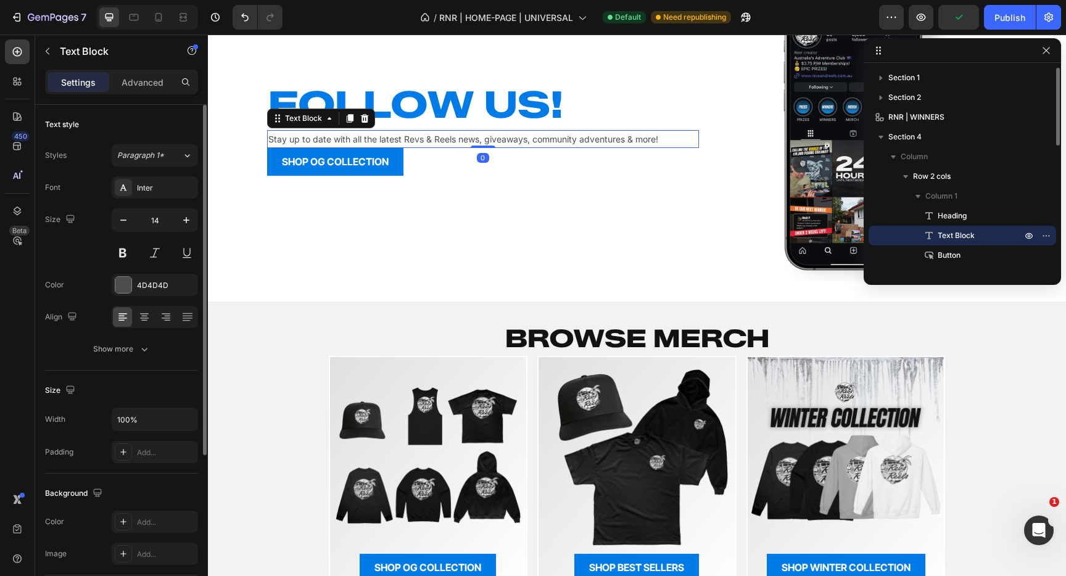
click at [495, 135] on p "Stay up to date with all the latest Revs & Reels news, giveaways, community adv…" at bounding box center [483, 138] width 430 height 15
click at [148, 81] on p "Advanced" at bounding box center [143, 82] width 42 height 13
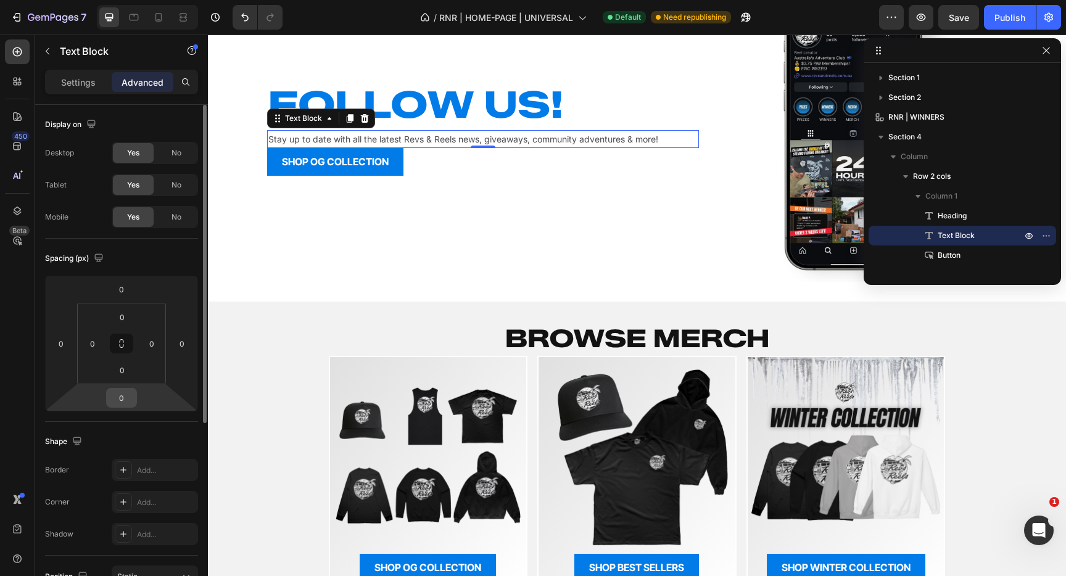
click at [124, 394] on input "0" at bounding box center [121, 398] width 25 height 19
type input "8"
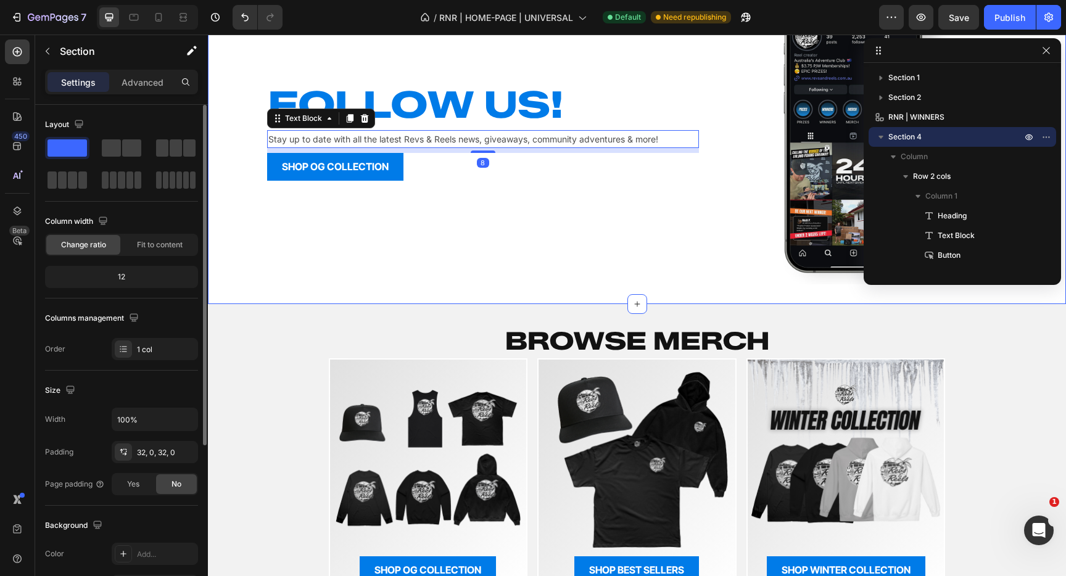
click at [228, 210] on div "FOLLOW US! Heading Stay up to date with all the latest Revs & Reels news, givea…" at bounding box center [637, 130] width 859 height 309
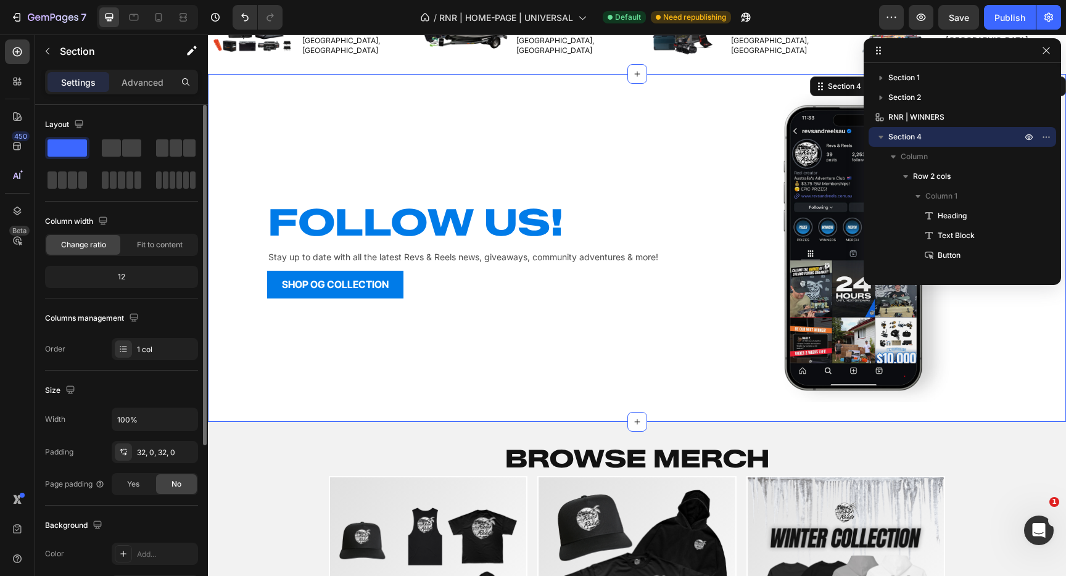
scroll to position [899, 0]
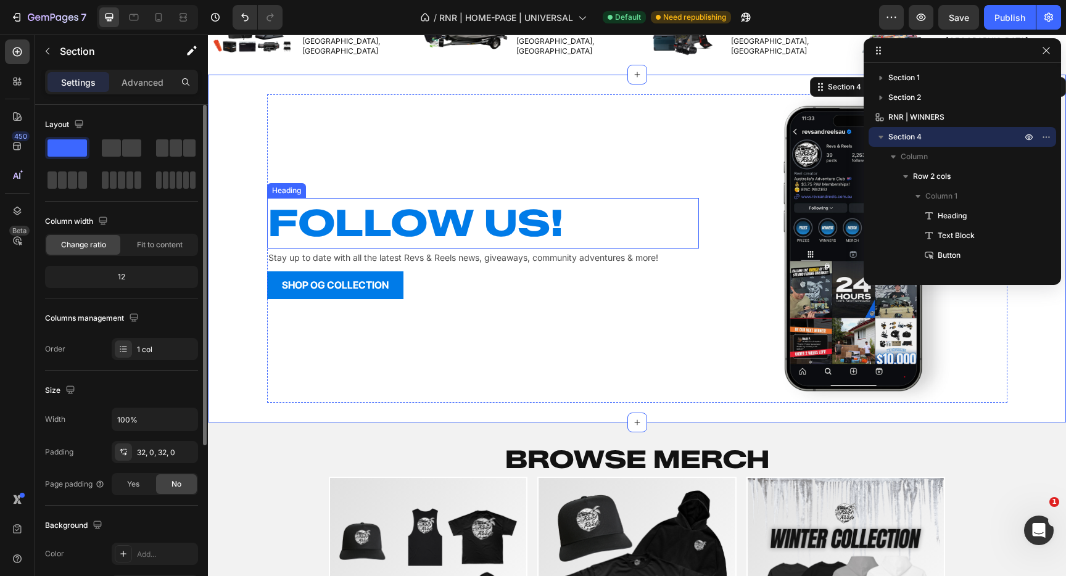
click at [437, 233] on h2 "FOLLOW US!" at bounding box center [483, 223] width 432 height 51
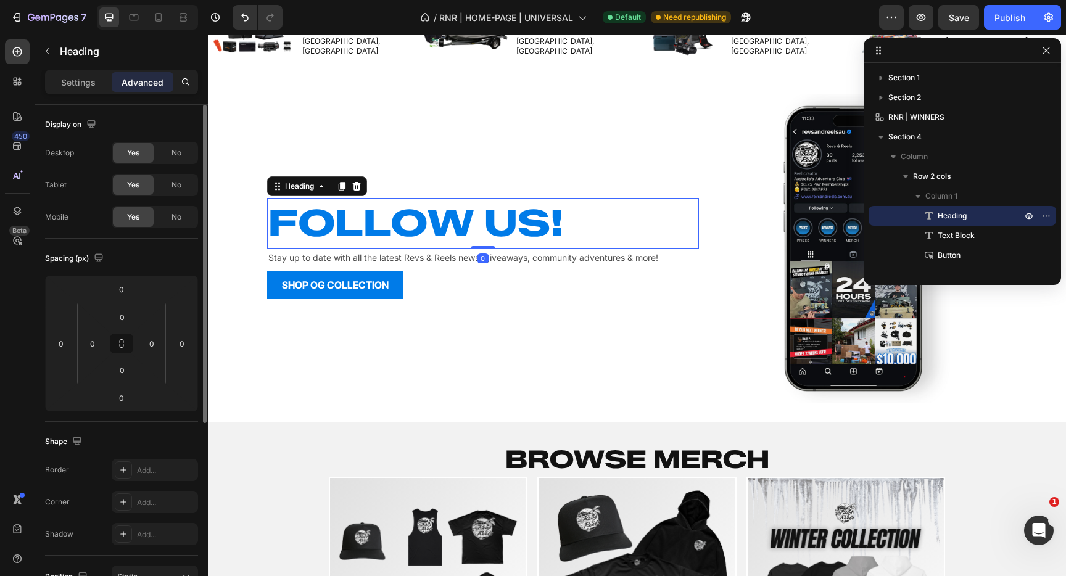
click at [83, 91] on div "Settings" at bounding box center [79, 82] width 62 height 20
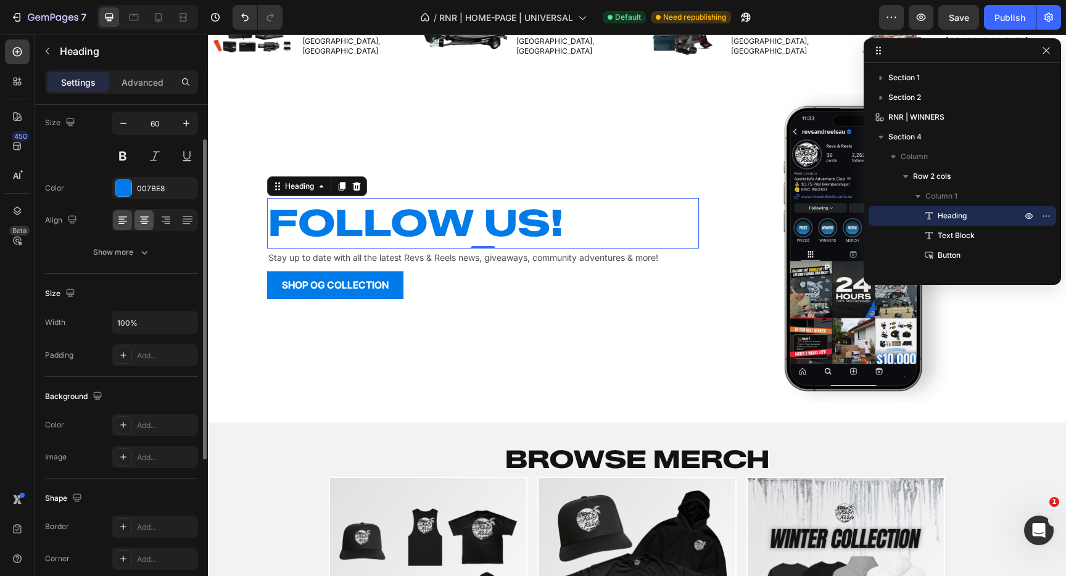
scroll to position [107, 0]
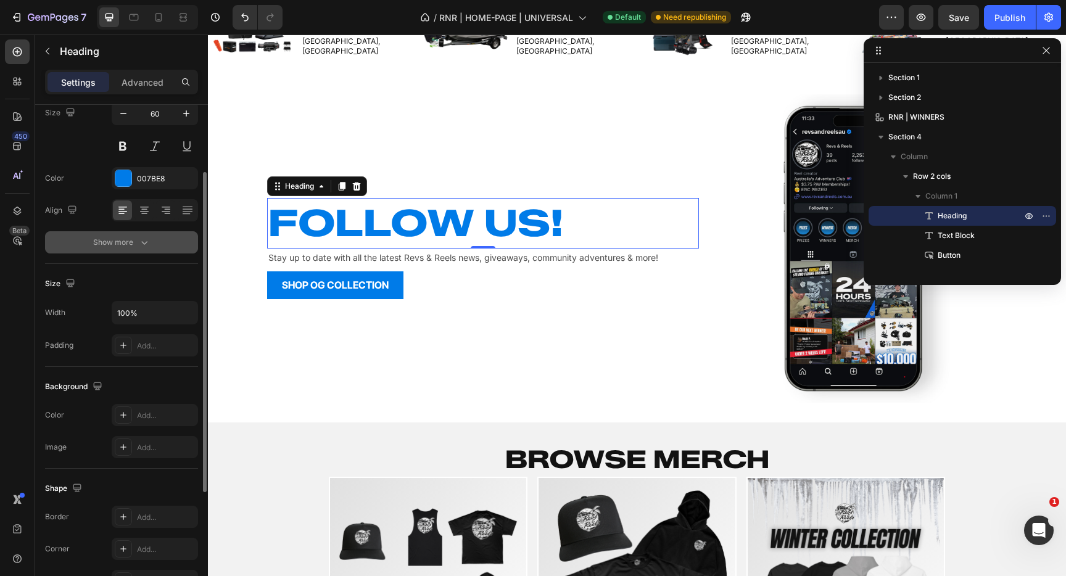
click at [151, 239] on button "Show more" at bounding box center [121, 242] width 153 height 22
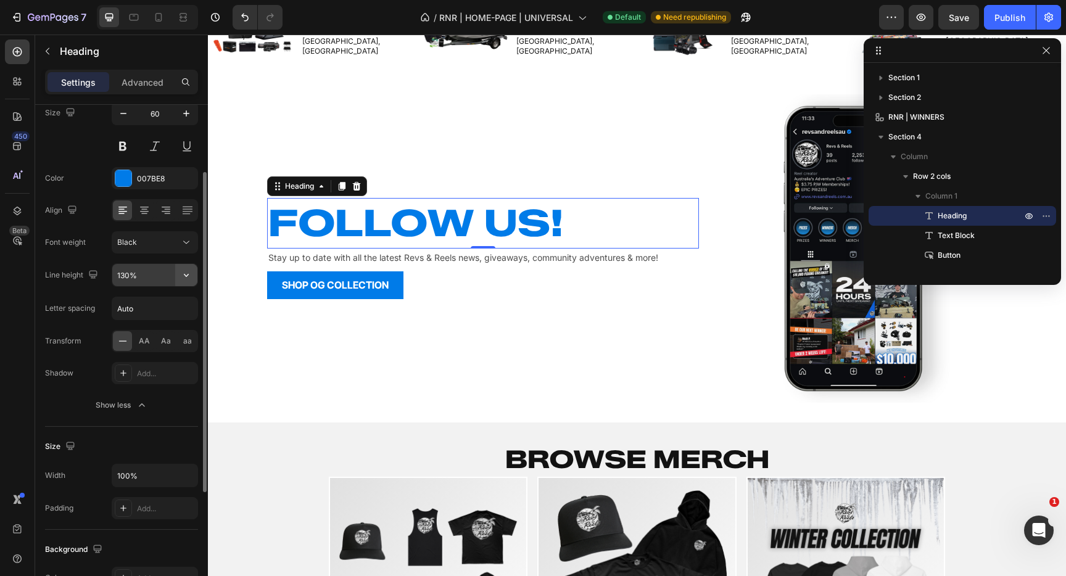
click at [195, 279] on button "button" at bounding box center [186, 275] width 22 height 22
click at [157, 306] on p "100%" at bounding box center [152, 306] width 70 height 11
type input "100%"
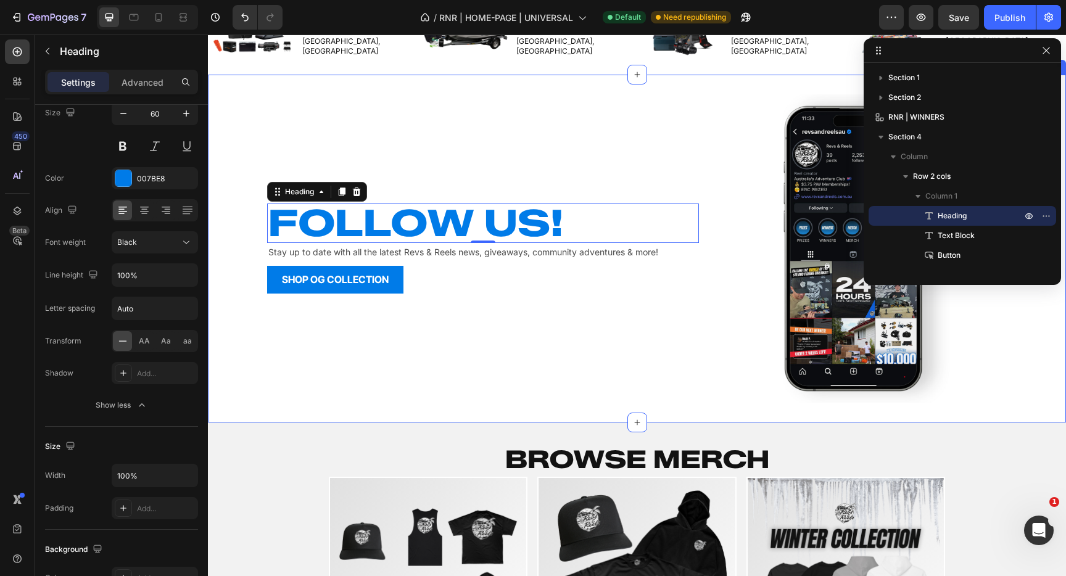
click at [238, 241] on div "FOLLOW US! Heading 0 Stay up to date with all the latest Revs & Reels news, giv…" at bounding box center [637, 248] width 859 height 309
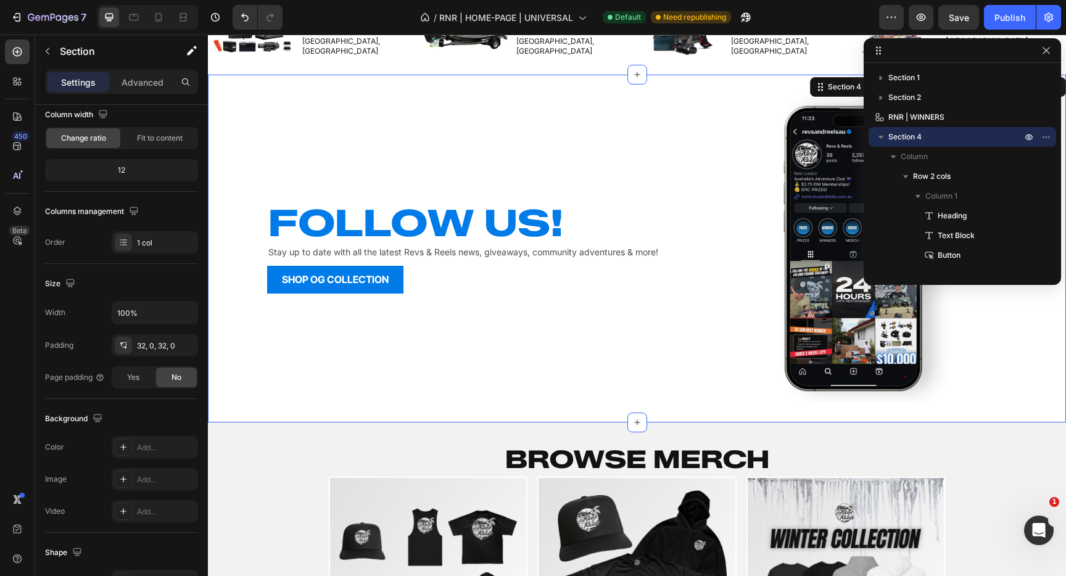
scroll to position [0, 0]
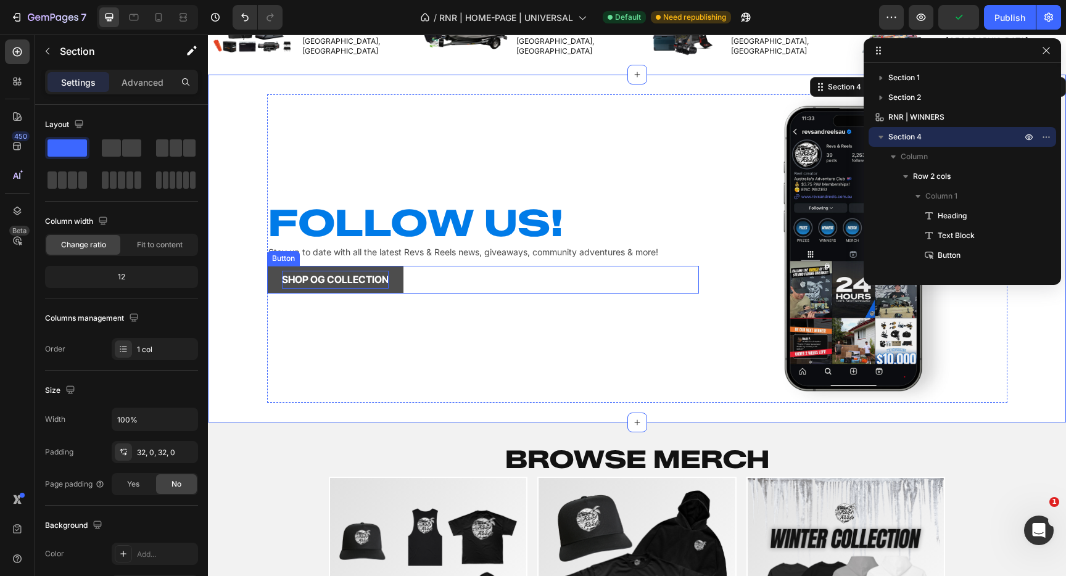
click at [360, 276] on p "SHOP OG COLLECTION" at bounding box center [335, 280] width 107 height 18
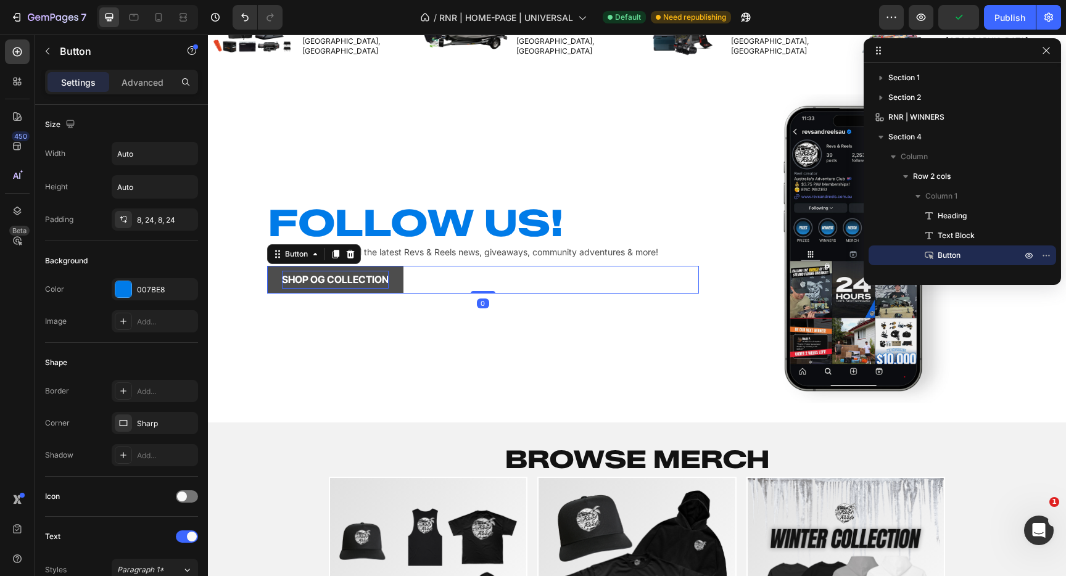
click at [360, 276] on p "SHOP OG COLLECTION" at bounding box center [335, 280] width 107 height 18
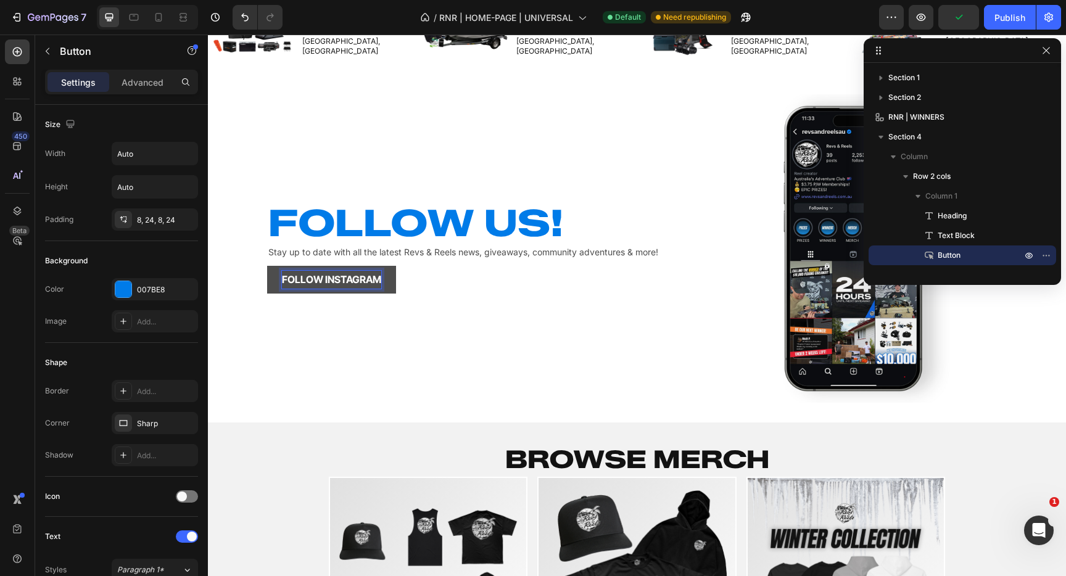
click at [322, 280] on p "FOLLOW INSTAGRAM" at bounding box center [331, 280] width 99 height 18
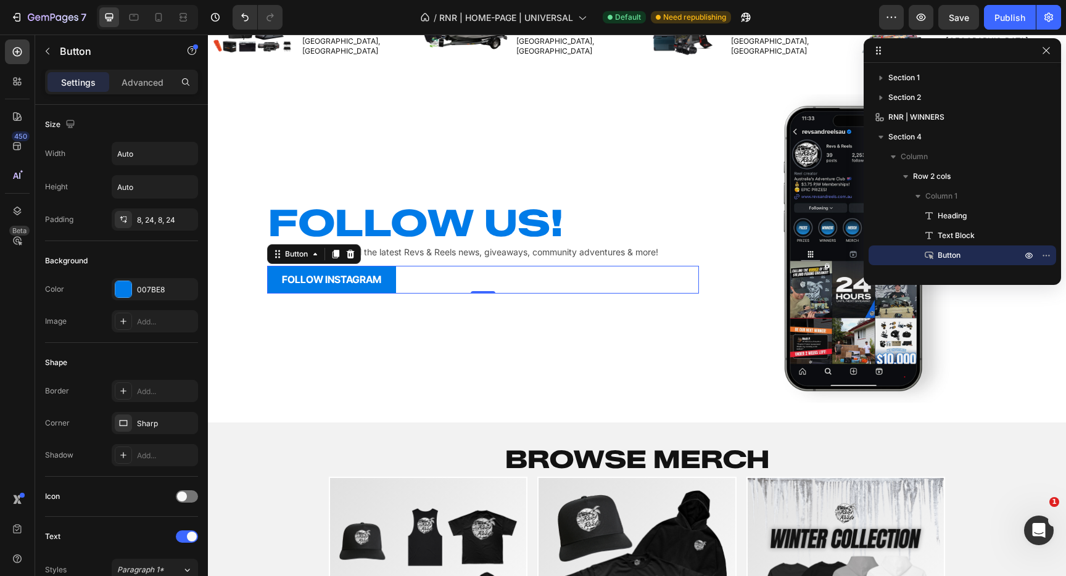
click at [438, 280] on div "FOLLOW INSTAGRAM Button 0" at bounding box center [483, 280] width 432 height 28
click at [359, 282] on p "FOLLOW INSTAGRAM" at bounding box center [331, 280] width 99 height 18
click at [425, 282] on div "FOLLOW INSTAGRAM Button 0" at bounding box center [483, 280] width 432 height 28
click at [343, 278] on p "FOLLOW INSTAGRAM" at bounding box center [331, 280] width 99 height 18
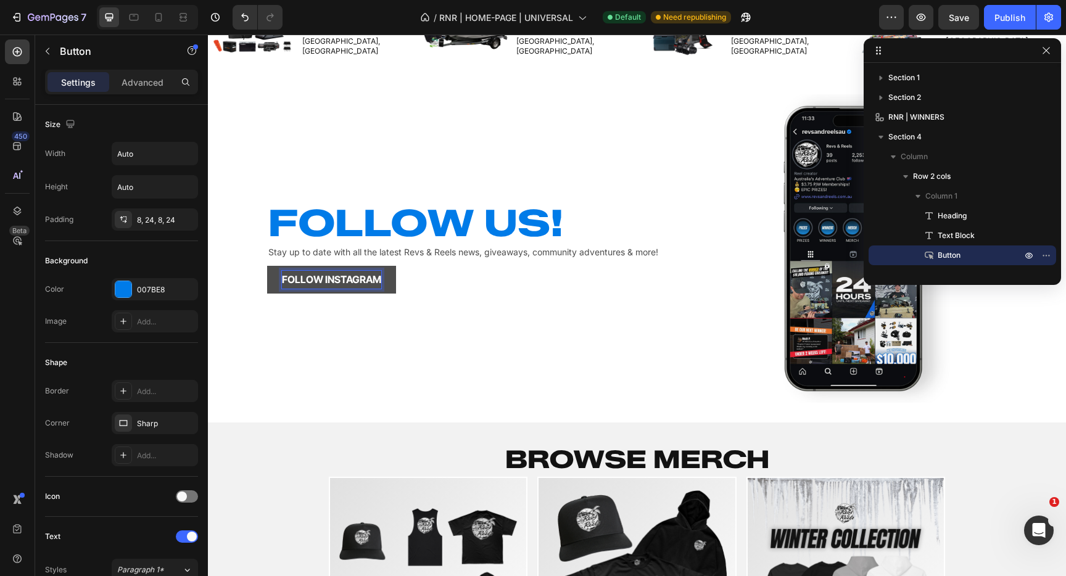
click at [343, 278] on p "FOLLOW INSTAGRAM" at bounding box center [331, 280] width 99 height 18
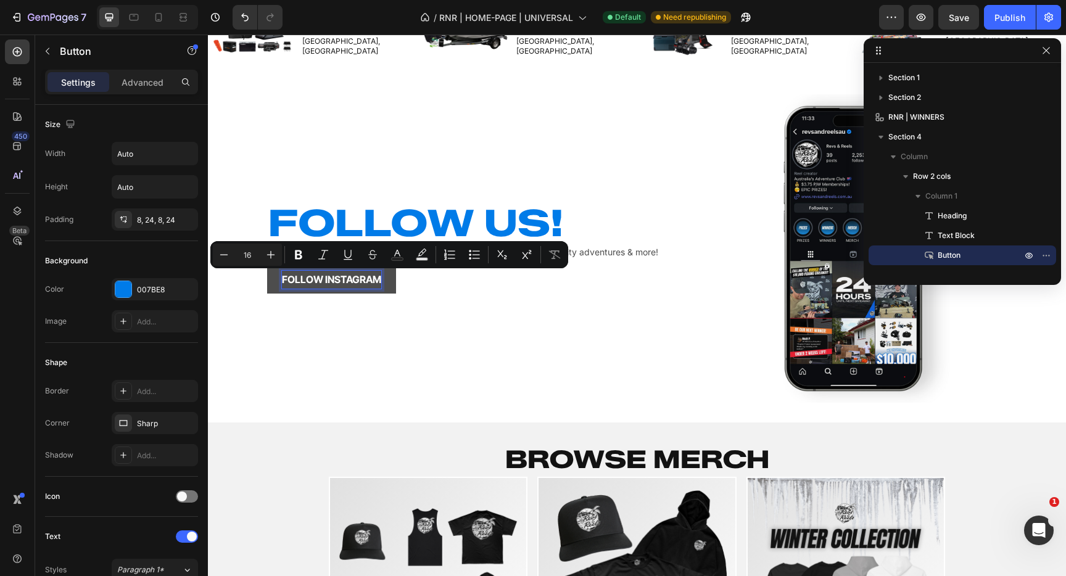
click at [312, 279] on p "FOLLOW INSTAGRAM" at bounding box center [331, 280] width 99 height 18
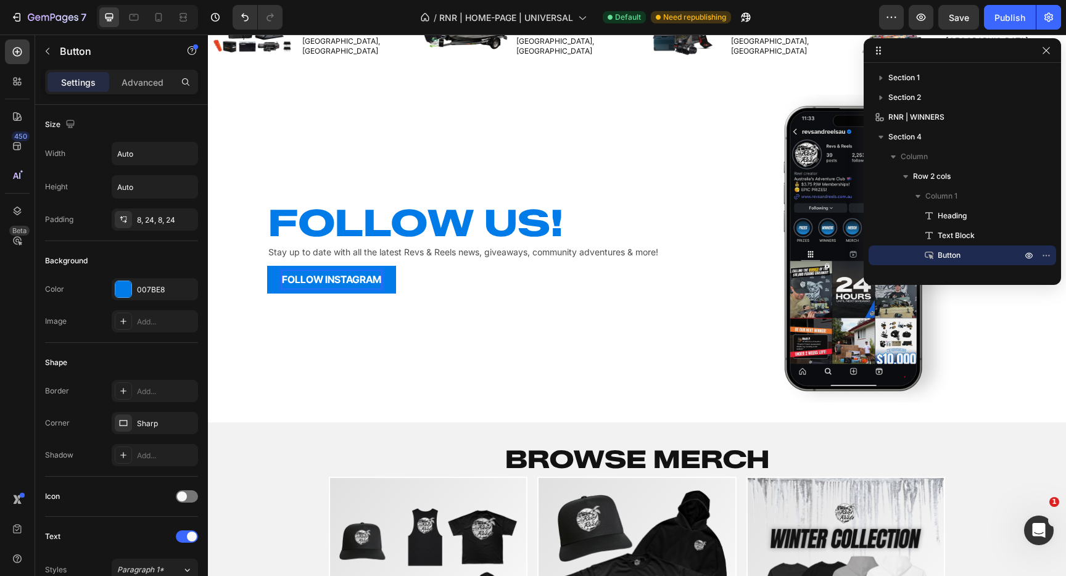
click at [439, 275] on div "FOLLOW INSTAGRAM Button 0" at bounding box center [483, 280] width 432 height 28
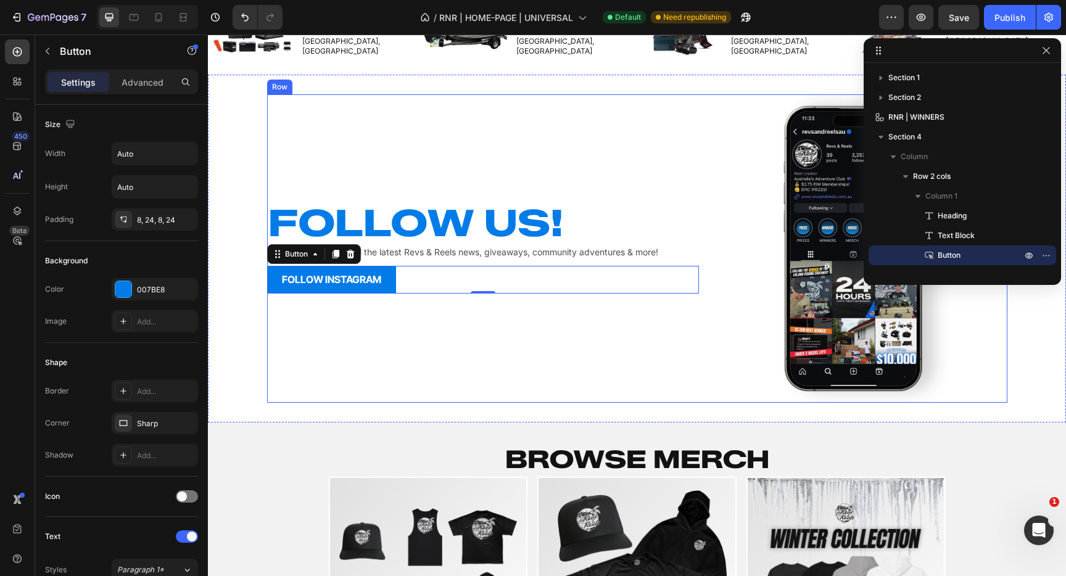
click at [393, 357] on div "FOLLOW US! Heading Stay up to date with all the latest Revs & Reels news, givea…" at bounding box center [483, 248] width 432 height 309
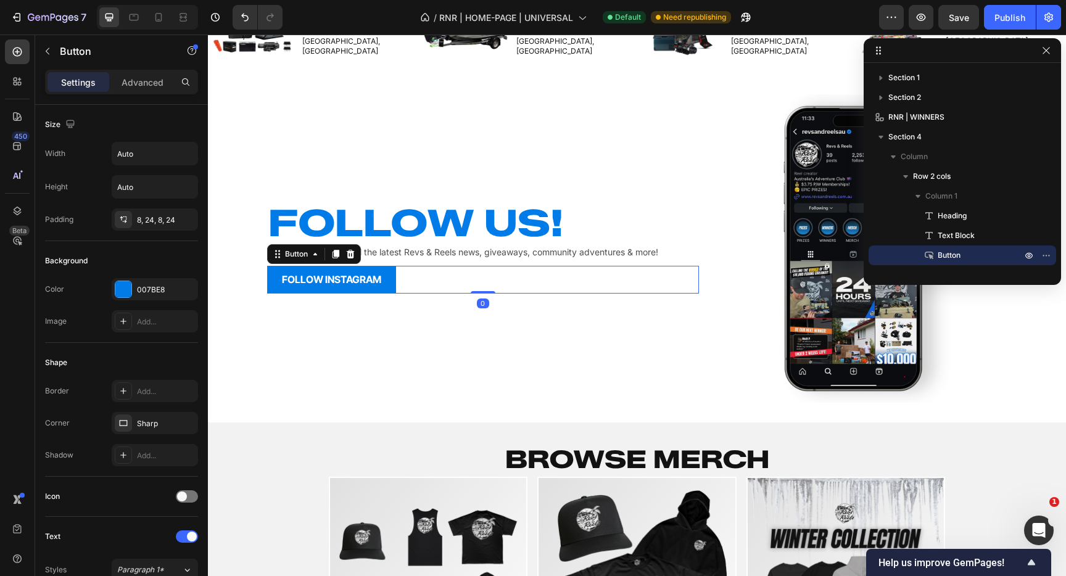
click at [421, 275] on div "FOLLOW INSTAGRAM Button 0" at bounding box center [483, 280] width 432 height 28
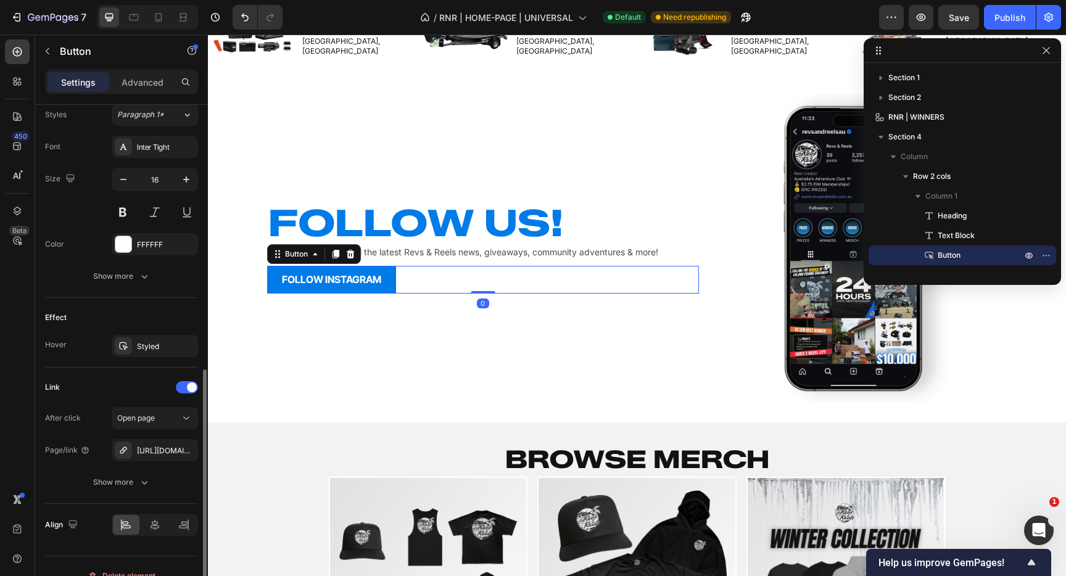
scroll to position [475, 0]
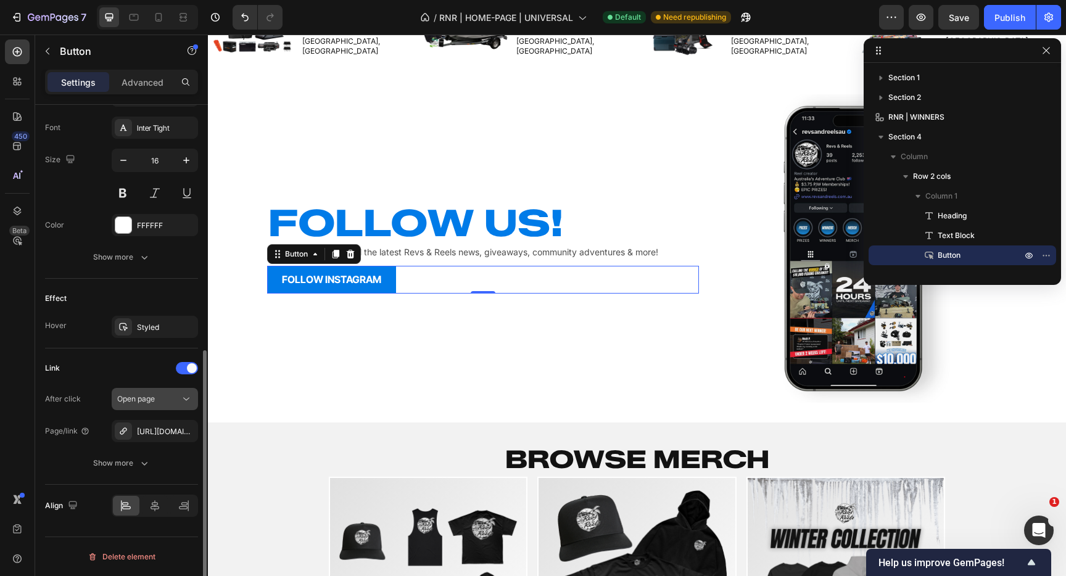
click at [0, 0] on icon "button" at bounding box center [0, 0] width 0 height 0
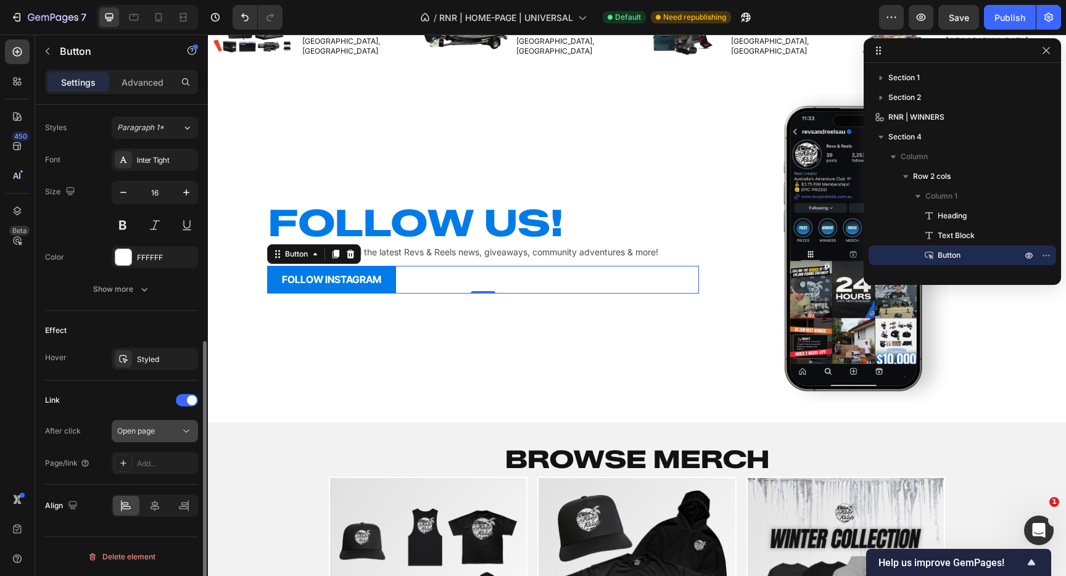
scroll to position [443, 0]
click at [154, 466] on div "Add..." at bounding box center [166, 464] width 58 height 11
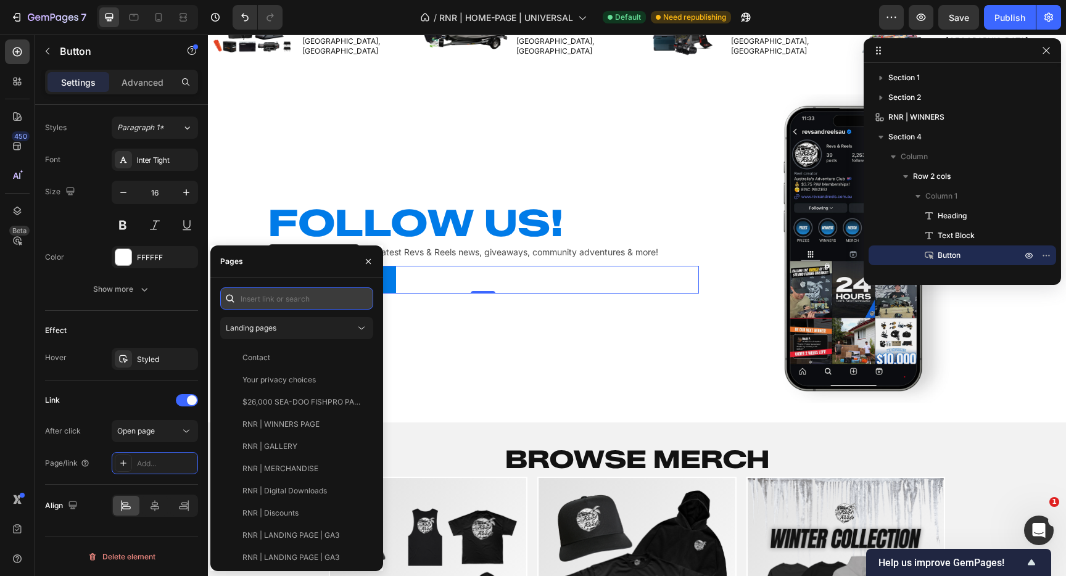
click at [267, 297] on input "text" at bounding box center [296, 299] width 153 height 22
paste input "[URL][DOMAIN_NAME]"
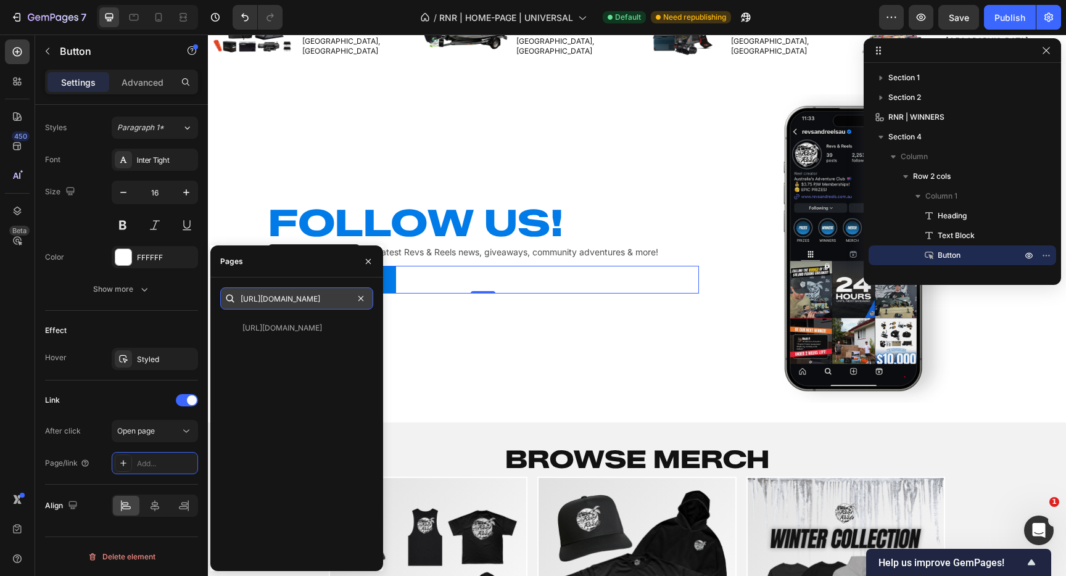
scroll to position [0, 52]
type input "[URL][DOMAIN_NAME]"
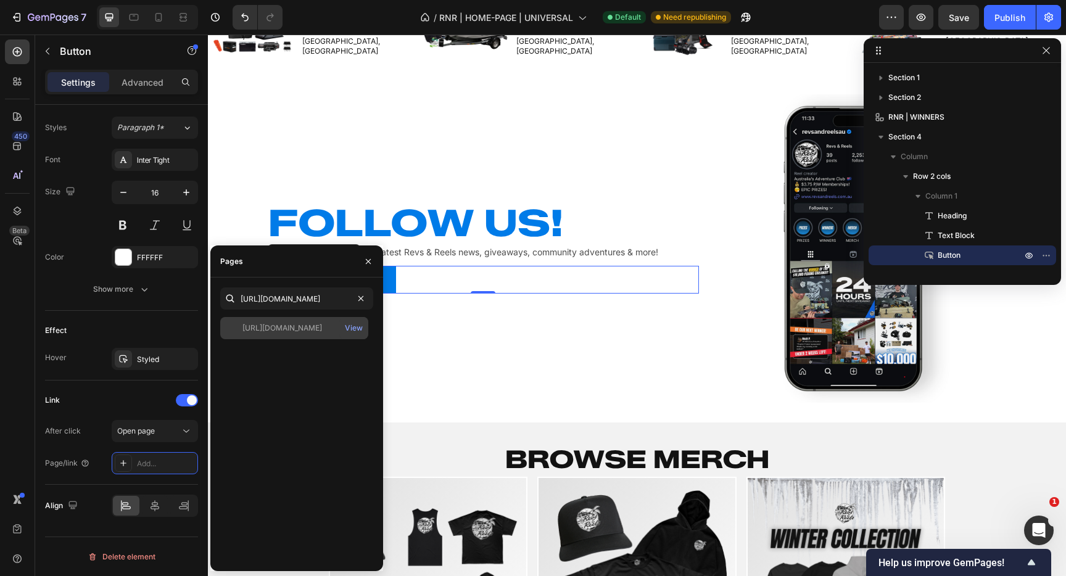
click at [278, 325] on div "[URL][DOMAIN_NAME]" at bounding box center [283, 328] width 80 height 11
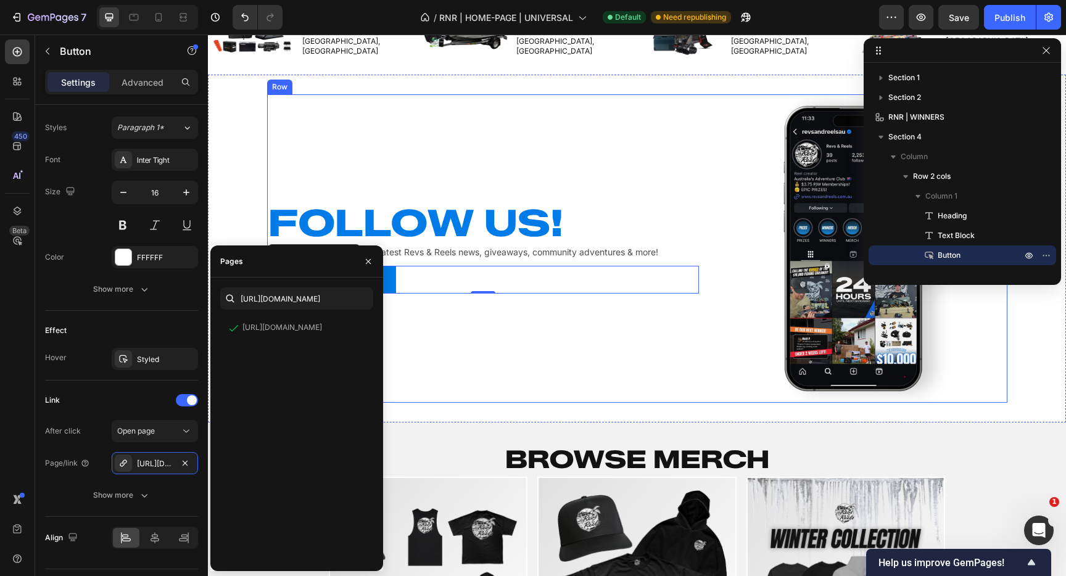
click at [560, 333] on div "FOLLOW US! Heading Stay up to date with all the latest Revs & Reels news, givea…" at bounding box center [483, 248] width 432 height 309
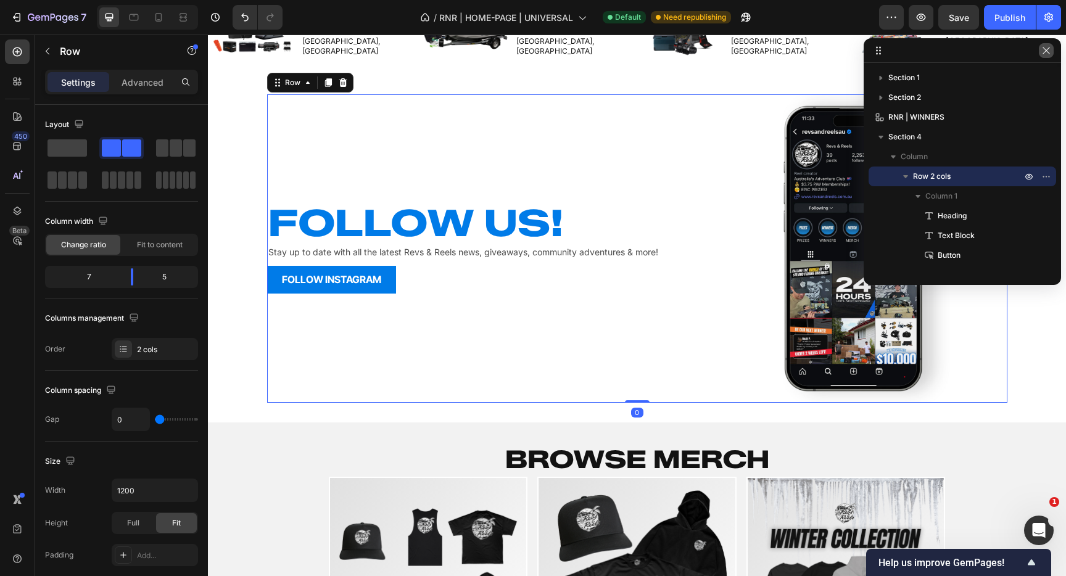
click at [1044, 51] on icon "button" at bounding box center [1047, 51] width 10 height 10
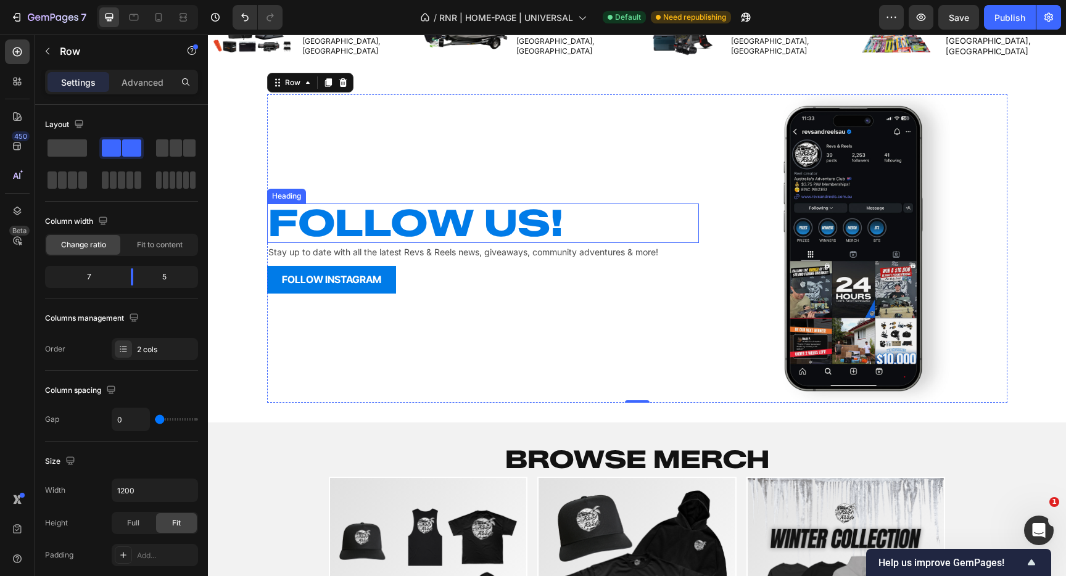
click at [694, 238] on h2 "FOLLOW US!" at bounding box center [483, 223] width 432 height 39
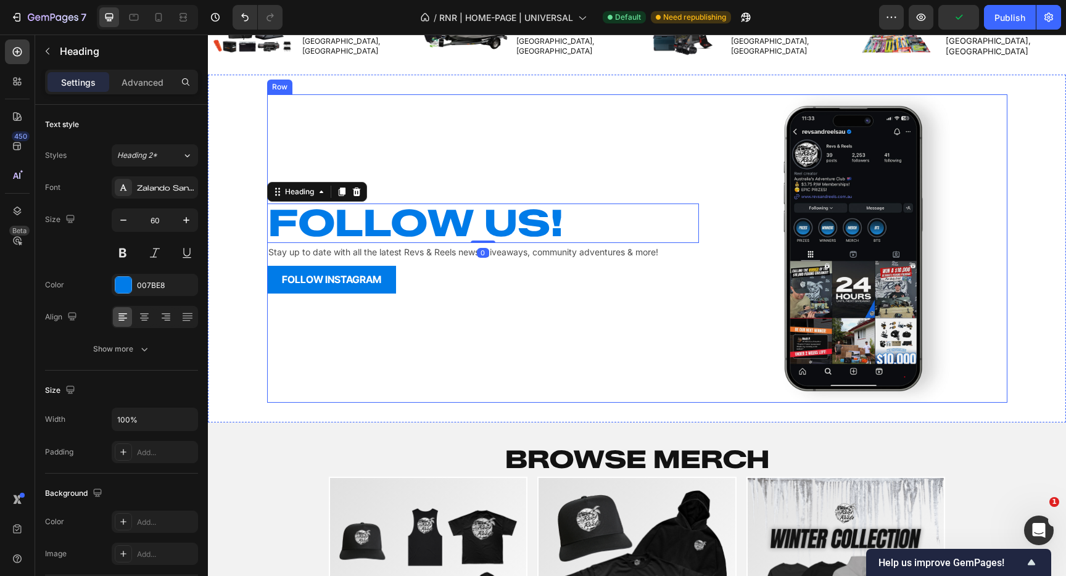
click at [695, 357] on div "FOLLOW US! Heading 0 Stay up to date with all the latest Revs & Reels news, giv…" at bounding box center [483, 248] width 432 height 309
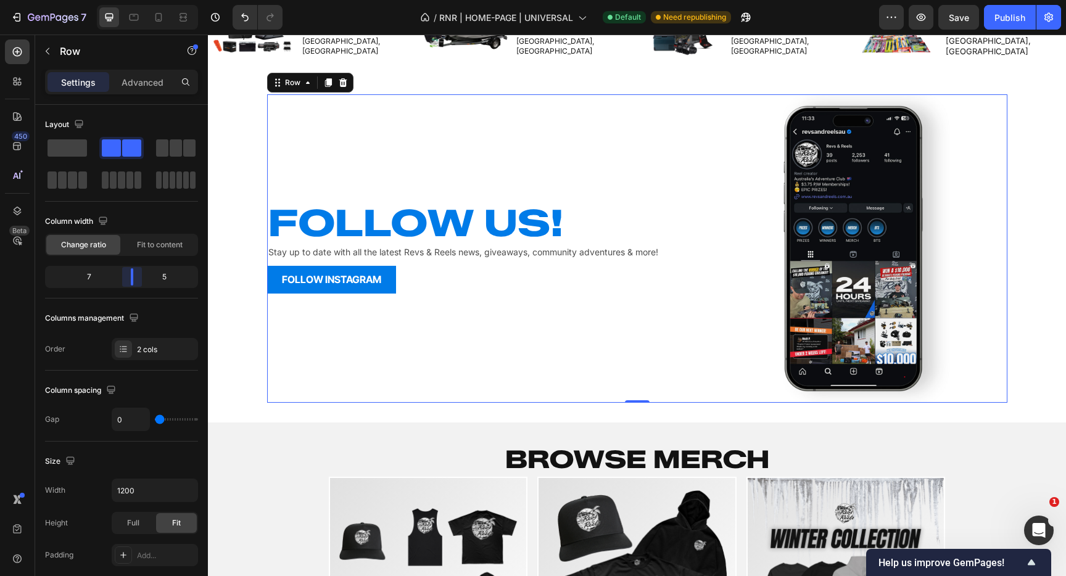
click at [136, 0] on body "7 Version history / RNR | HOME-PAGE | UNIVERSAL Default Need republishing Previ…" at bounding box center [533, 0] width 1066 height 0
click at [14, 13] on icon "button" at bounding box center [16, 17] width 12 height 12
